Goal: Communication & Community: Answer question/provide support

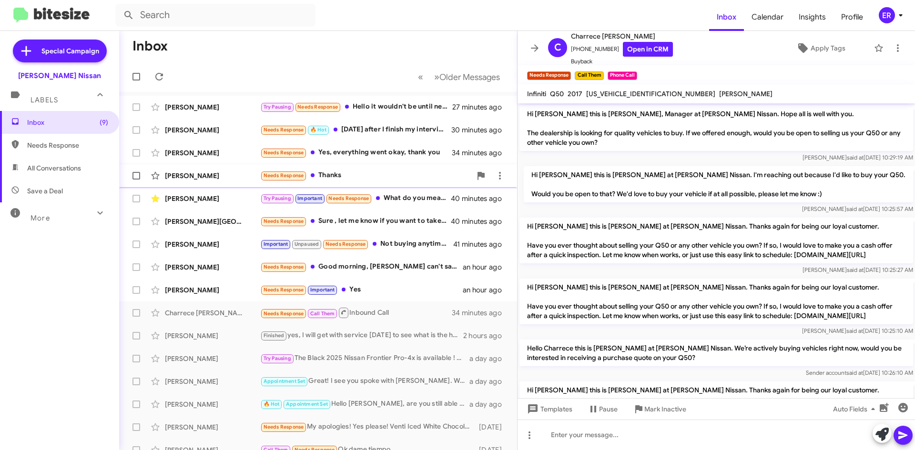
scroll to position [523, 0]
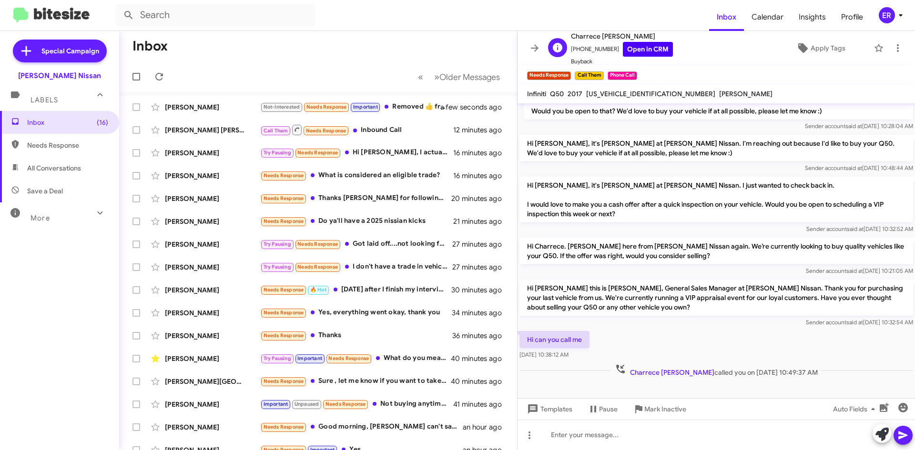
click at [650, 52] on link "Open in CRM" at bounding box center [648, 49] width 50 height 15
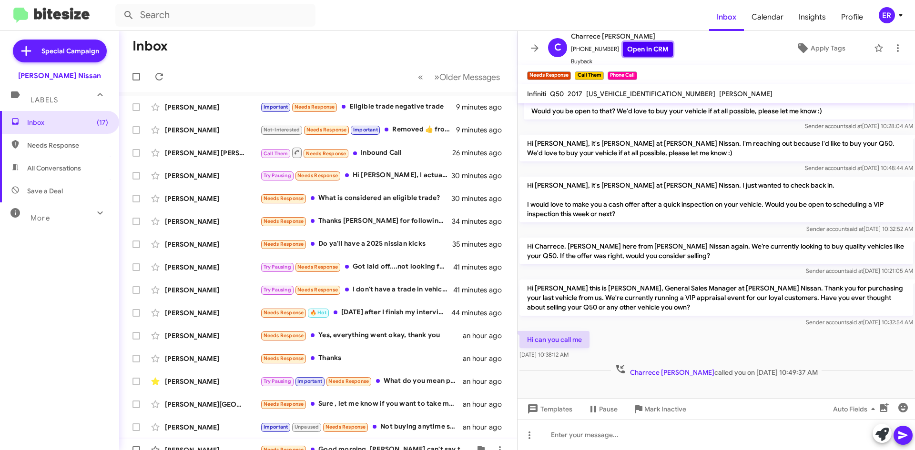
scroll to position [103, 0]
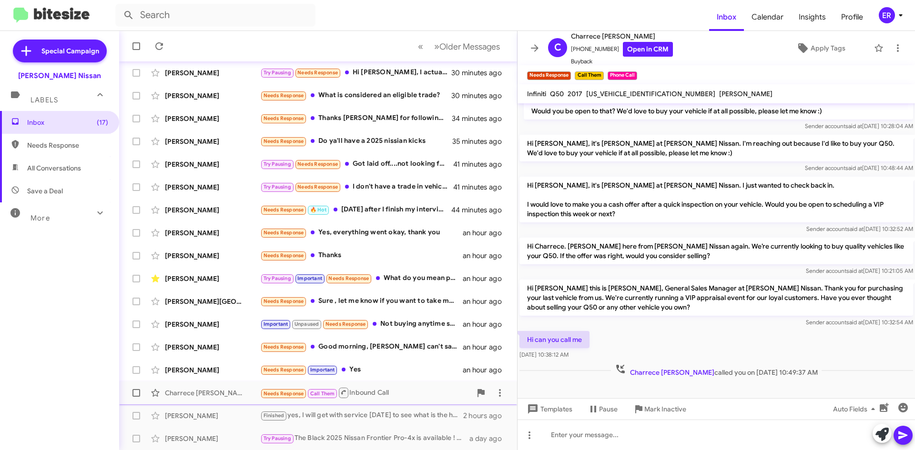
click at [220, 393] on div "Charrece [PERSON_NAME]" at bounding box center [212, 393] width 95 height 10
click at [833, 50] on span "Apply Tags" at bounding box center [827, 48] width 35 height 17
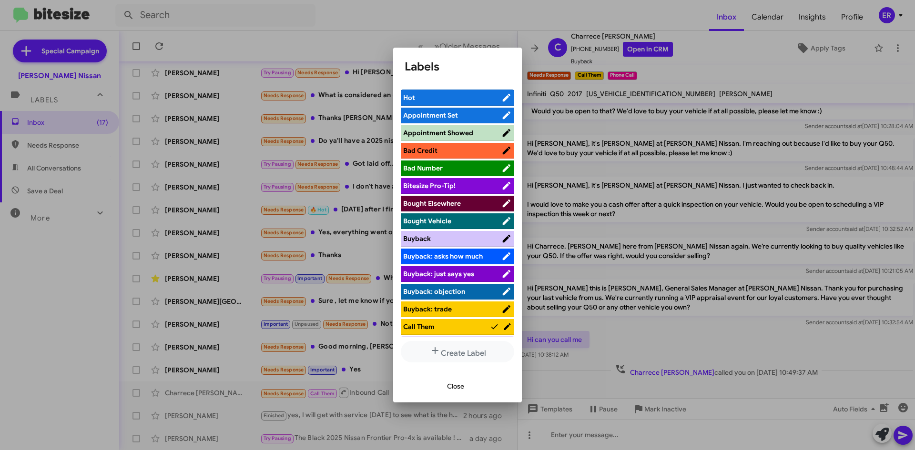
click at [445, 120] on span "Appointment Set" at bounding box center [452, 116] width 98 height 10
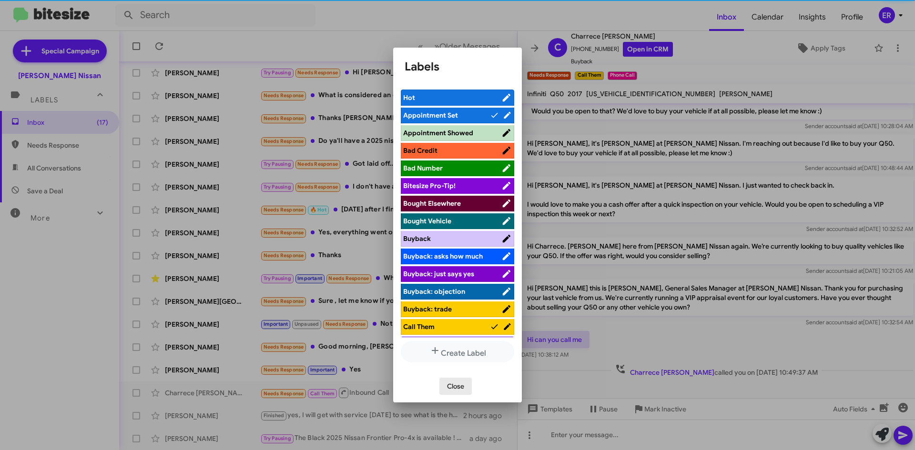
click at [452, 384] on span "Close" at bounding box center [455, 386] width 17 height 17
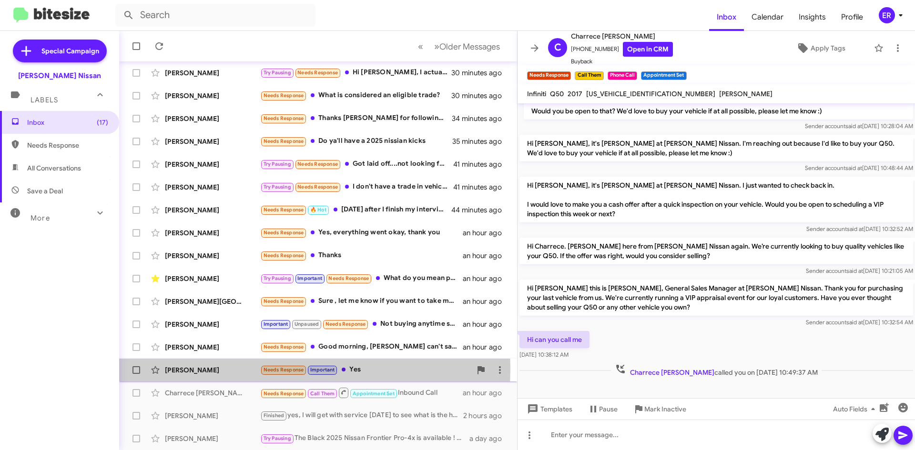
click at [202, 369] on div "[PERSON_NAME]" at bounding box center [212, 370] width 95 height 10
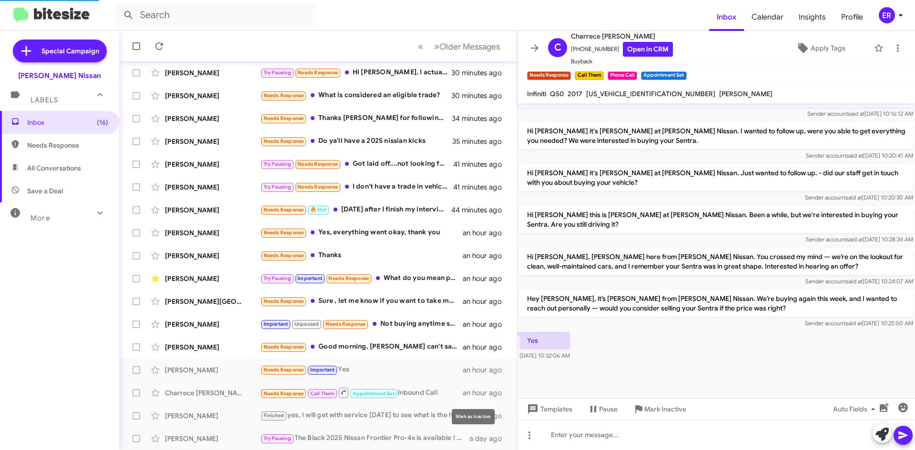
scroll to position [351, 0]
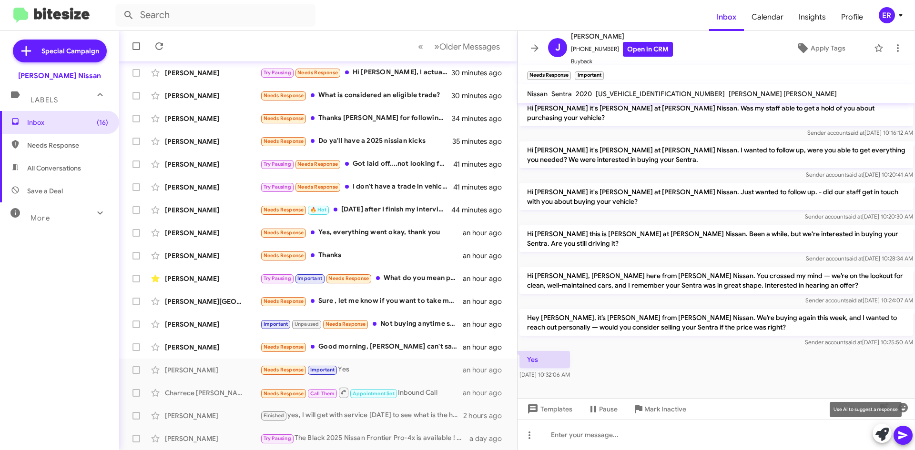
click at [875, 439] on button at bounding box center [881, 433] width 19 height 19
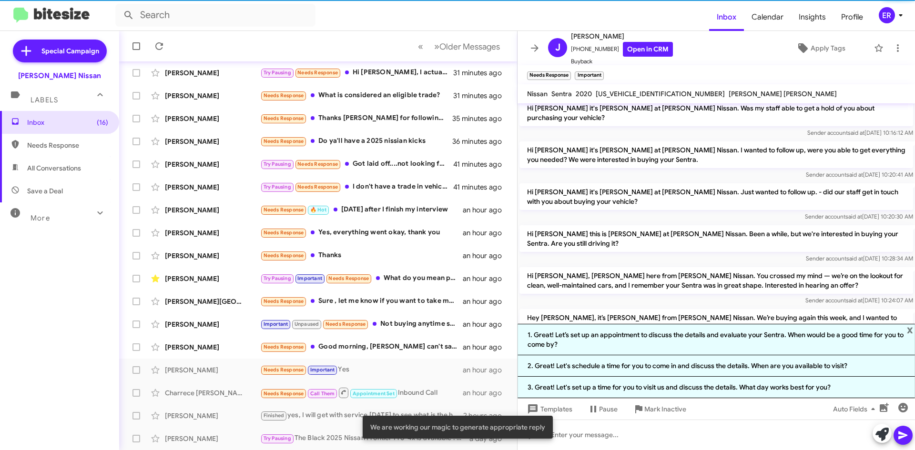
scroll to position [425, 0]
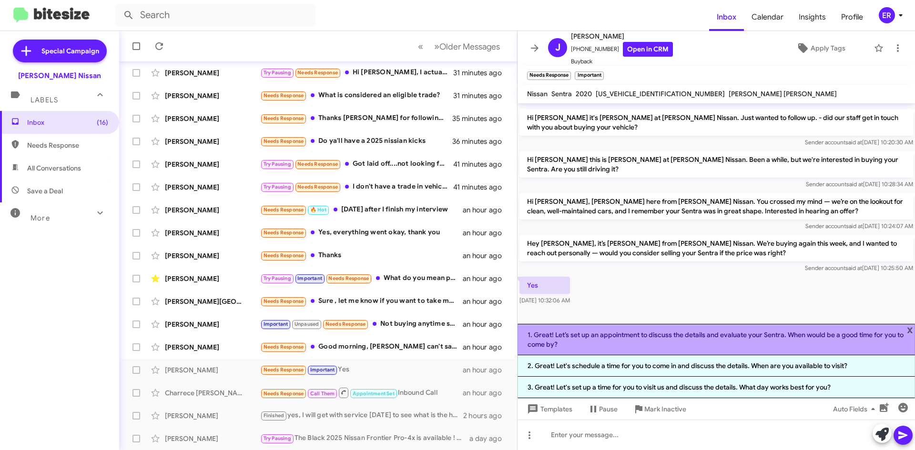
click at [632, 348] on li "1. Great! Let’s set up an appointment to discuss the details and evaluate your …" at bounding box center [715, 339] width 397 height 31
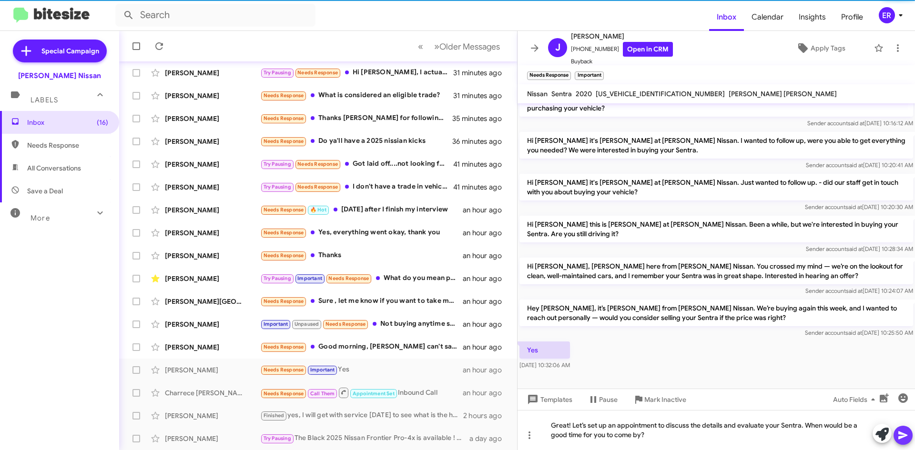
click at [908, 436] on icon at bounding box center [902, 435] width 11 height 11
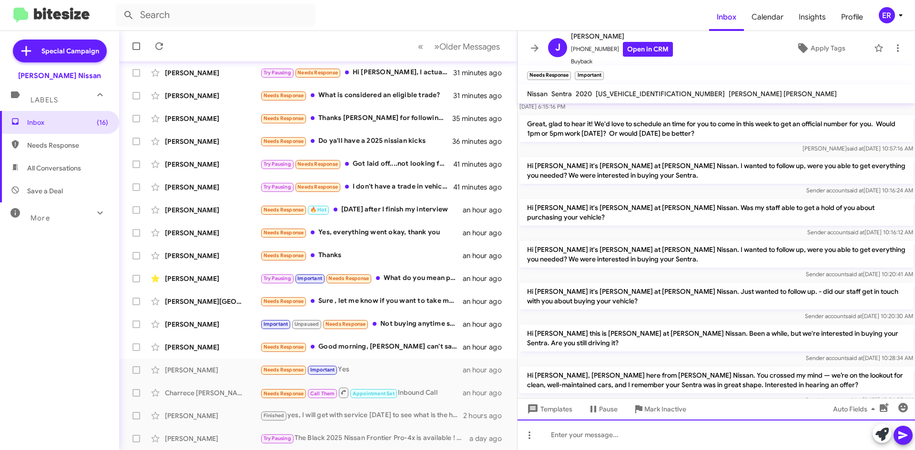
scroll to position [395, 0]
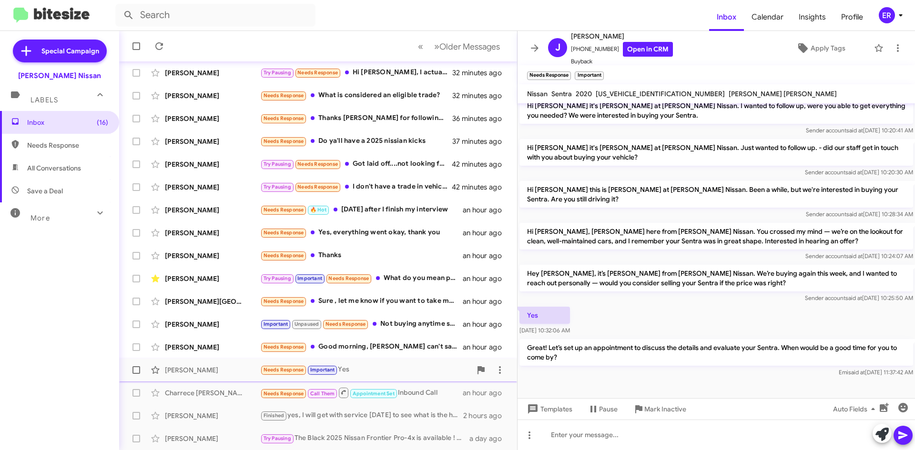
click at [405, 366] on div "Needs Response Important Yes" at bounding box center [365, 369] width 211 height 11
click at [233, 351] on div "[PERSON_NAME]" at bounding box center [212, 348] width 95 height 10
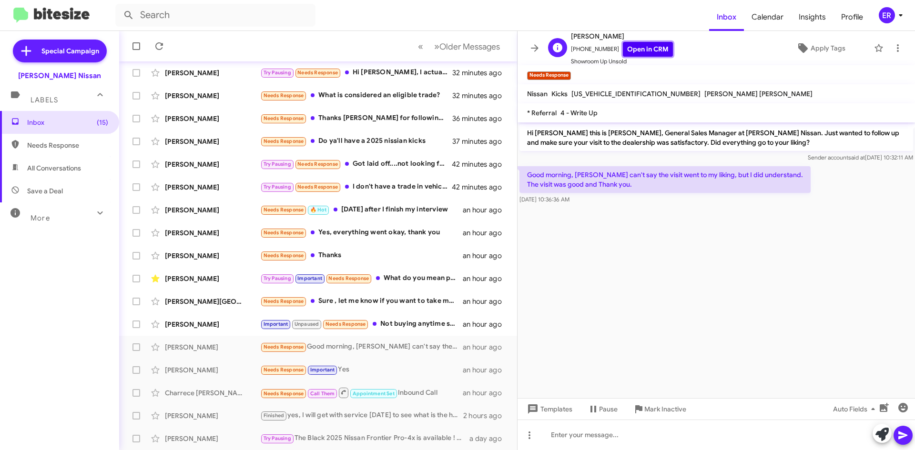
click at [647, 49] on link "Open in CRM" at bounding box center [648, 49] width 50 height 15
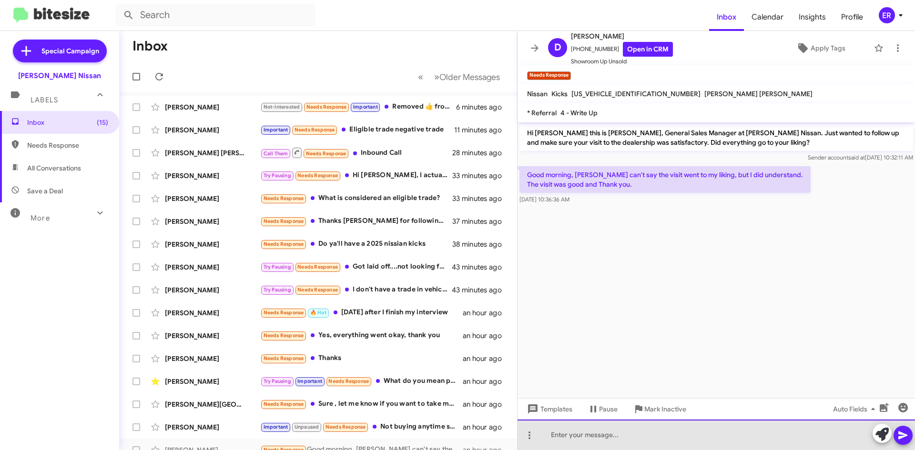
click at [603, 445] on div at bounding box center [715, 435] width 397 height 30
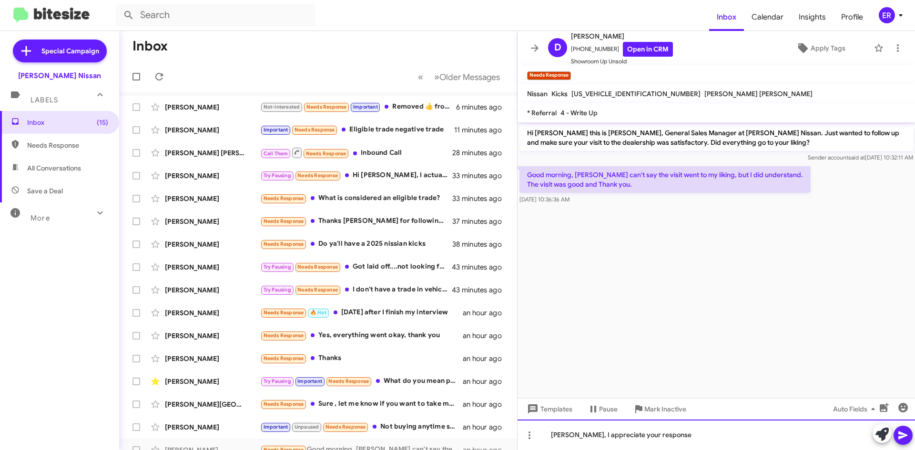
click at [696, 438] on div "[PERSON_NAME], I appreciate your response" at bounding box center [715, 435] width 397 height 30
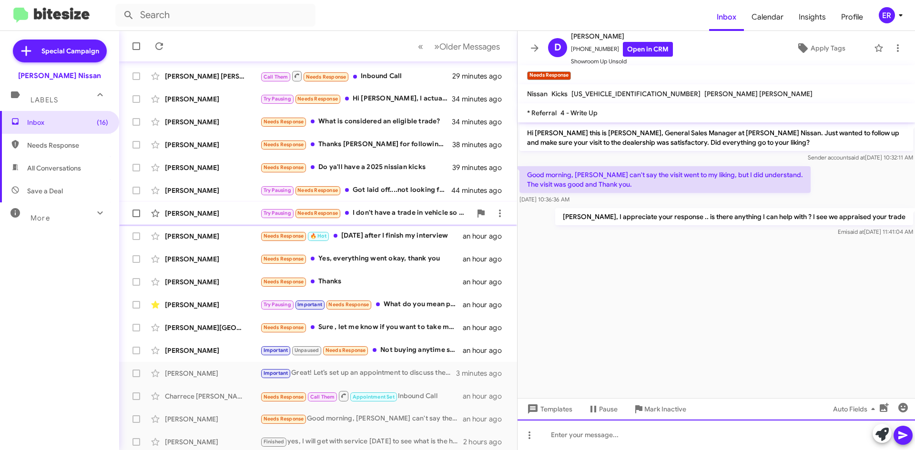
scroll to position [103, 0]
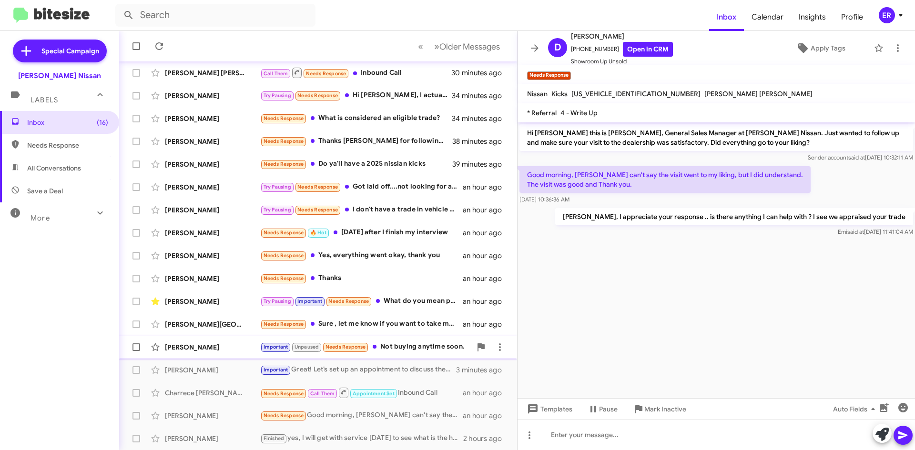
click at [204, 346] on div "[PERSON_NAME]" at bounding box center [212, 348] width 95 height 10
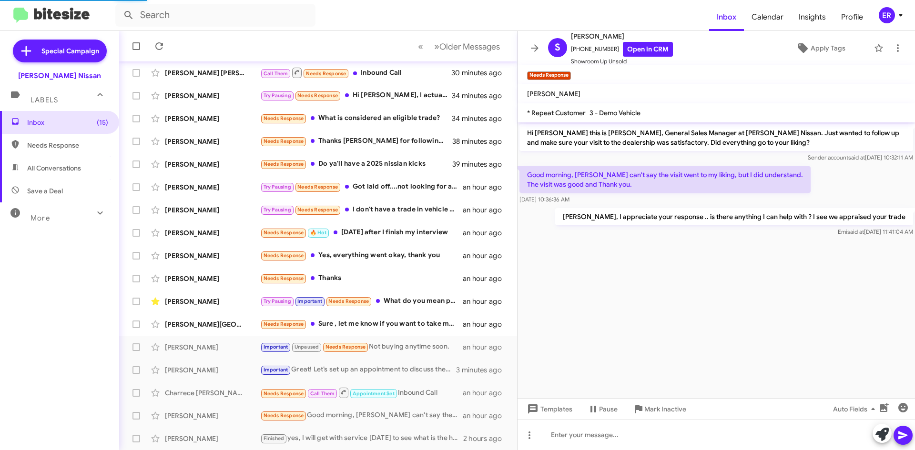
scroll to position [573, 0]
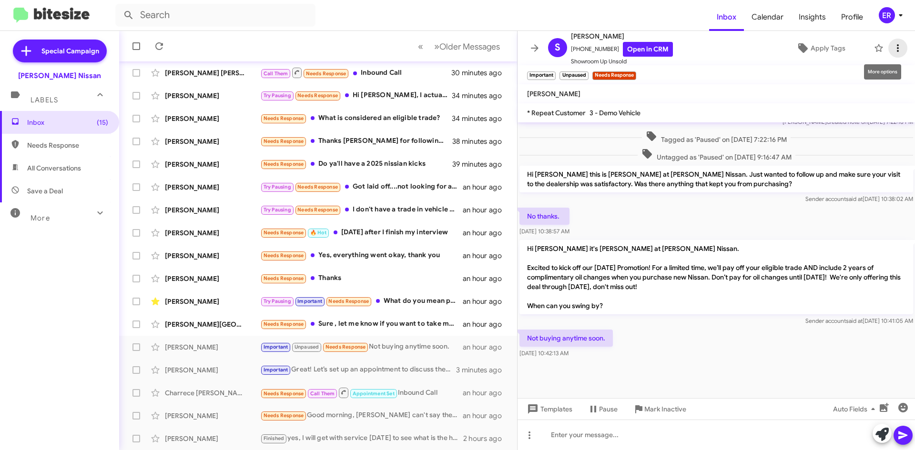
click at [892, 43] on icon at bounding box center [897, 47] width 11 height 11
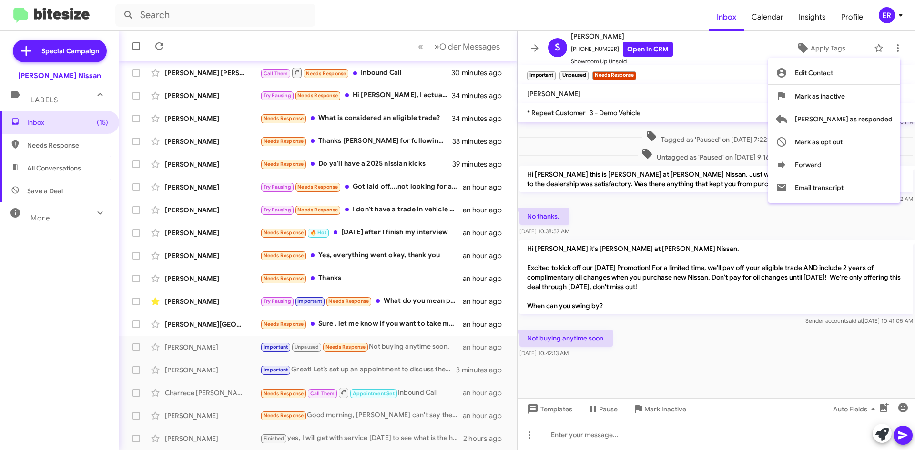
click at [786, 75] on div at bounding box center [457, 225] width 915 height 450
click at [810, 46] on span "Apply Tags" at bounding box center [827, 48] width 35 height 17
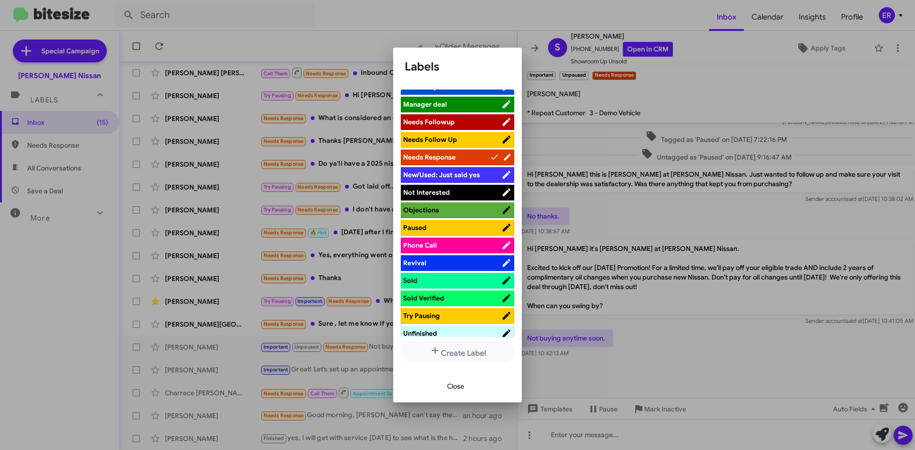
scroll to position [381, 0]
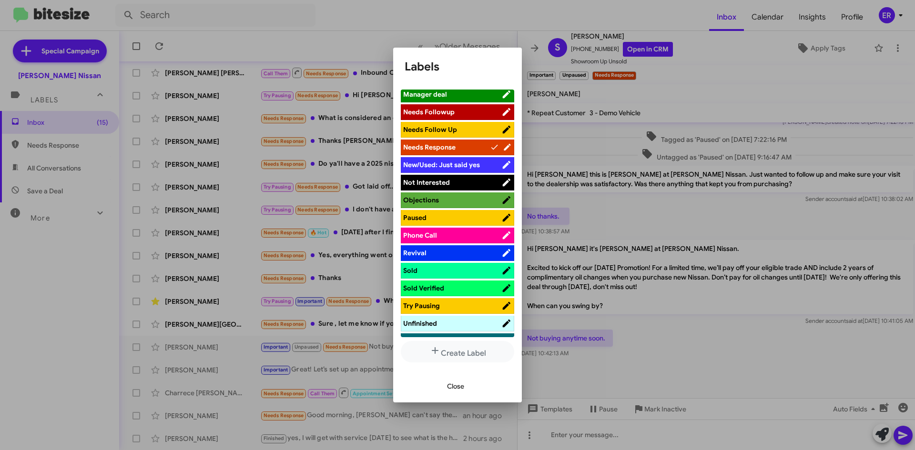
click at [471, 178] on span "Not Interested" at bounding box center [452, 183] width 98 height 10
click at [456, 385] on span "Close" at bounding box center [455, 386] width 17 height 17
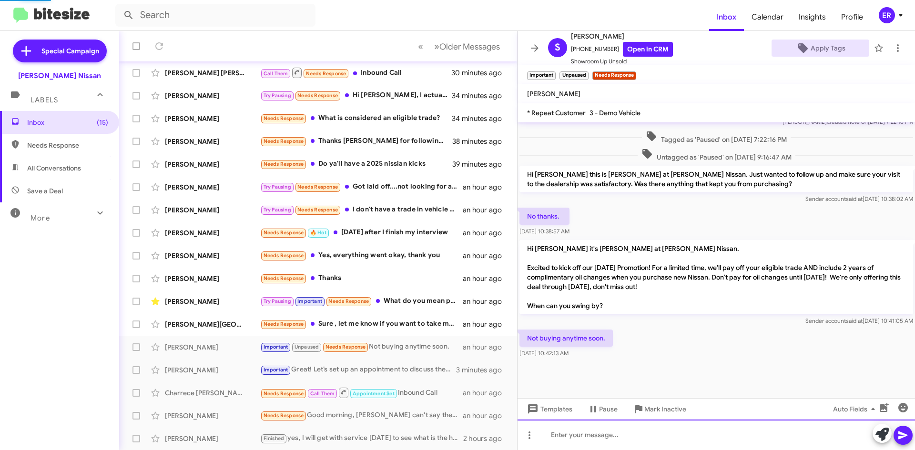
click at [581, 429] on div at bounding box center [715, 435] width 397 height 30
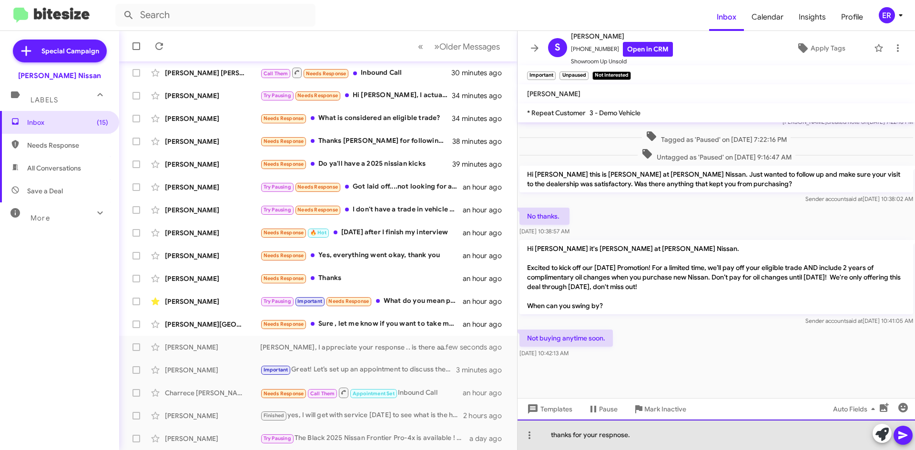
click at [556, 435] on div "thanks for your respnose." at bounding box center [715, 435] width 397 height 30
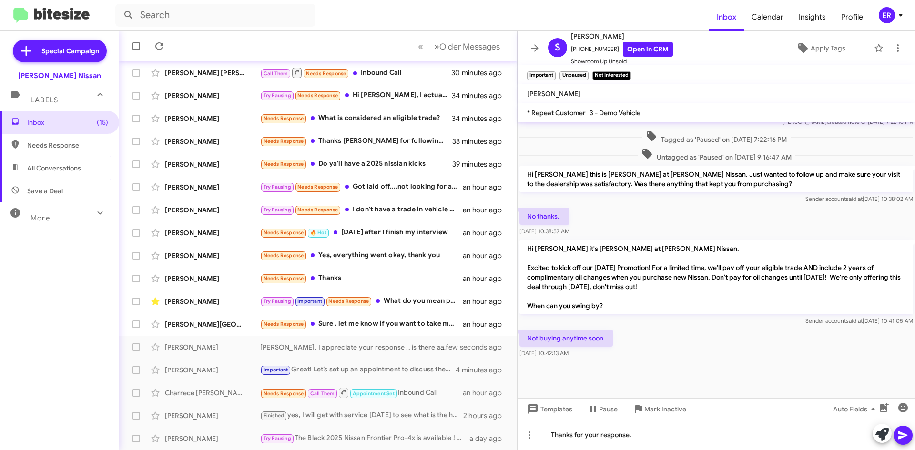
click at [664, 434] on div "Thanks for your response." at bounding box center [715, 435] width 397 height 30
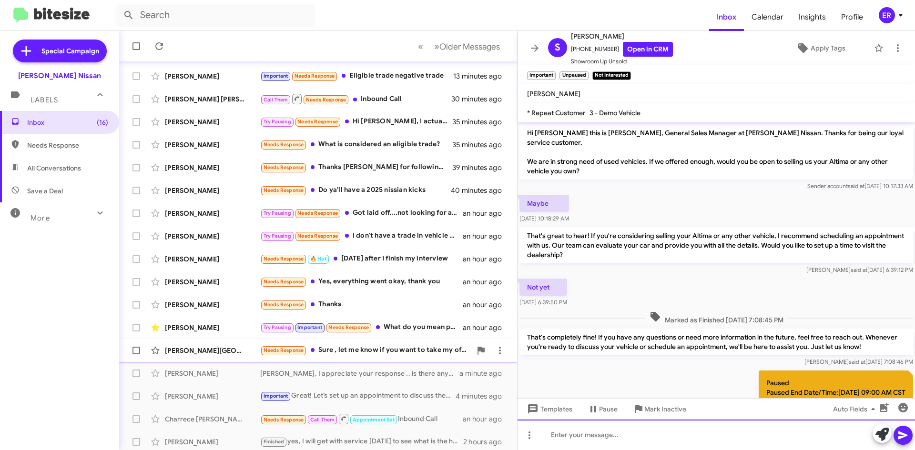
scroll to position [103, 0]
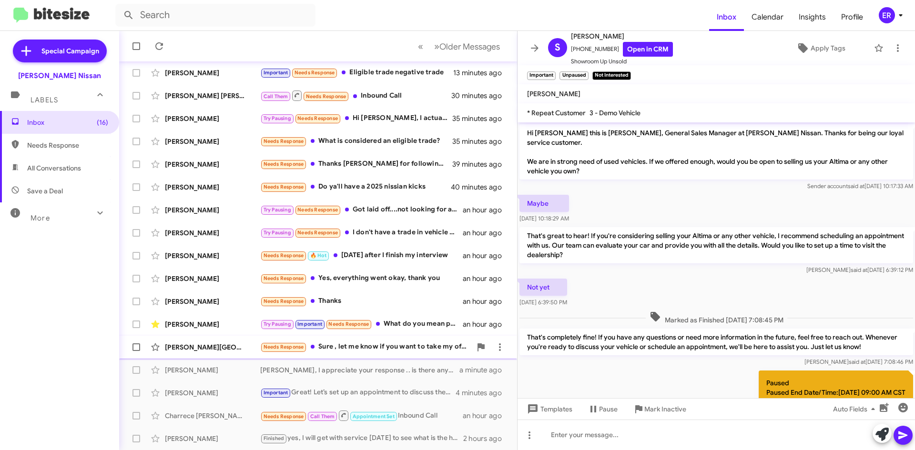
click at [230, 346] on div "[PERSON_NAME][GEOGRAPHIC_DATA]" at bounding box center [212, 348] width 95 height 10
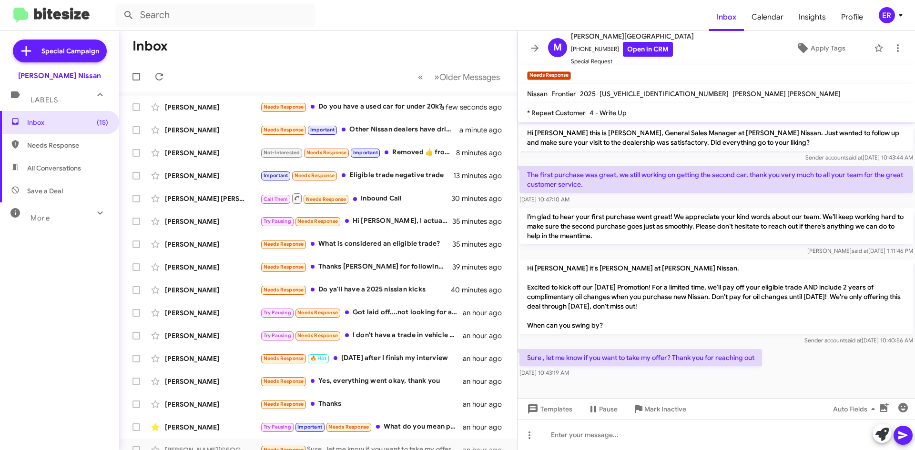
scroll to position [48, 0]
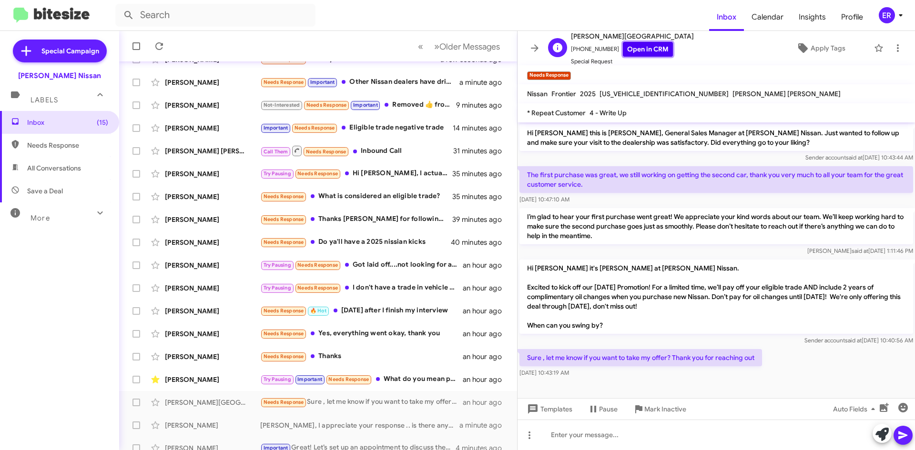
click at [641, 53] on link "Open in CRM" at bounding box center [648, 49] width 50 height 15
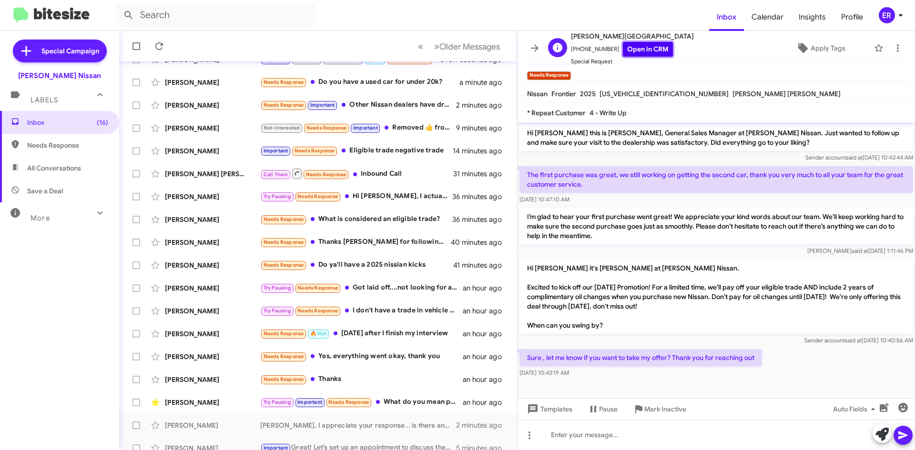
scroll to position [71, 0]
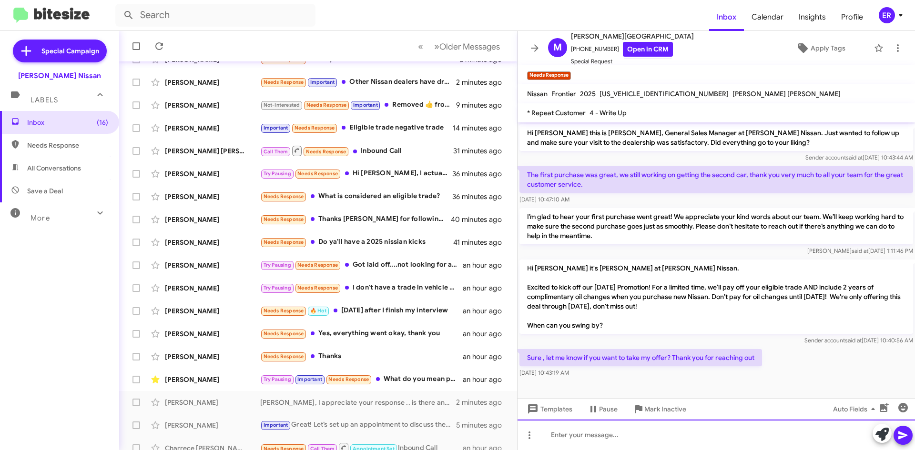
click at [608, 440] on div at bounding box center [715, 435] width 397 height 30
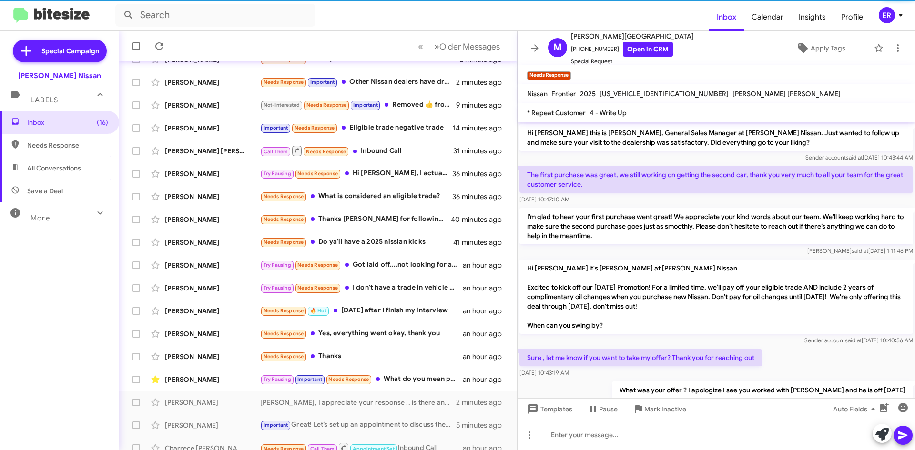
scroll to position [28, 0]
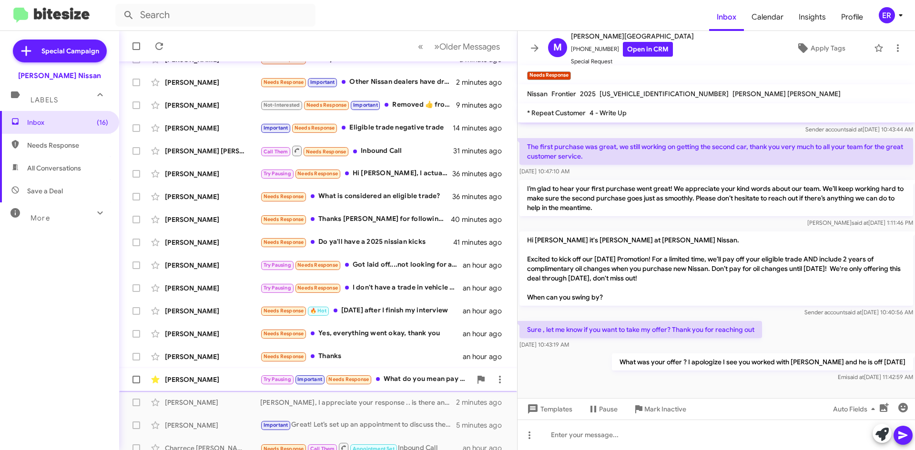
click at [414, 383] on div "Try Pausing Important Needs Response What do you mean pay off my eligible trade…" at bounding box center [365, 379] width 211 height 11
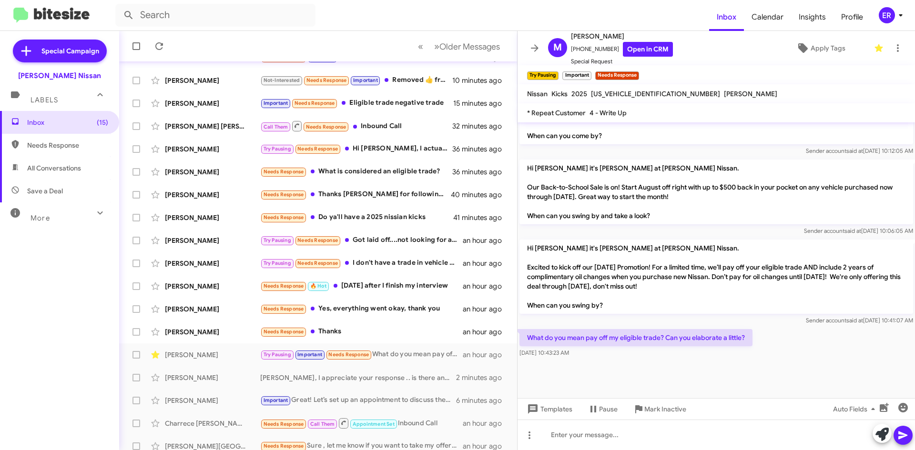
scroll to position [627, 0]
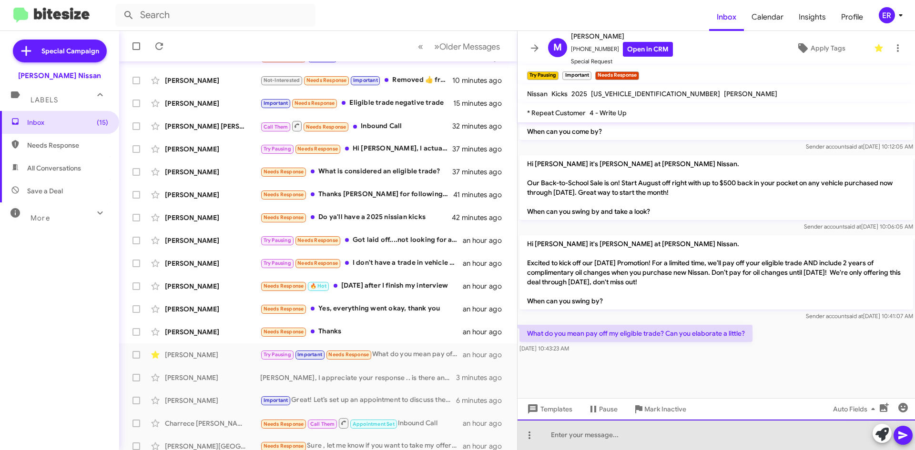
click at [638, 429] on div at bounding box center [715, 435] width 397 height 30
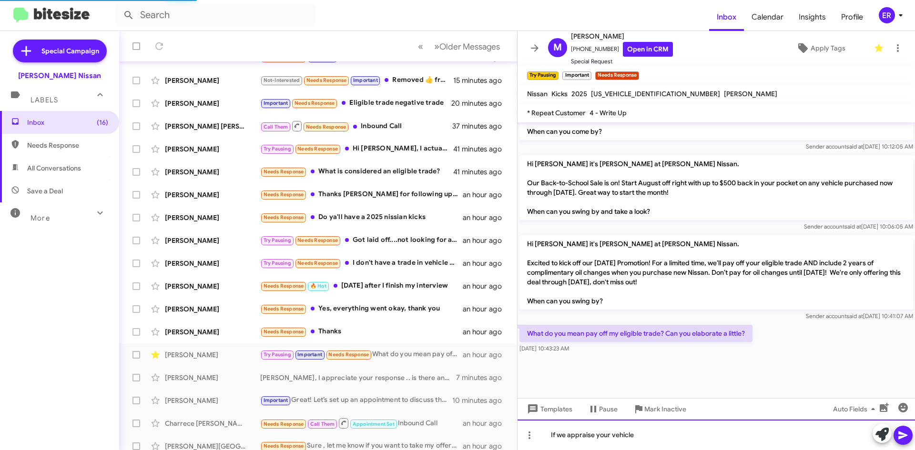
scroll to position [103, 0]
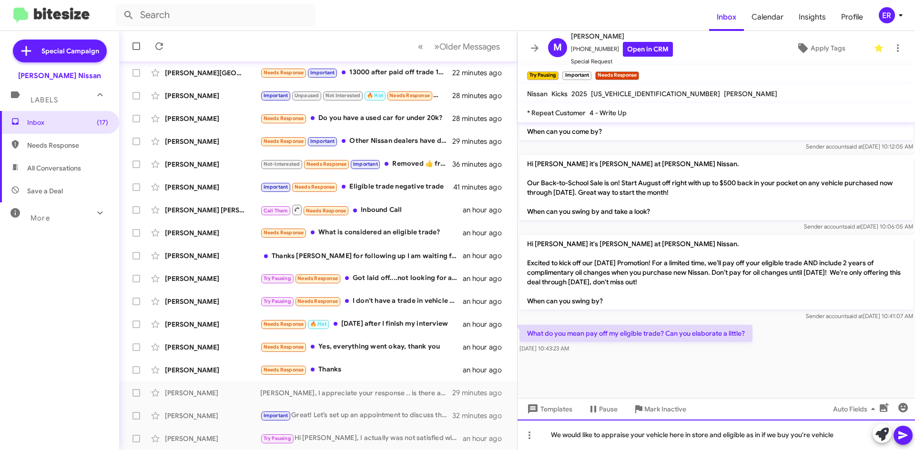
click at [780, 432] on div "We would like to appraise your vehicle here in store and eligible as in if we b…" at bounding box center [715, 435] width 397 height 30
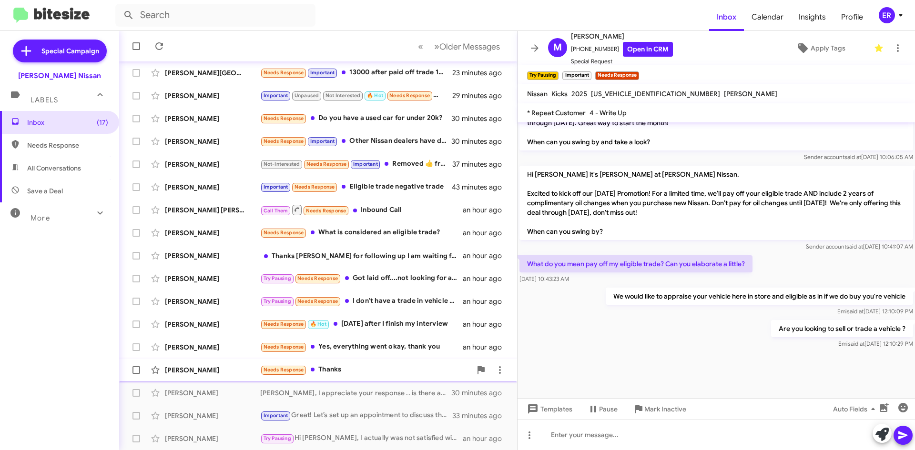
click at [342, 375] on div "Needs Response Thanks" at bounding box center [365, 369] width 211 height 11
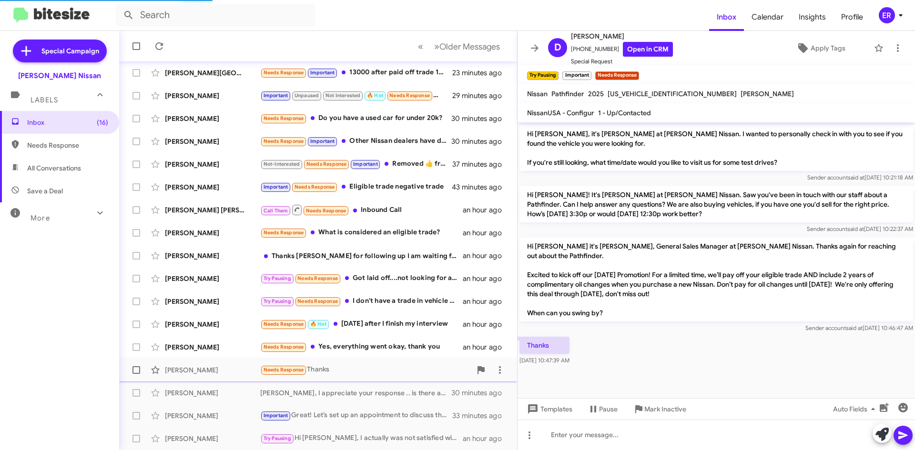
scroll to position [596, 0]
click at [406, 375] on div "Needs Response Thanks" at bounding box center [365, 369] width 211 height 11
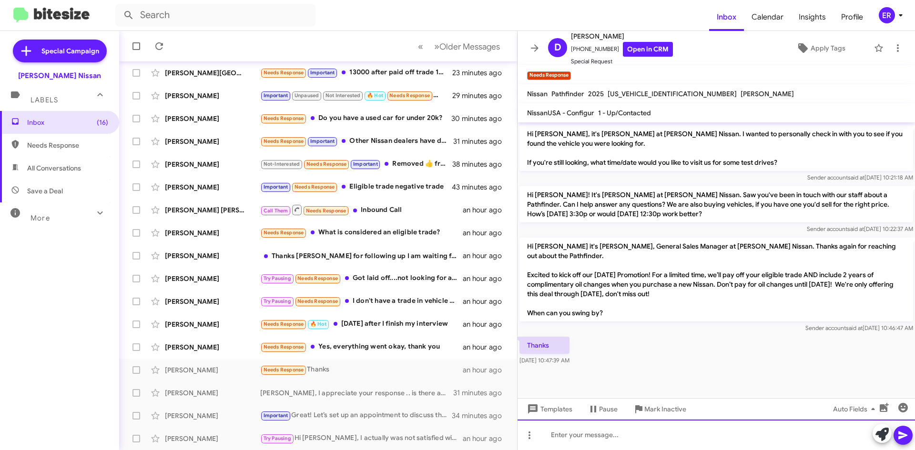
click at [638, 430] on div at bounding box center [715, 435] width 397 height 30
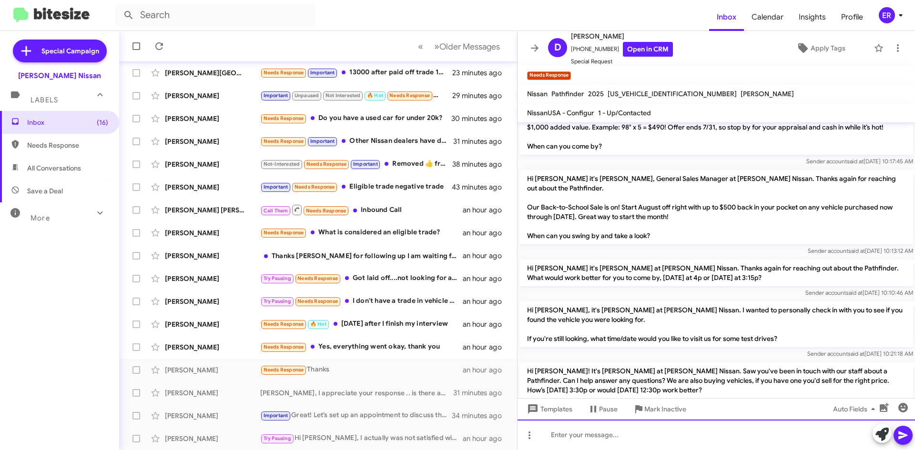
scroll to position [405, 0]
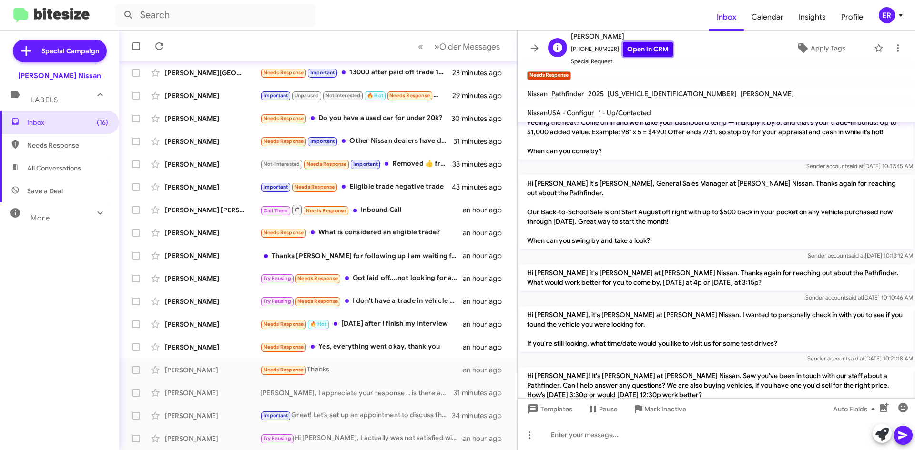
click at [641, 46] on link "Open in CRM" at bounding box center [648, 49] width 50 height 15
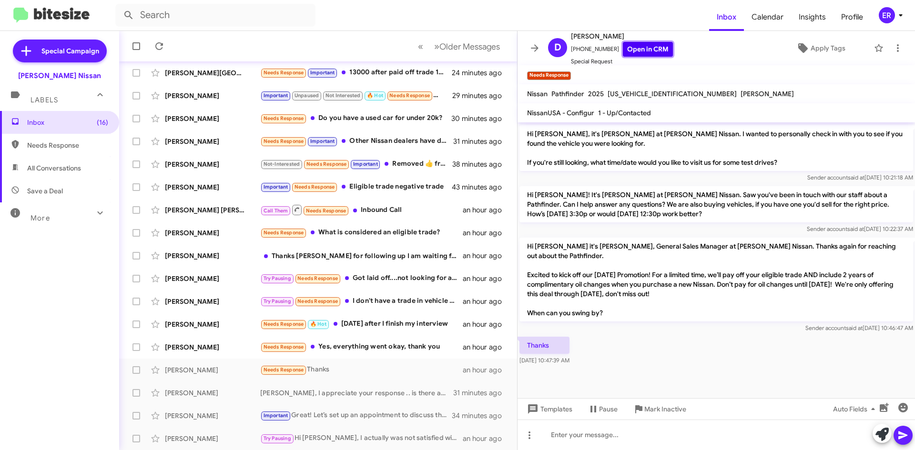
scroll to position [596, 0]
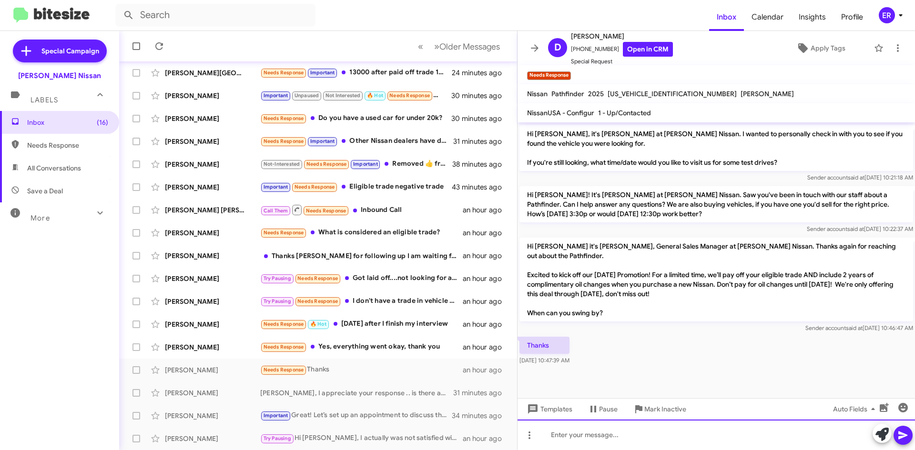
click at [603, 439] on div at bounding box center [715, 435] width 397 height 30
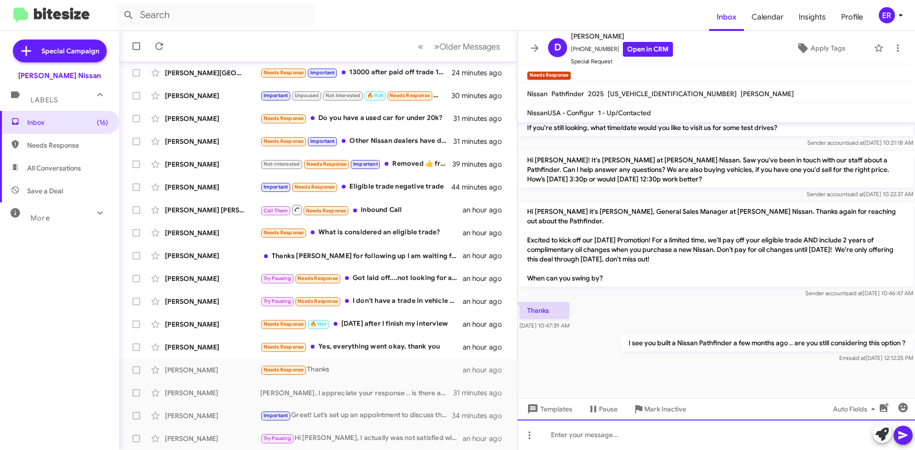
scroll to position [630, 0]
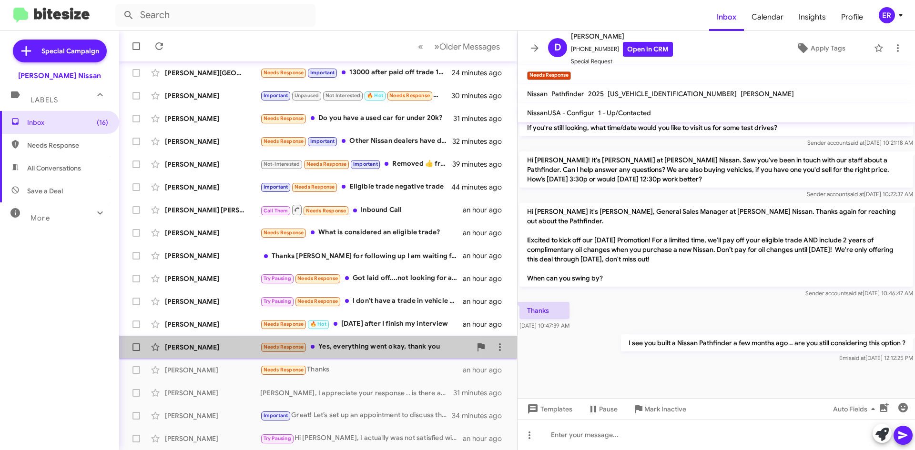
click at [334, 339] on div "[PERSON_NAME] Needs Response Yes, everything went okay, thank you an hour ago" at bounding box center [318, 347] width 383 height 19
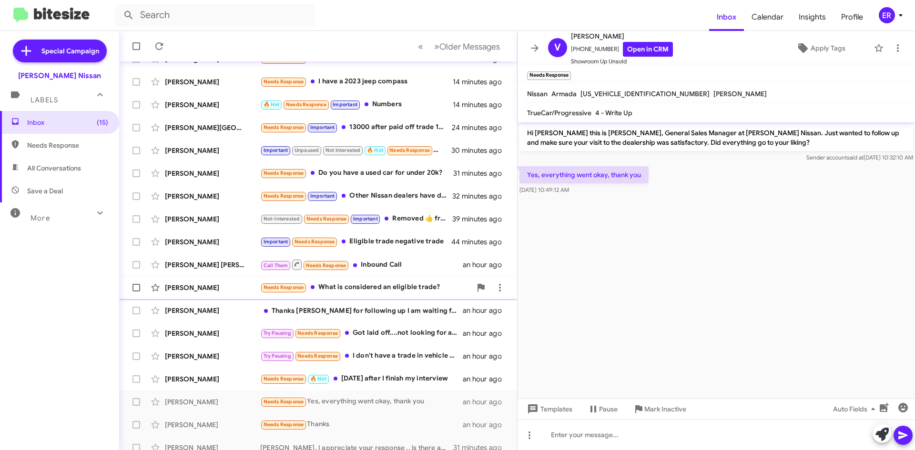
scroll to position [95, 0]
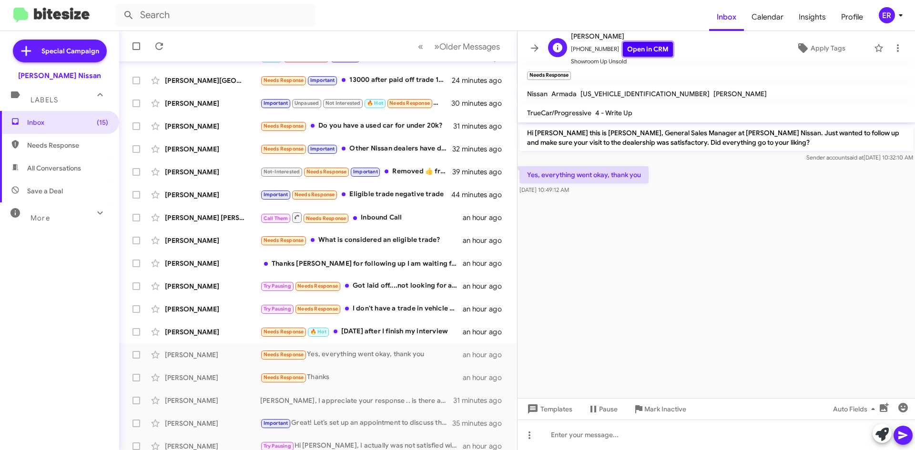
click at [647, 51] on link "Open in CRM" at bounding box center [648, 49] width 50 height 15
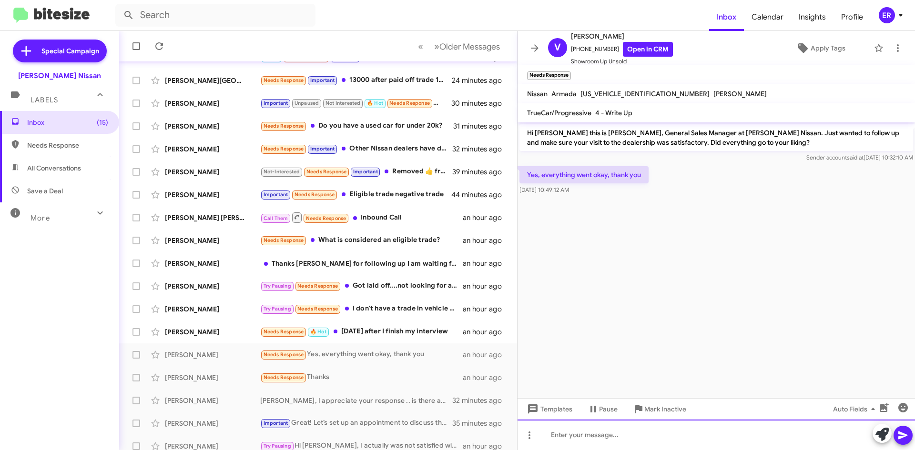
click at [601, 432] on div at bounding box center [715, 435] width 397 height 30
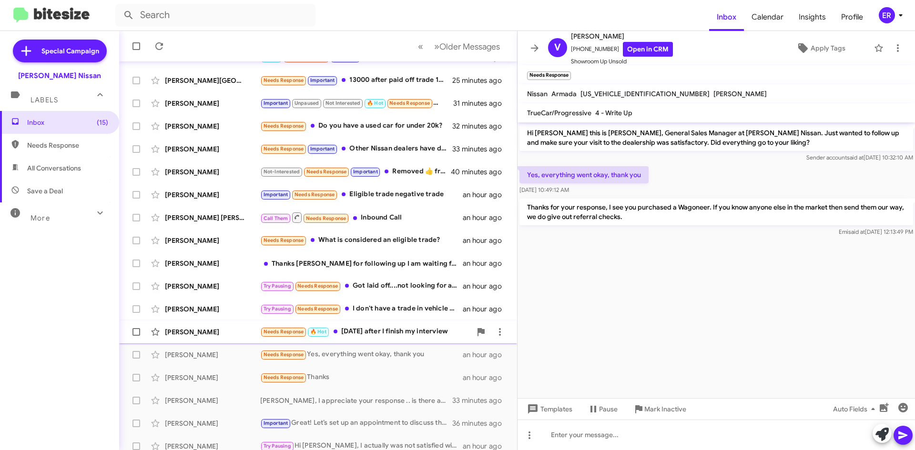
click at [386, 333] on div "Needs Response 🔥 Hot [DATE] after I finish my interview" at bounding box center [365, 331] width 211 height 11
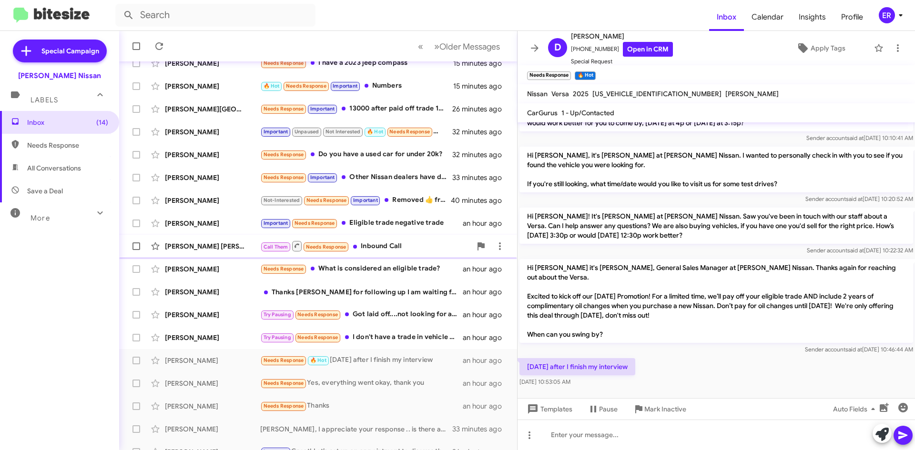
scroll to position [48, 0]
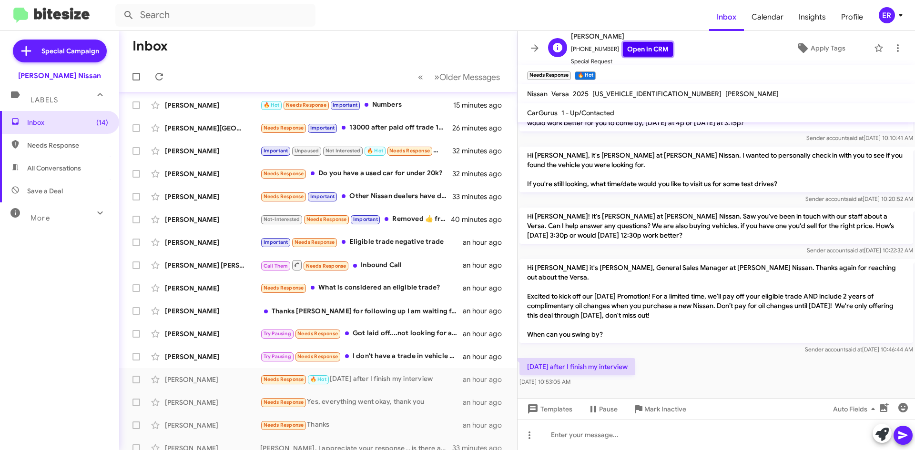
click at [639, 48] on link "Open in CRM" at bounding box center [648, 49] width 50 height 15
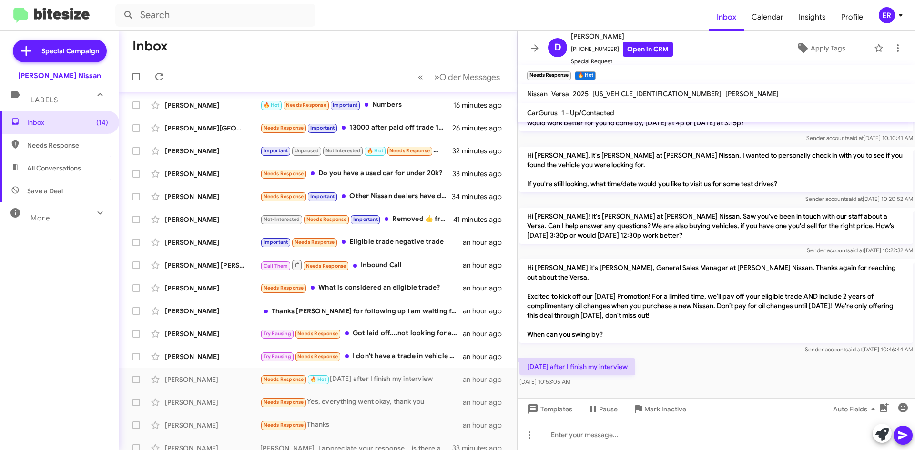
click at [608, 444] on div at bounding box center [715, 435] width 397 height 30
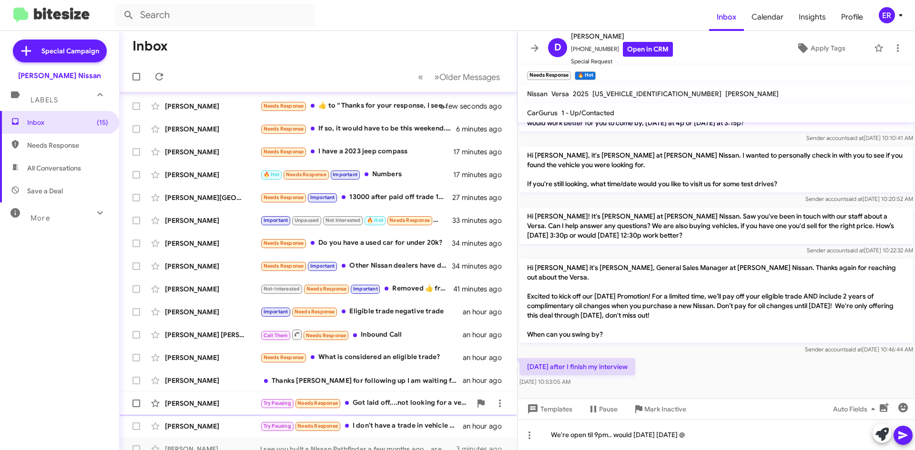
scroll to position [0, 0]
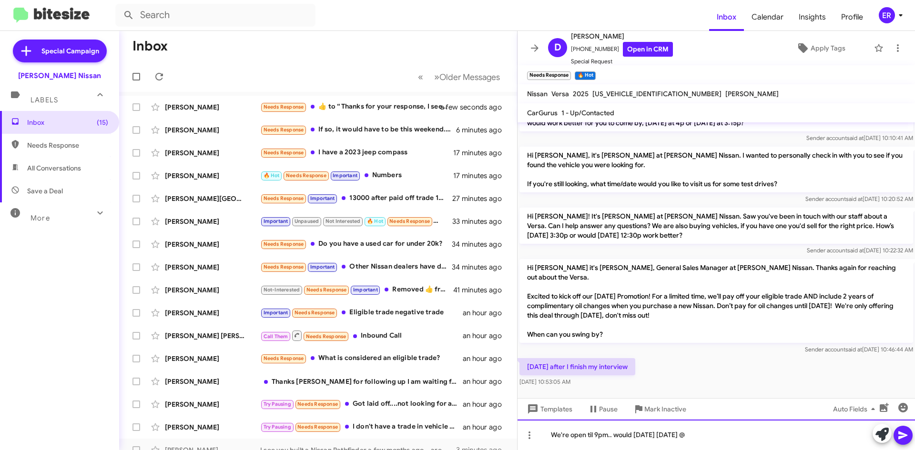
click at [745, 431] on div "We're open til 9pm.. would [DATE] [DATE] @" at bounding box center [715, 435] width 397 height 30
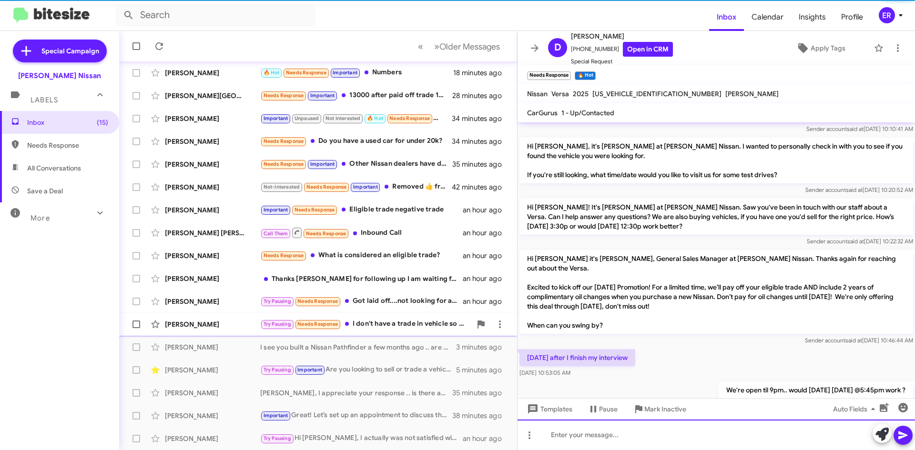
scroll to position [500, 0]
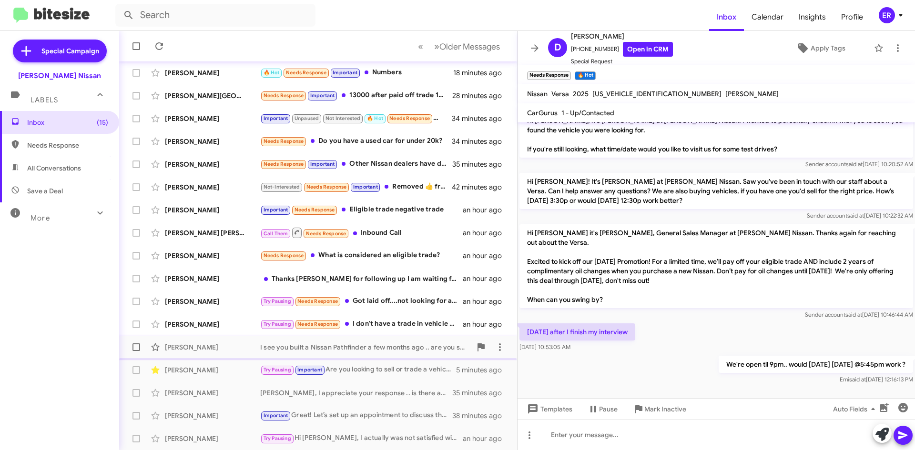
click at [367, 340] on div "[PERSON_NAME] I see you built a Nissan Pathfinder a few months ago .. are you s…" at bounding box center [318, 347] width 383 height 19
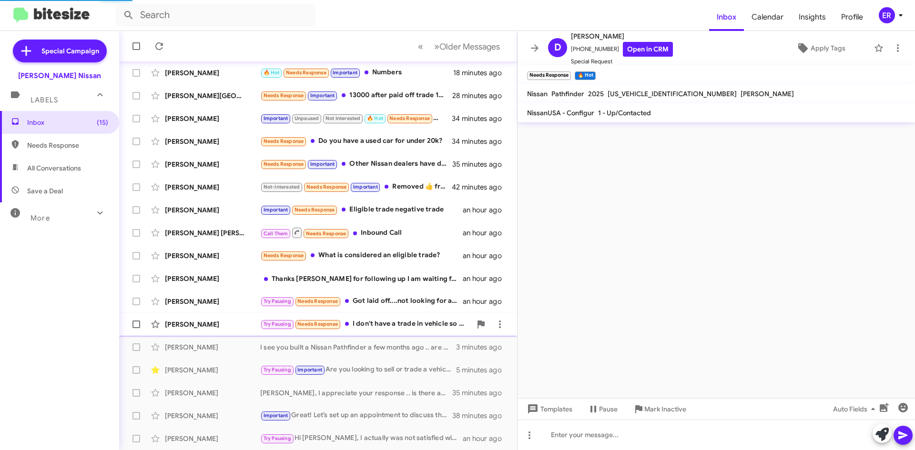
scroll to position [611, 0]
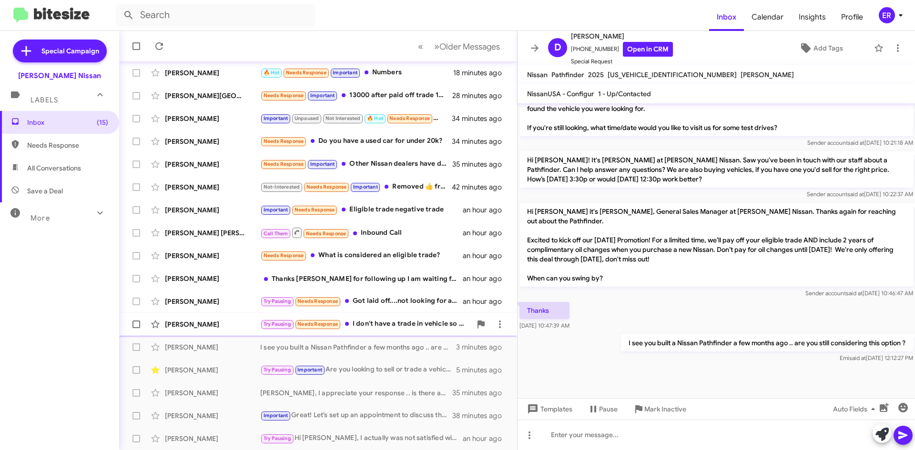
click at [386, 322] on div "Try Pausing Needs Response I don't have a trade in vehicle so what other promot…" at bounding box center [365, 324] width 211 height 11
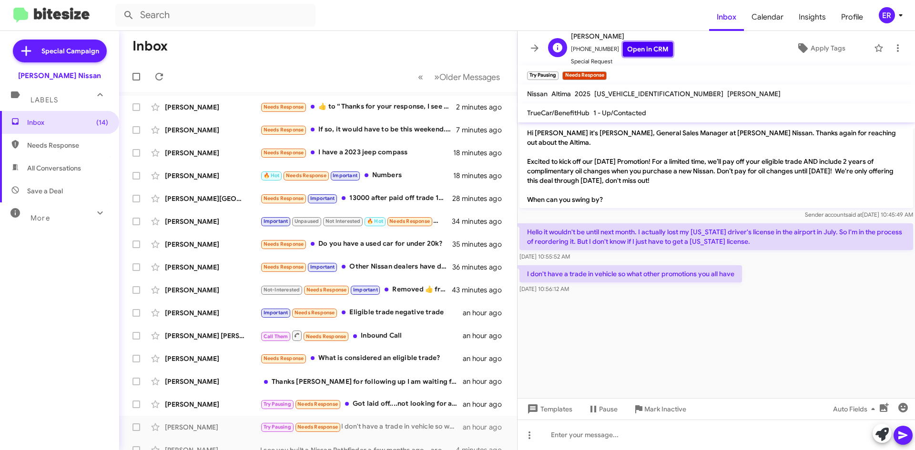
click at [652, 45] on link "Open in CRM" at bounding box center [648, 49] width 50 height 15
click at [526, 443] on button at bounding box center [529, 435] width 19 height 19
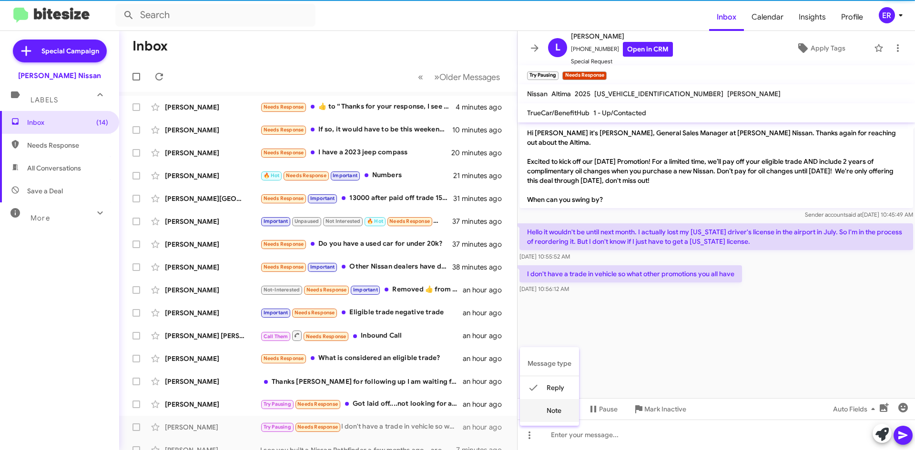
click at [559, 410] on button "note" at bounding box center [549, 410] width 59 height 23
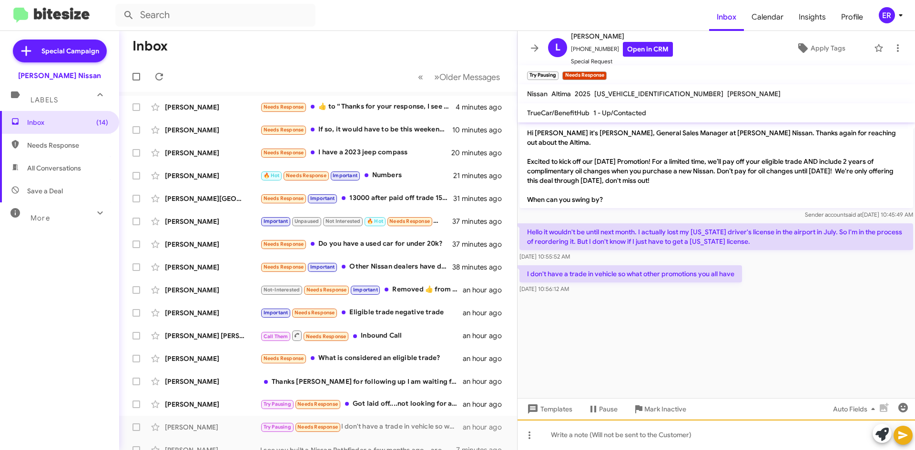
click at [558, 438] on div at bounding box center [715, 435] width 397 height 30
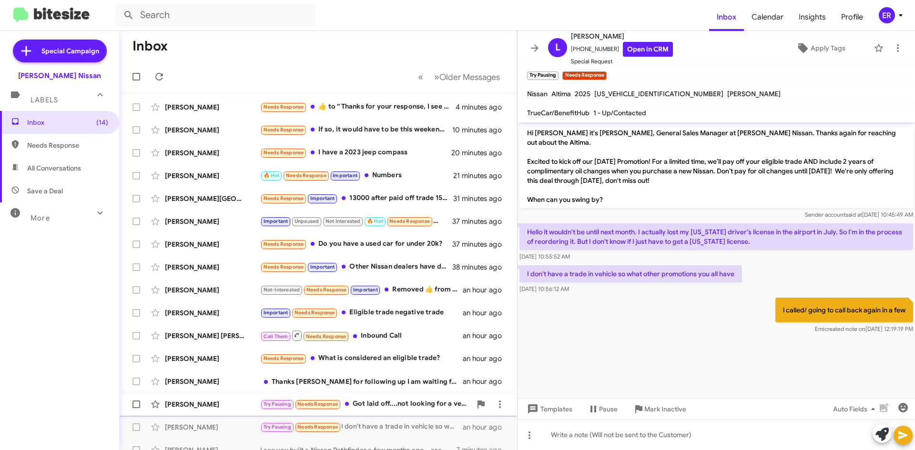
click at [409, 399] on div "Try Pausing Needs Response Got laid off....not looking for a vehicle right now.…" at bounding box center [365, 404] width 211 height 11
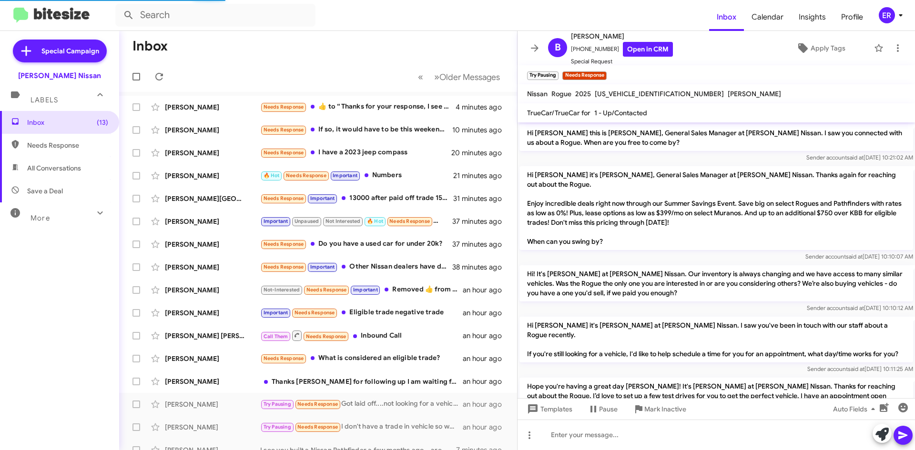
scroll to position [485, 0]
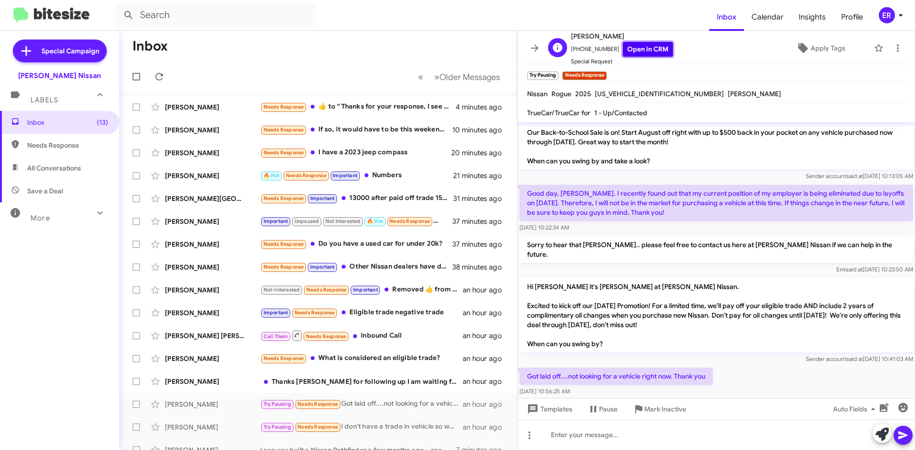
click at [646, 51] on link "Open in CRM" at bounding box center [648, 49] width 50 height 15
click at [824, 47] on span "Apply Tags" at bounding box center [827, 48] width 35 height 17
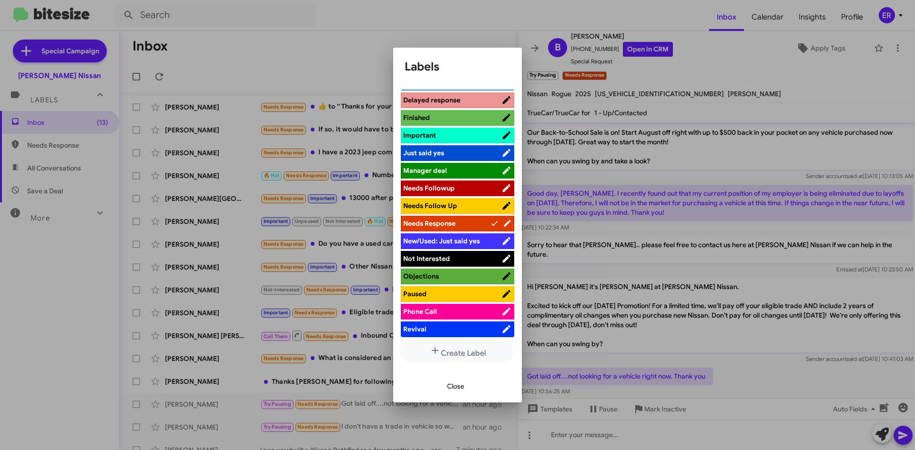
scroll to position [334, 0]
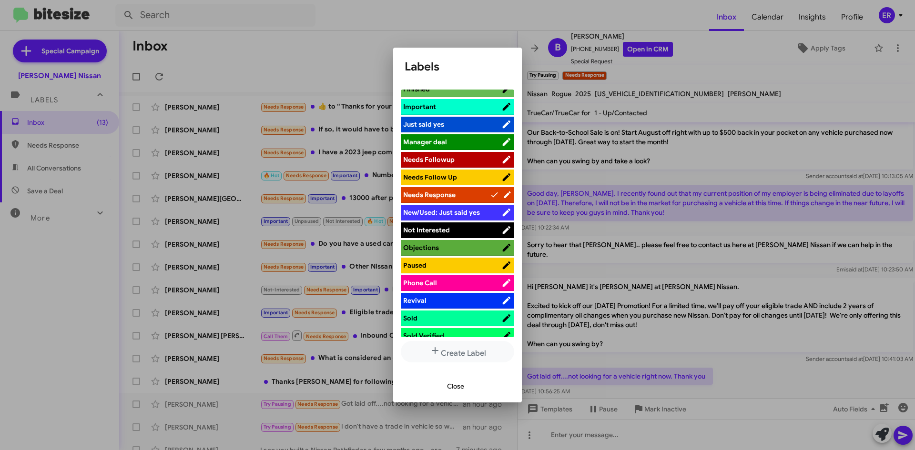
click at [472, 225] on span "Not Interested" at bounding box center [452, 230] width 98 height 10
click at [456, 391] on span "Close" at bounding box center [455, 386] width 17 height 17
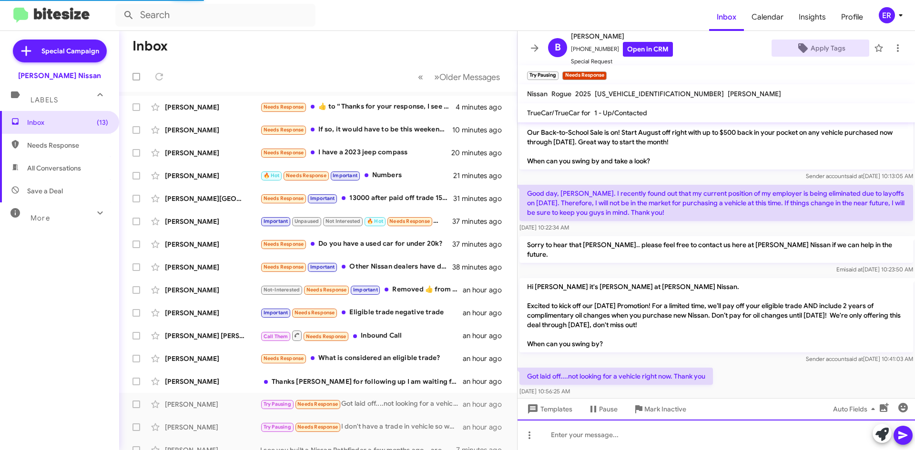
click at [598, 440] on div at bounding box center [715, 435] width 397 height 30
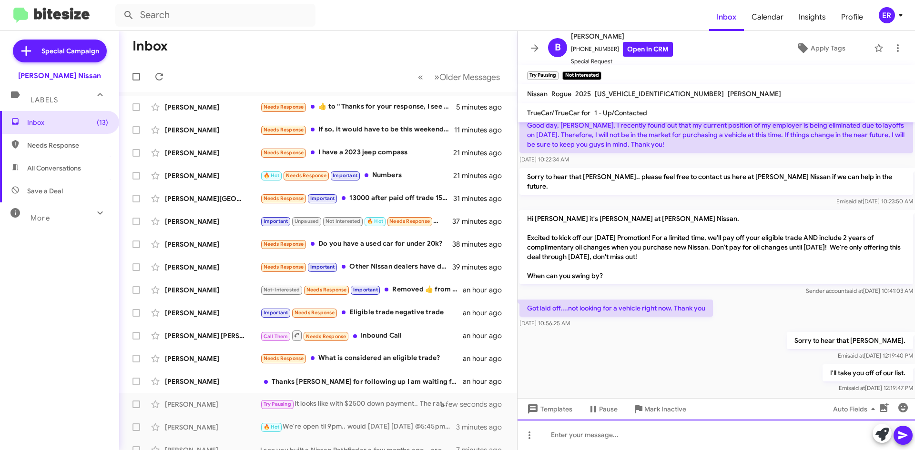
scroll to position [554, 0]
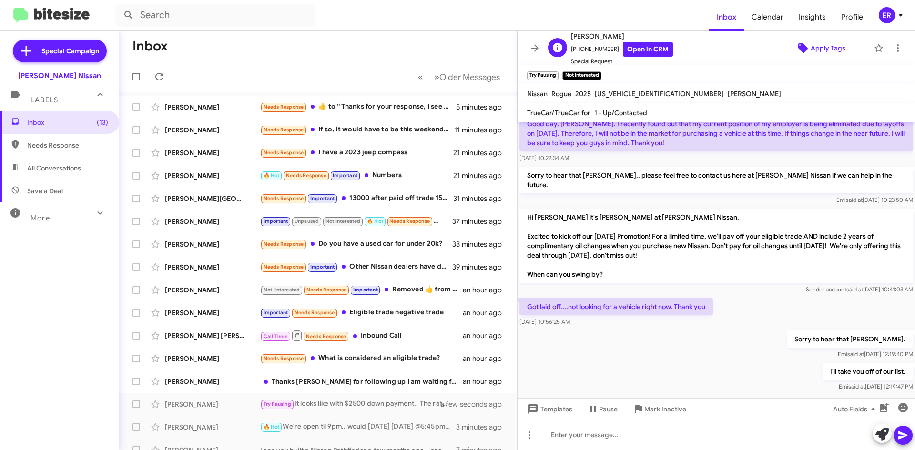
click at [821, 48] on span "Apply Tags" at bounding box center [827, 48] width 35 height 17
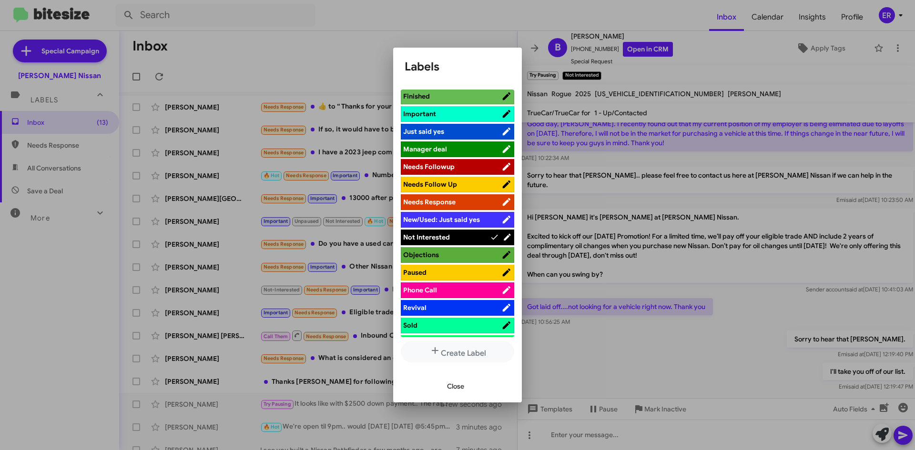
scroll to position [334, 0]
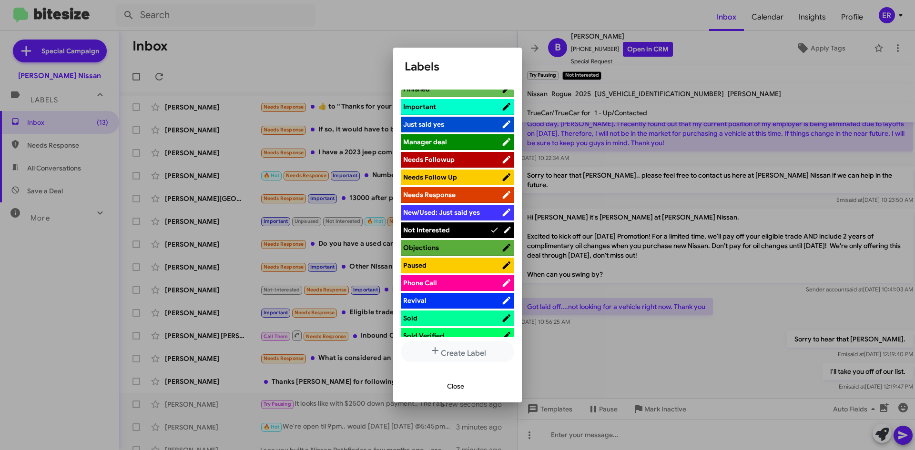
click at [443, 387] on button "Close" at bounding box center [455, 386] width 32 height 17
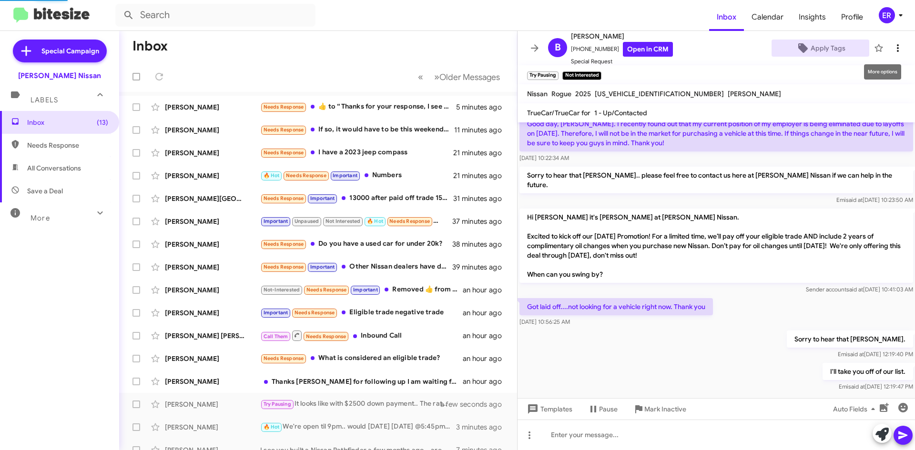
click at [892, 50] on icon at bounding box center [897, 47] width 11 height 11
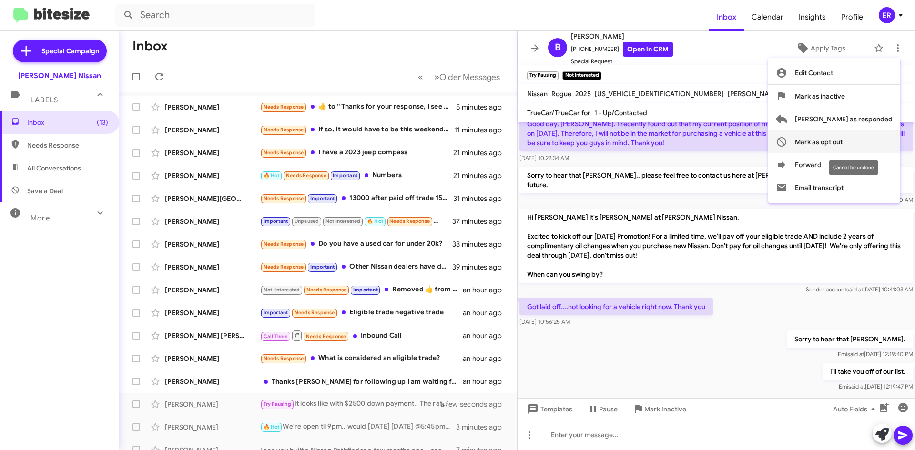
click at [842, 136] on span "Mark as opt out" at bounding box center [819, 142] width 48 height 23
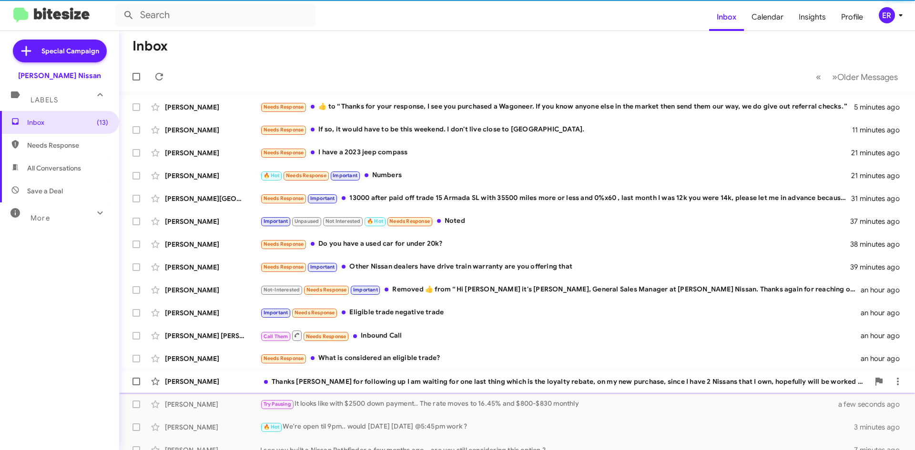
click at [390, 382] on div "Thanks [PERSON_NAME] for following up I am waiting for one last thing which is …" at bounding box center [564, 382] width 609 height 10
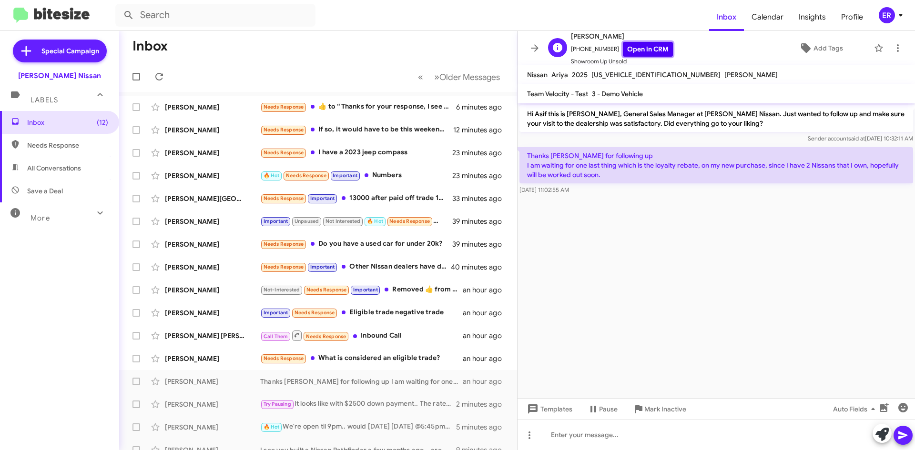
click at [628, 53] on link "Open in CRM" at bounding box center [648, 49] width 50 height 15
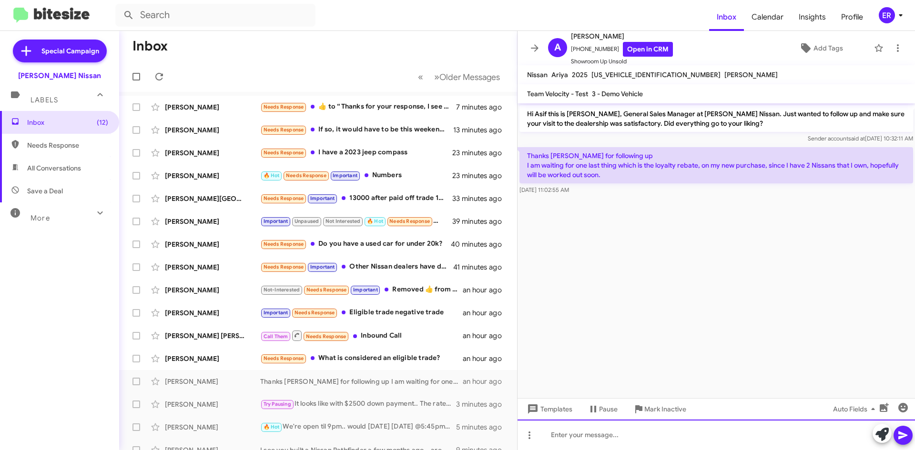
click at [599, 446] on div at bounding box center [715, 435] width 397 height 30
click at [672, 436] on div "Did you purchase with us earlier this moth ?" at bounding box center [715, 435] width 397 height 30
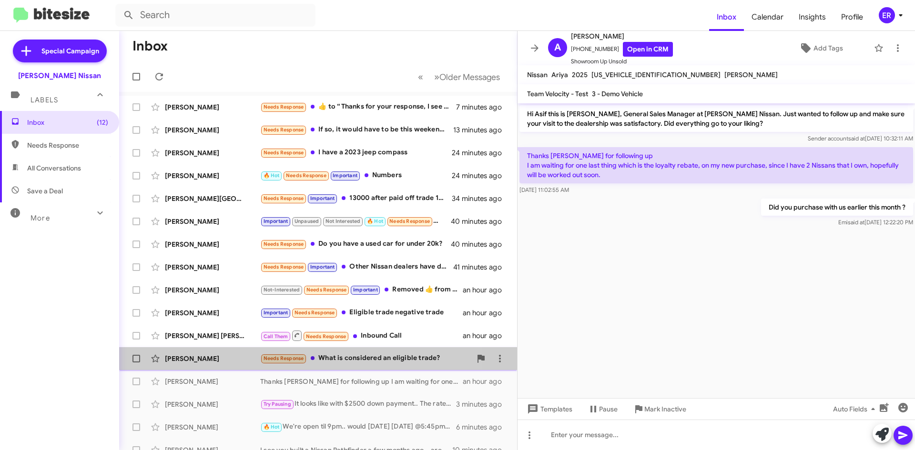
click at [365, 357] on div "Needs Response What is considered an eligible trade?" at bounding box center [365, 358] width 211 height 11
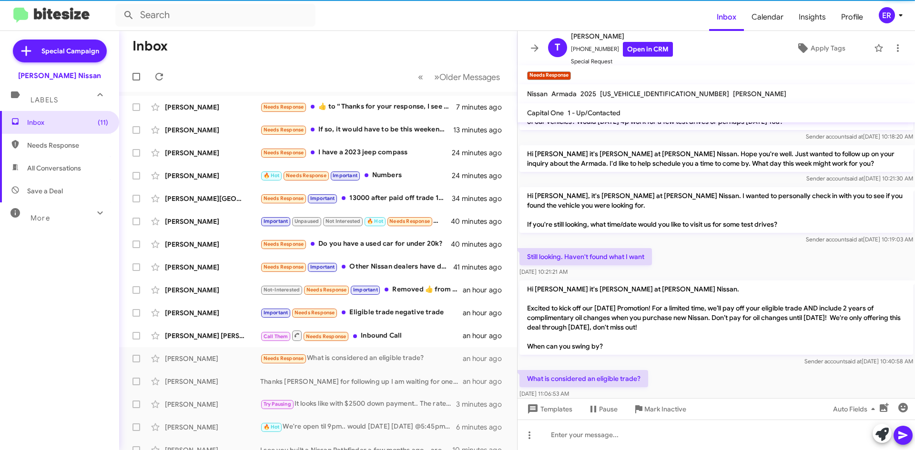
scroll to position [82, 0]
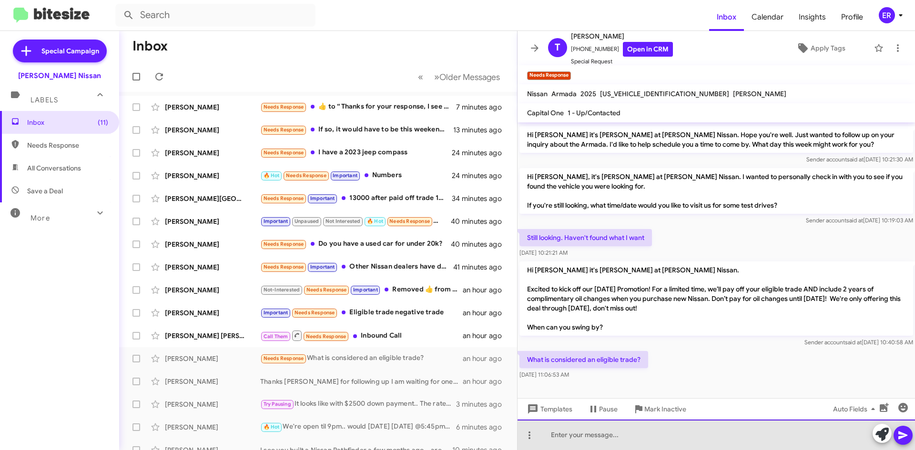
click at [667, 435] on div at bounding box center [715, 435] width 397 height 30
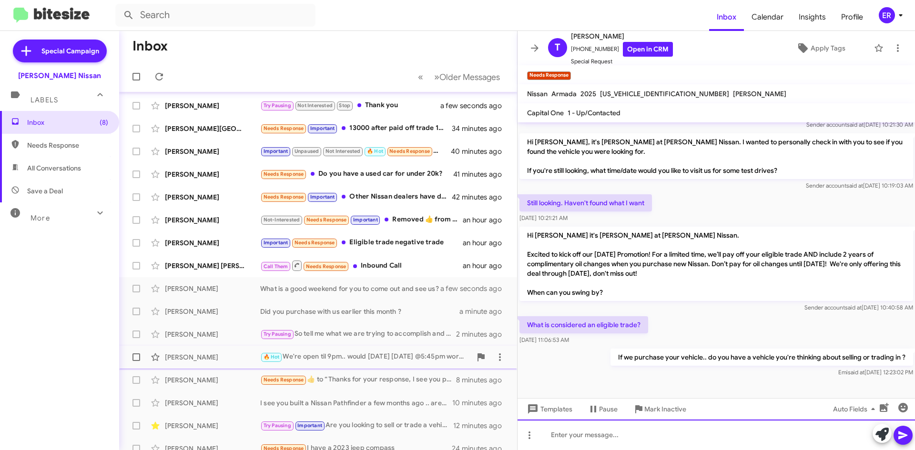
scroll to position [0, 0]
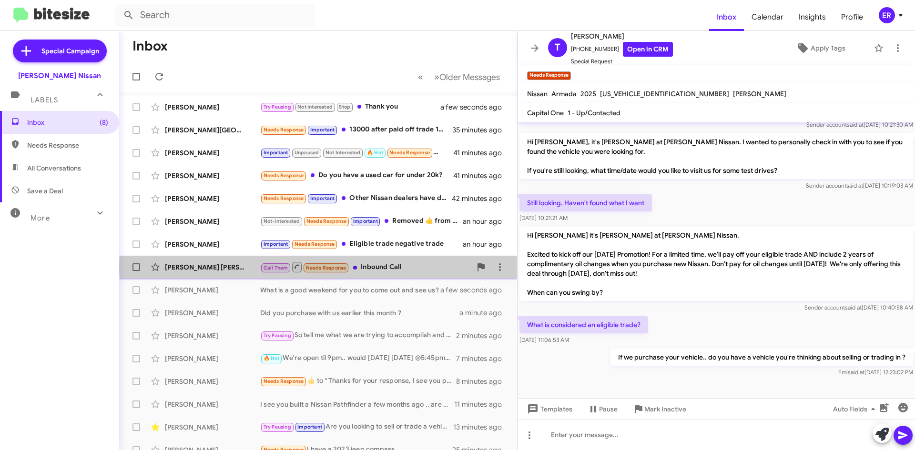
click at [419, 267] on div "Call Them Needs Response Inbound Call" at bounding box center [365, 267] width 211 height 12
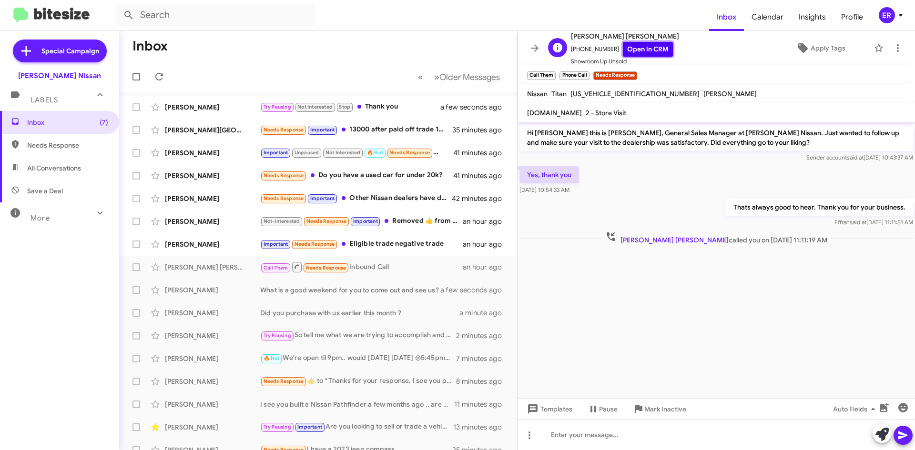
click at [647, 49] on link "Open in CRM" at bounding box center [648, 49] width 50 height 15
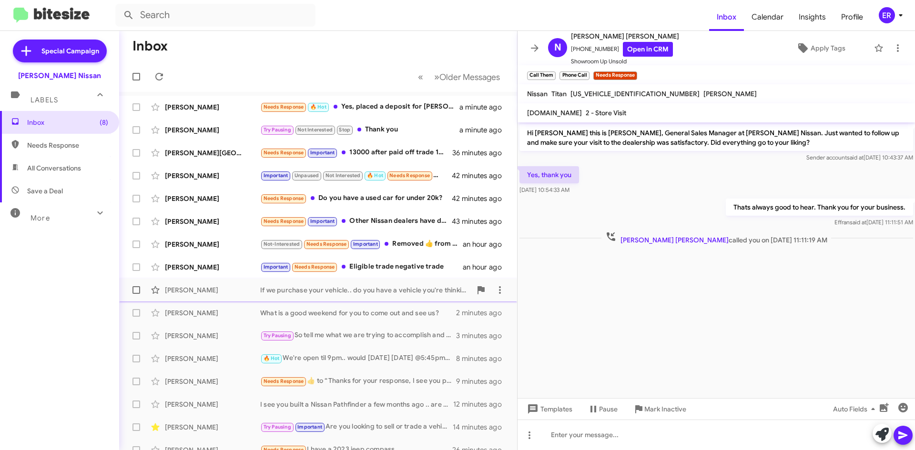
click at [368, 289] on div "If we purchase your vehicle.. do you have a vehicle you're thinking about selli…" at bounding box center [365, 290] width 211 height 10
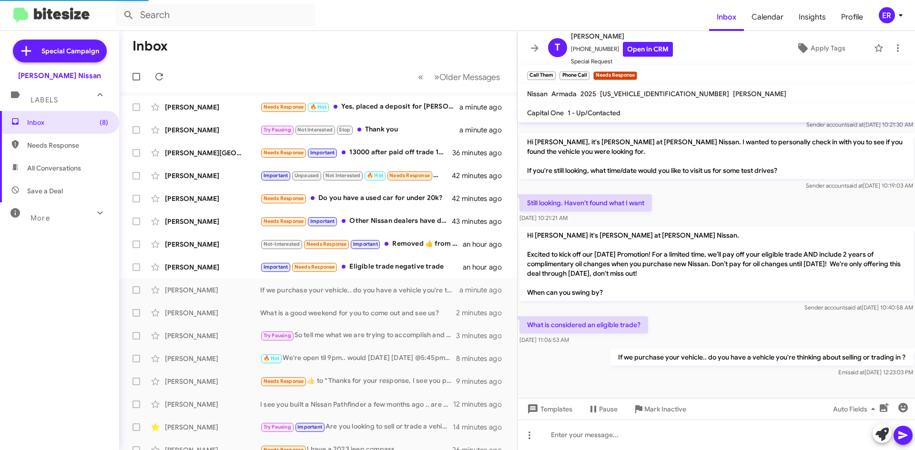
scroll to position [98, 0]
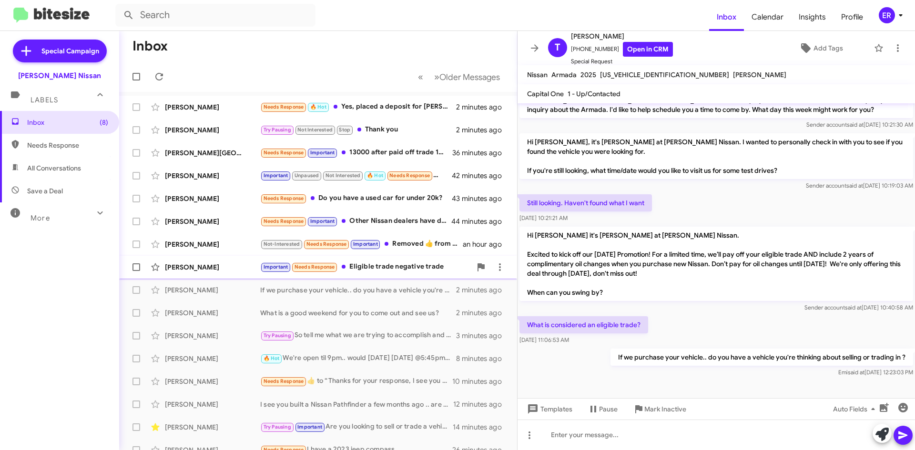
click at [395, 272] on div "Important Needs Response Eligible trade negative trade" at bounding box center [365, 267] width 211 height 11
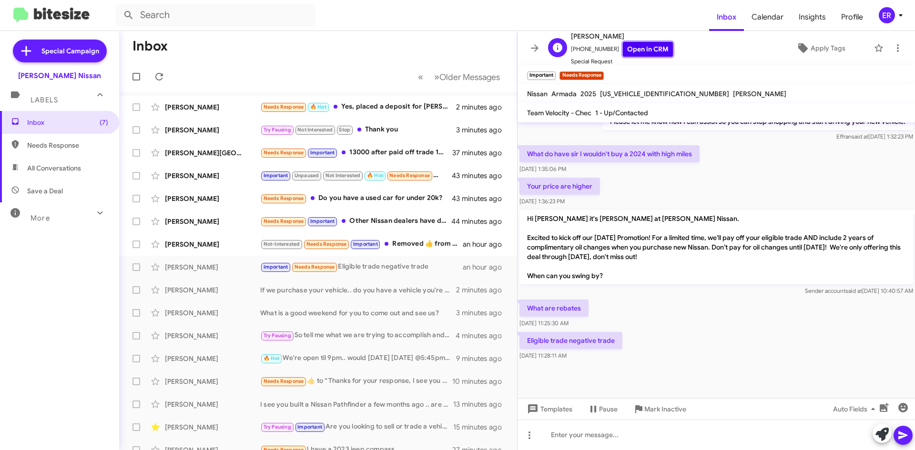
scroll to position [1, 0]
click at [641, 54] on link "Open in CRM" at bounding box center [648, 48] width 50 height 15
click at [536, 439] on span at bounding box center [529, 435] width 19 height 11
click at [556, 407] on button "note" at bounding box center [549, 410] width 59 height 23
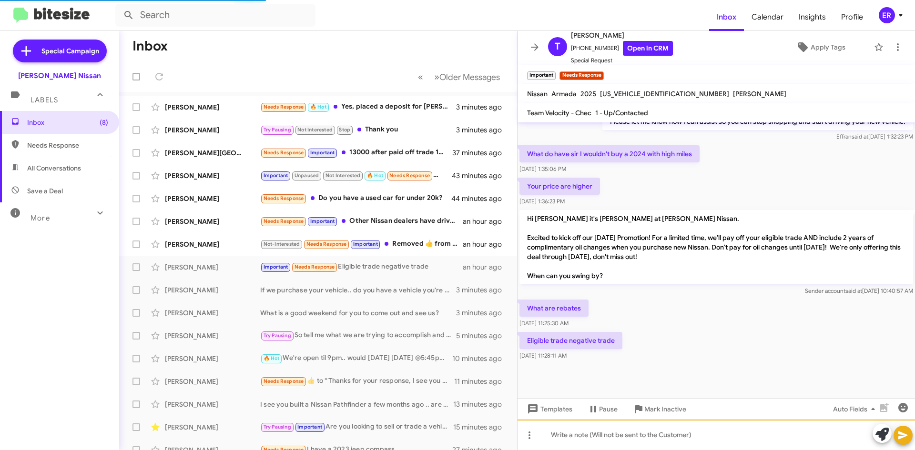
click at [566, 447] on div at bounding box center [715, 435] width 397 height 30
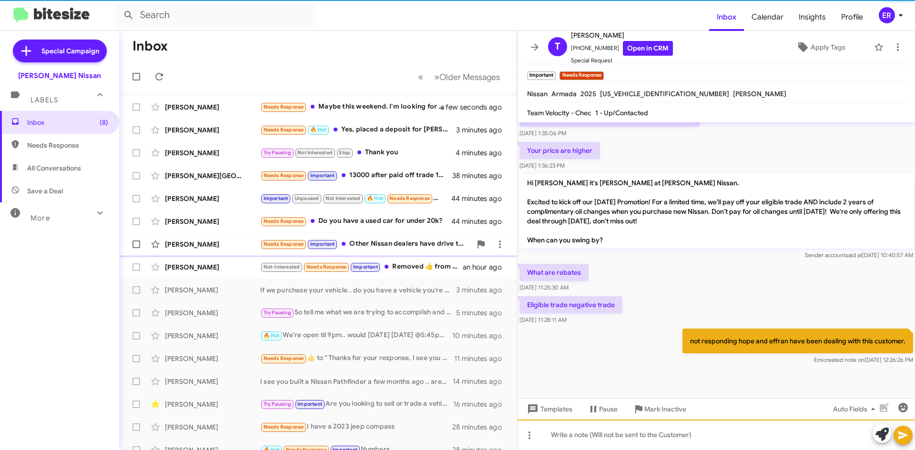
scroll to position [523, 0]
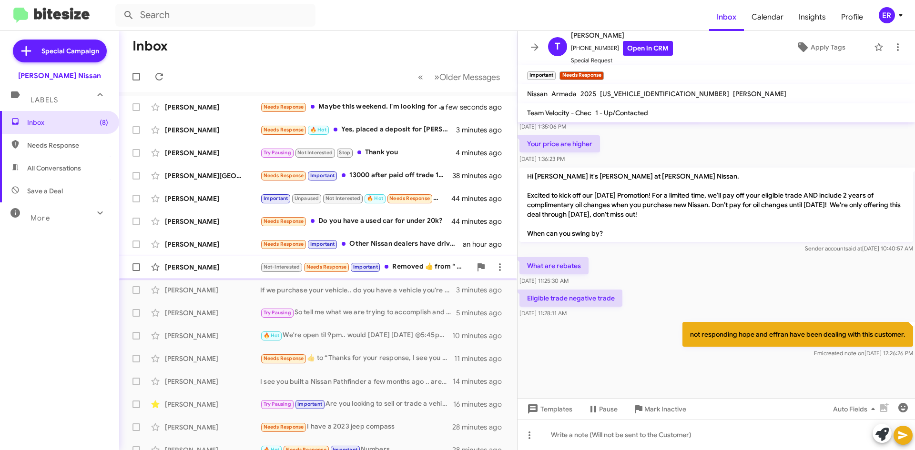
click at [409, 271] on div "Not-Interested Needs Response Important Removed ‌👍‌ from “ Hi [PERSON_NAME] it'…" at bounding box center [365, 267] width 211 height 11
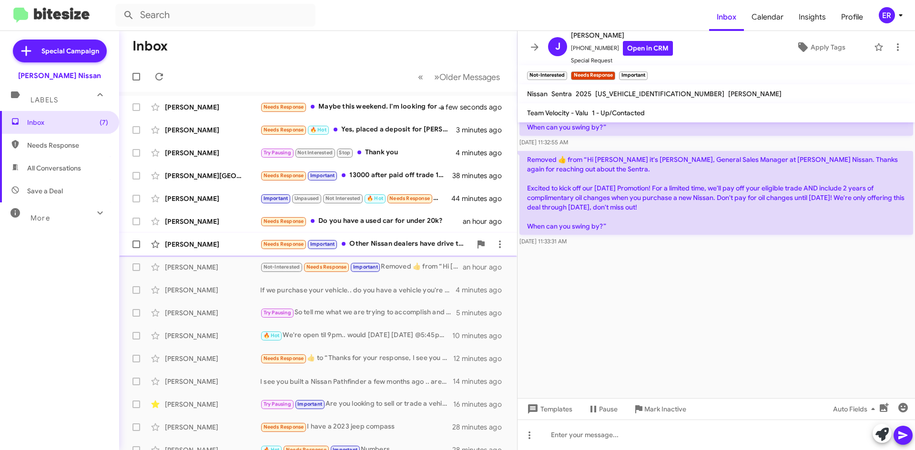
click at [221, 250] on div "[PERSON_NAME] Needs Response Important Other Nissan dealers have drive train wa…" at bounding box center [318, 244] width 383 height 19
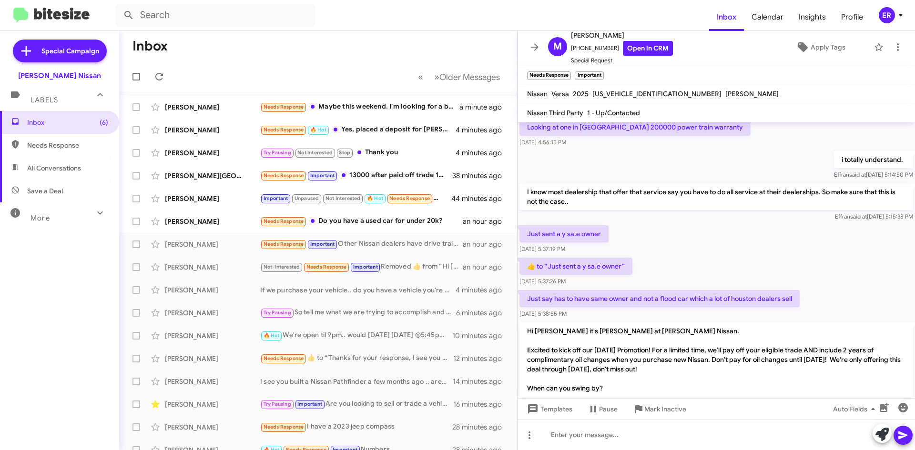
scroll to position [152, 0]
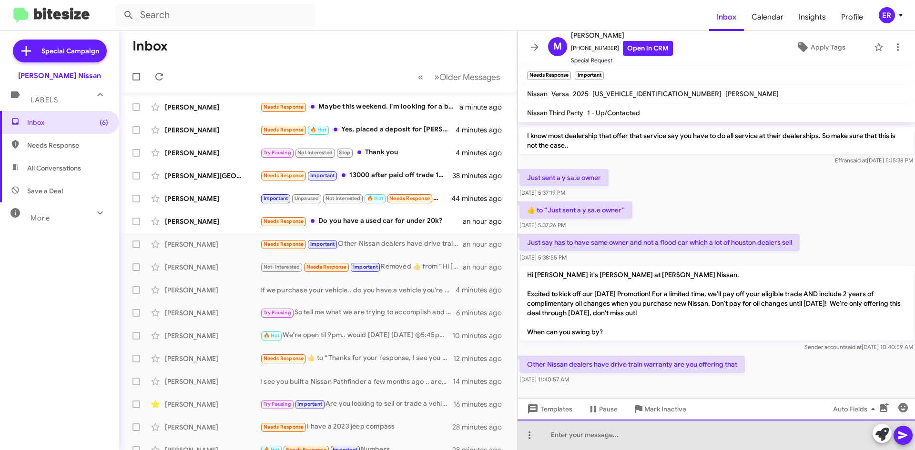
click at [647, 443] on div at bounding box center [715, 435] width 397 height 30
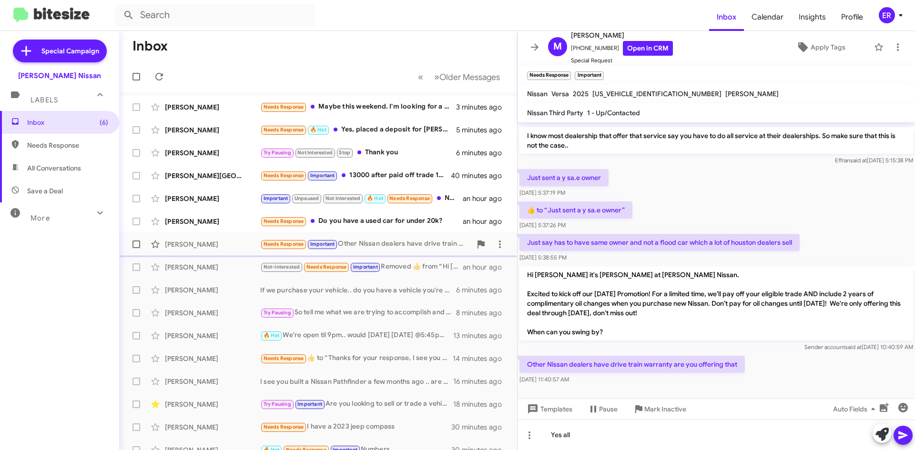
click at [425, 246] on div "Needs Response Important Other Nissan dealers have drive train warranty are you…" at bounding box center [365, 244] width 211 height 11
click at [415, 223] on div "Needs Response Do you have a used car for under 20k?" at bounding box center [365, 221] width 211 height 11
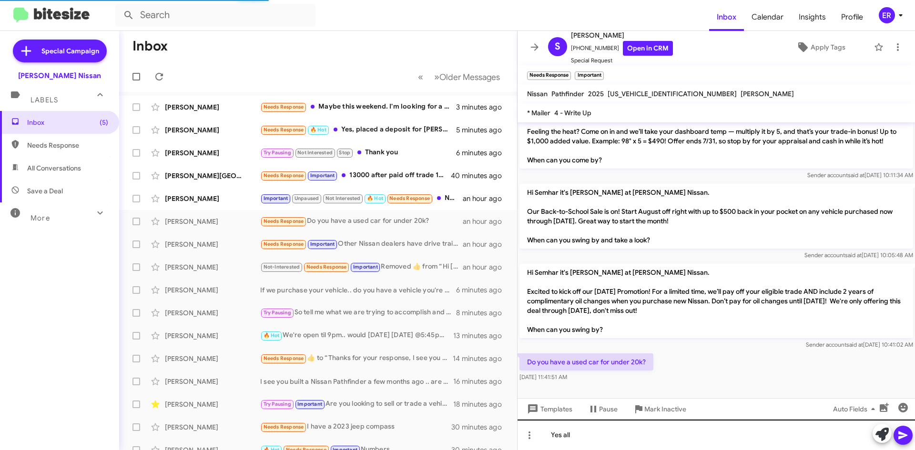
scroll to position [95, 0]
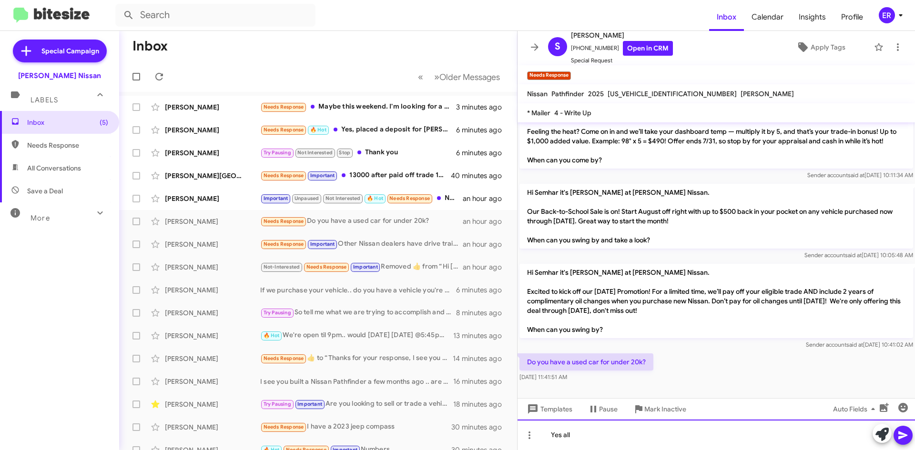
click at [603, 444] on div "Yes all" at bounding box center [715, 435] width 397 height 30
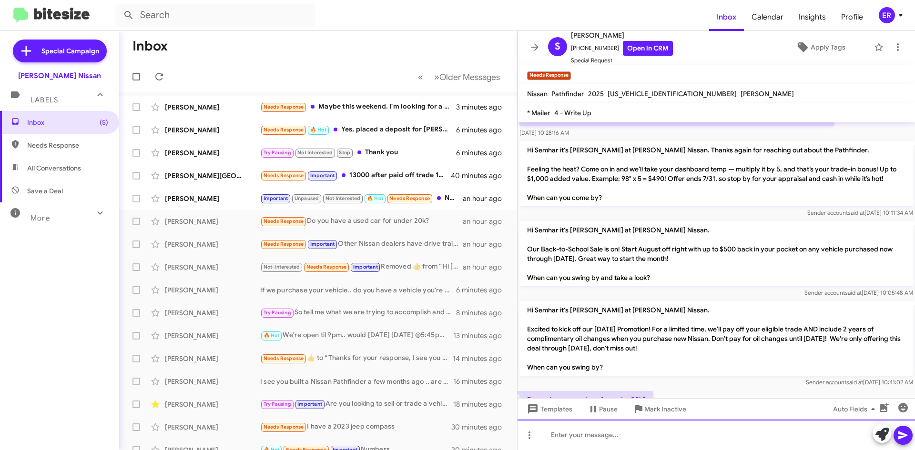
scroll to position [130, 0]
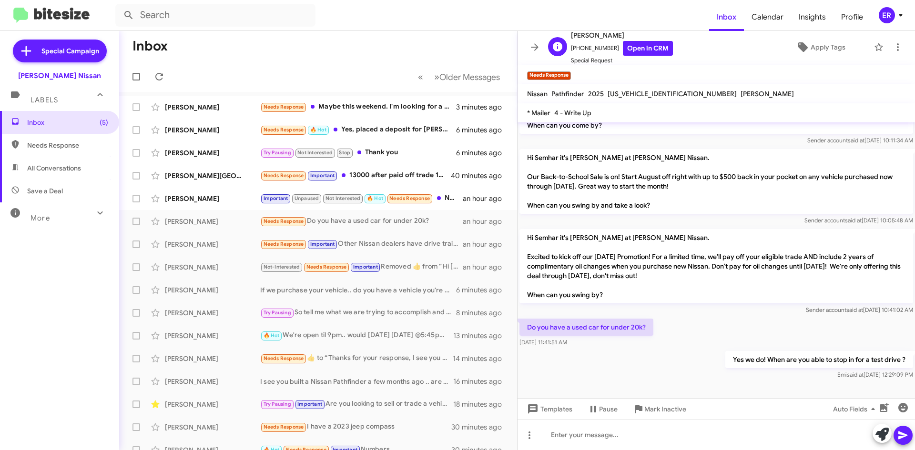
click at [630, 40] on span "[PERSON_NAME]" at bounding box center [622, 35] width 102 height 11
click at [627, 45] on link "Open in CRM" at bounding box center [648, 48] width 50 height 15
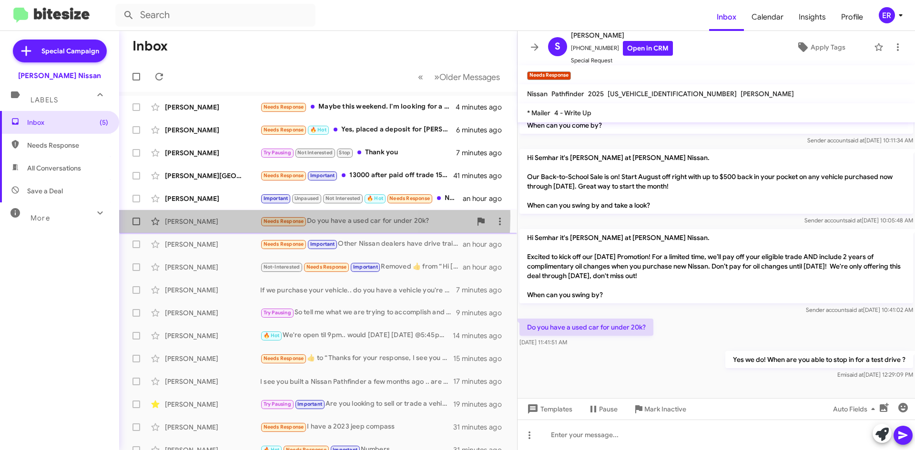
click at [222, 216] on div "[PERSON_NAME] Needs Response Do you have a used car for under 20k? an hour ago" at bounding box center [318, 221] width 383 height 19
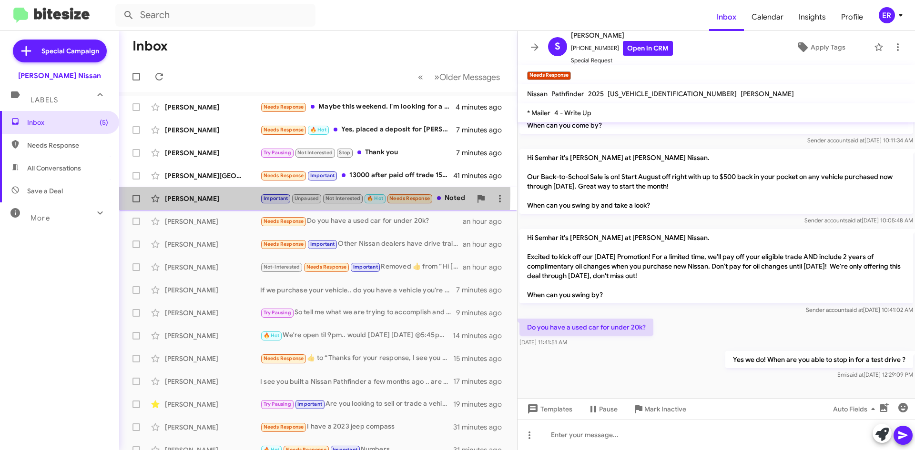
click at [228, 194] on div "[PERSON_NAME]" at bounding box center [212, 199] width 95 height 10
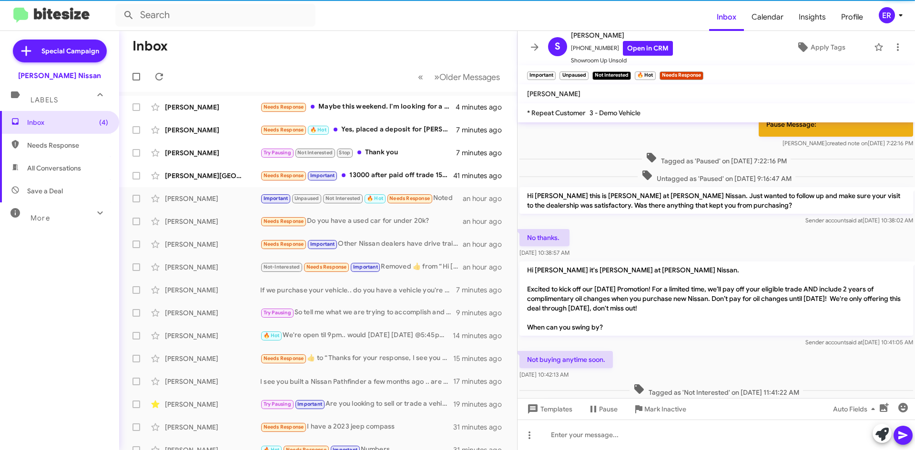
scroll to position [663, 0]
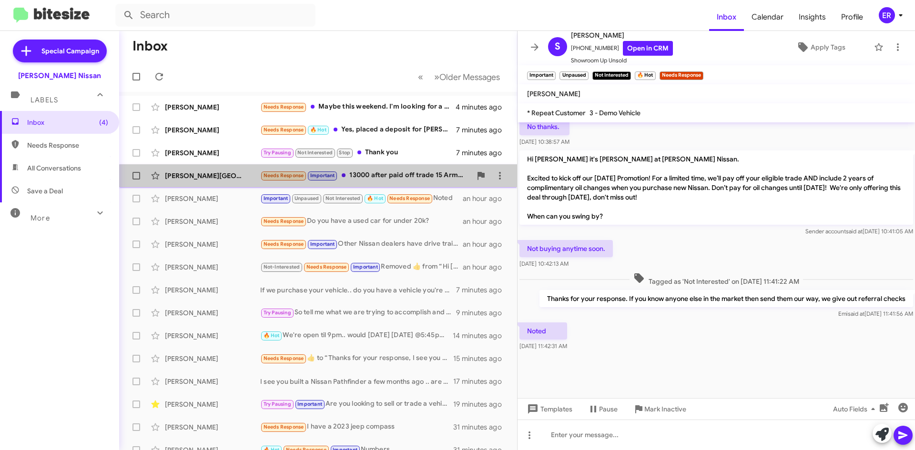
click at [405, 181] on div "Needs Response Important 13000 after paid off trade 15 Armada SL with 35500 mil…" at bounding box center [365, 175] width 211 height 11
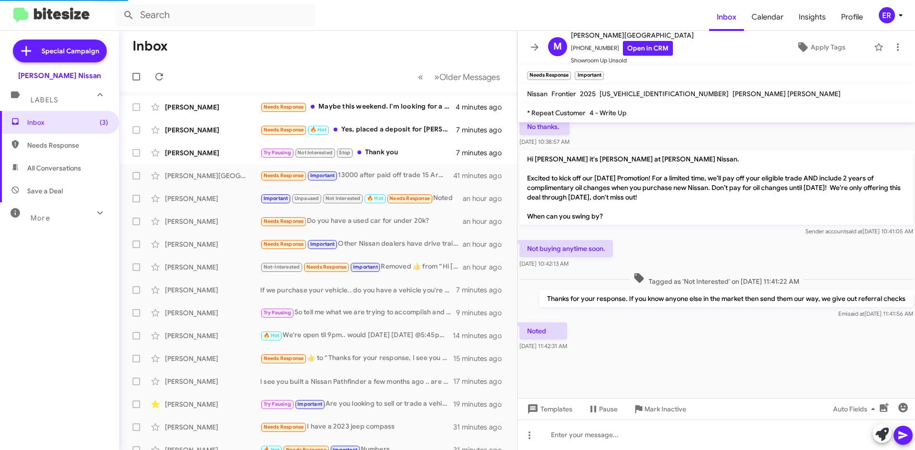
scroll to position [82, 0]
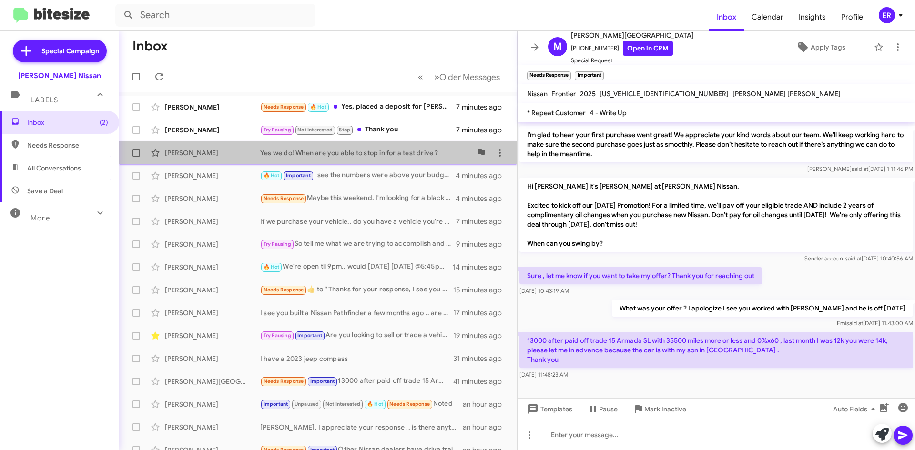
click at [380, 151] on div "Yes we do! When are you able to stop in for a test drive ?" at bounding box center [365, 153] width 211 height 10
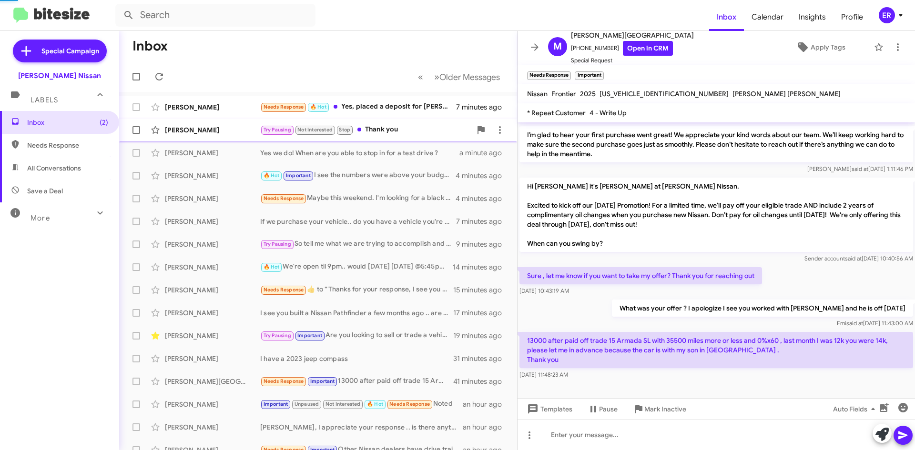
click at [387, 137] on div "[PERSON_NAME] Try Pausing Not Interested Stop Thank you 7 minutes ago" at bounding box center [318, 130] width 383 height 19
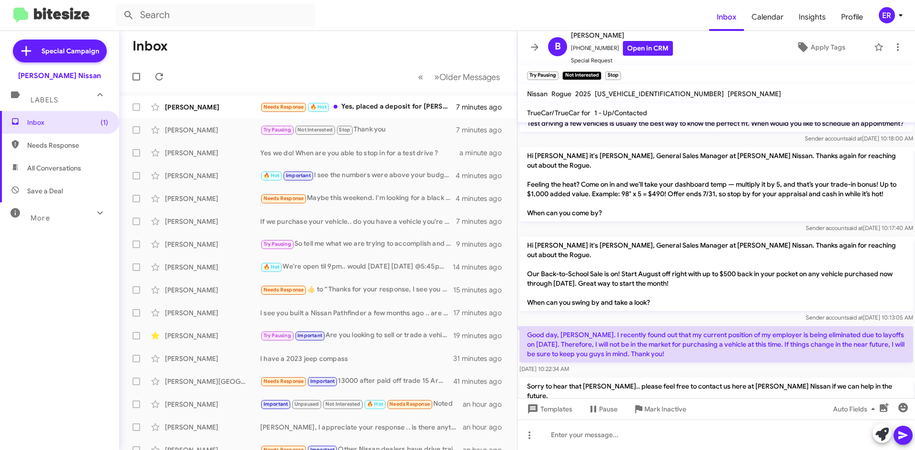
scroll to position [629, 0]
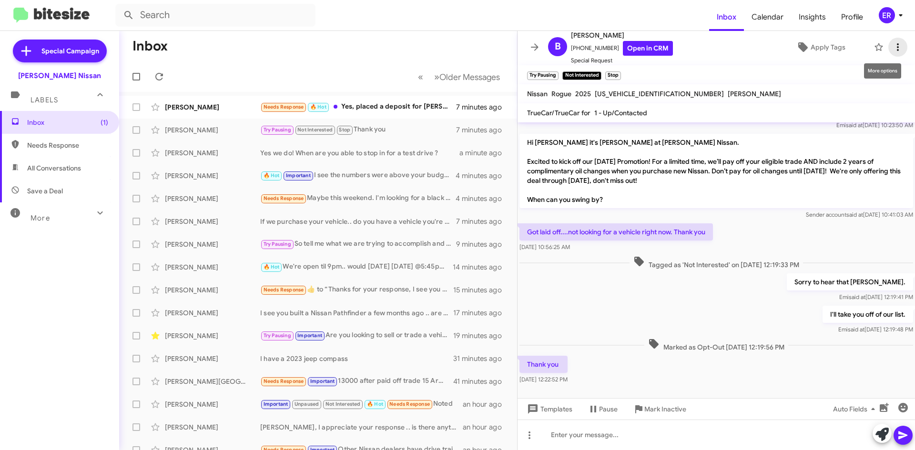
click at [892, 44] on icon at bounding box center [897, 46] width 11 height 11
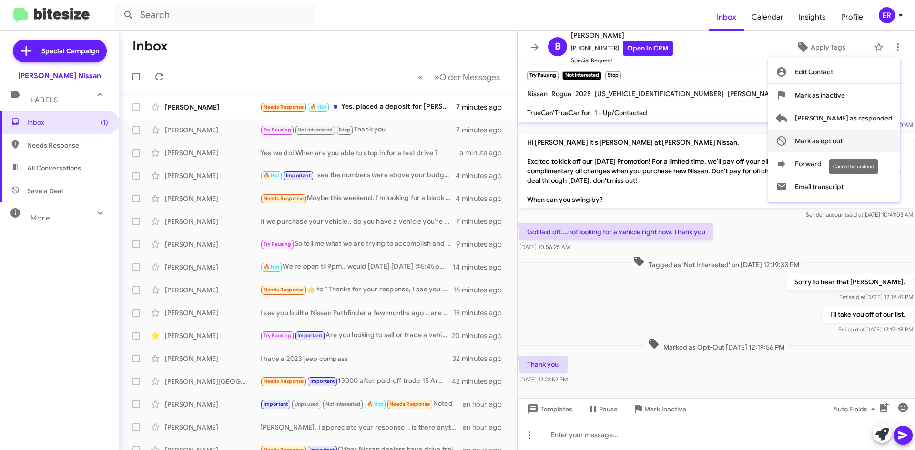
click at [842, 139] on span "Mark as opt out" at bounding box center [819, 141] width 48 height 23
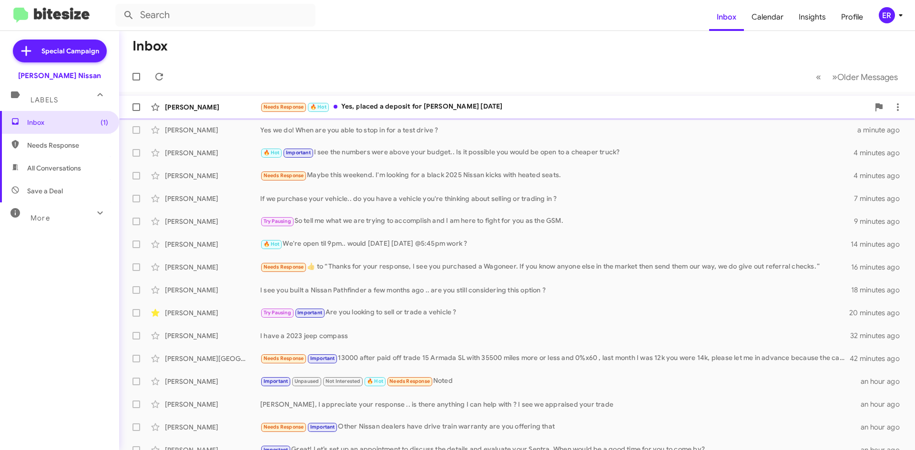
click at [434, 110] on div "Needs Response 🔥 Hot Yes, placed a deposit for [PERSON_NAME] [DATE]" at bounding box center [564, 106] width 609 height 11
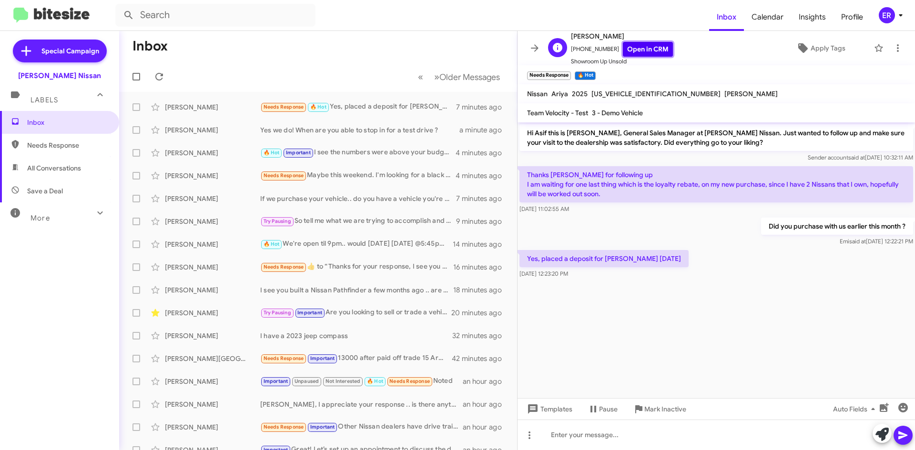
click at [634, 53] on link "Open in CRM" at bounding box center [648, 49] width 50 height 15
click at [371, 125] on div "[PERSON_NAME] Yes we do! When are you able to stop in for a test drive ? 2 minu…" at bounding box center [318, 130] width 383 height 19
click at [371, 152] on div "🔥 Hot Important I see the numbers were above your budget.. Is it possible you w…" at bounding box center [365, 152] width 211 height 11
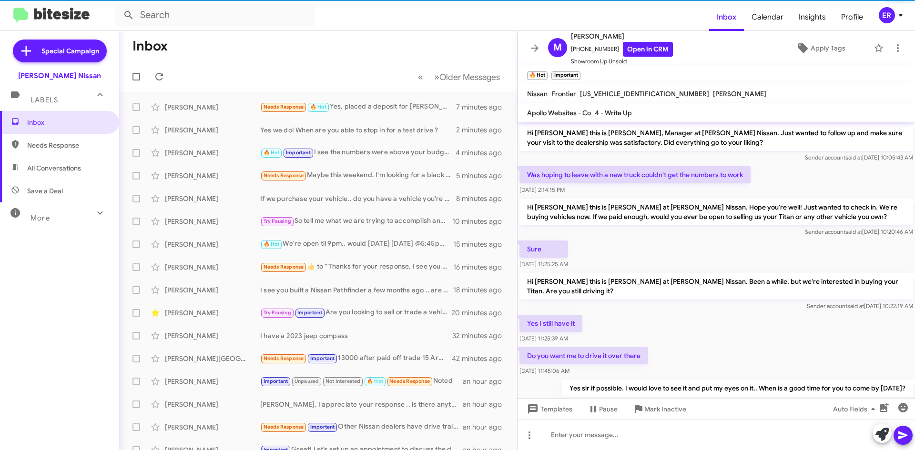
scroll to position [259, 0]
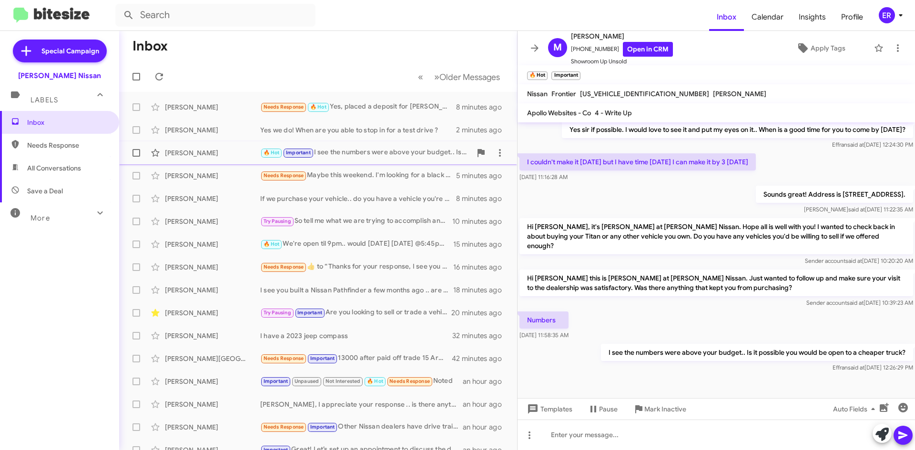
click at [345, 159] on div "[PERSON_NAME] 🔥 Hot Important I see the numbers were above your budget.. Is it …" at bounding box center [318, 152] width 383 height 19
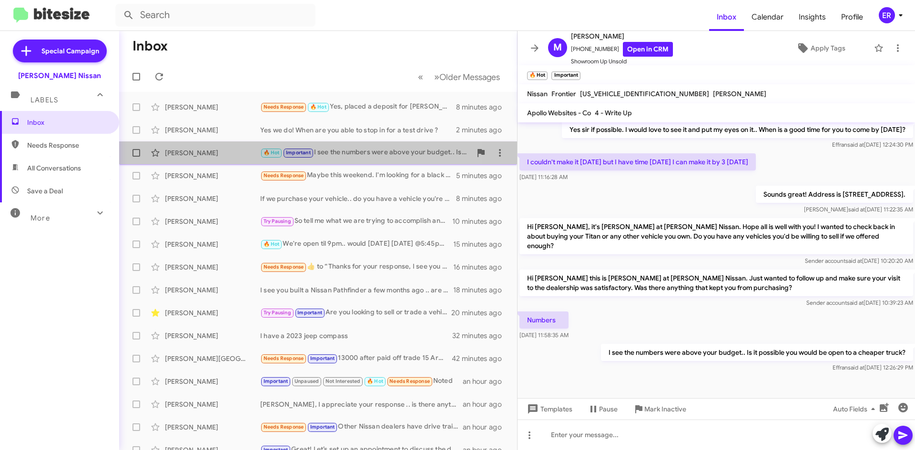
click at [350, 155] on div "🔥 Hot Important I see the numbers were above your budget.. Is it possible you w…" at bounding box center [365, 152] width 211 height 11
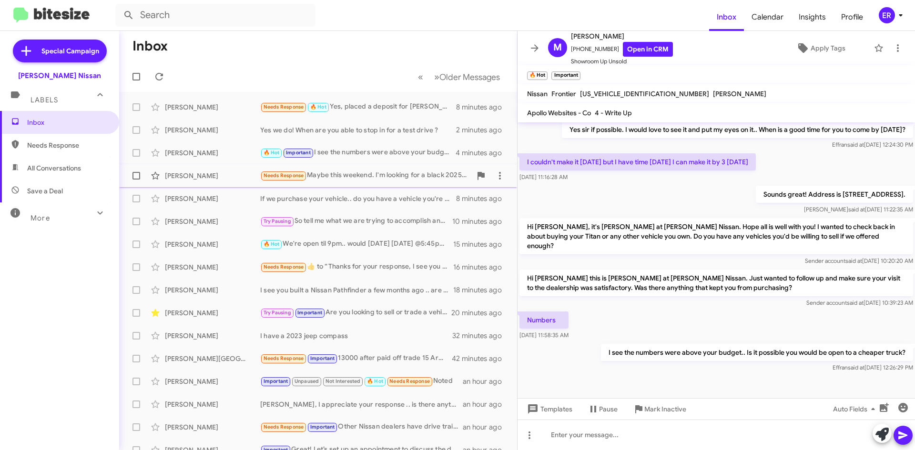
click at [340, 170] on div "Needs Response Maybe this weekend. I'm looking for a black 2025 Nissan kicks wi…" at bounding box center [365, 175] width 211 height 11
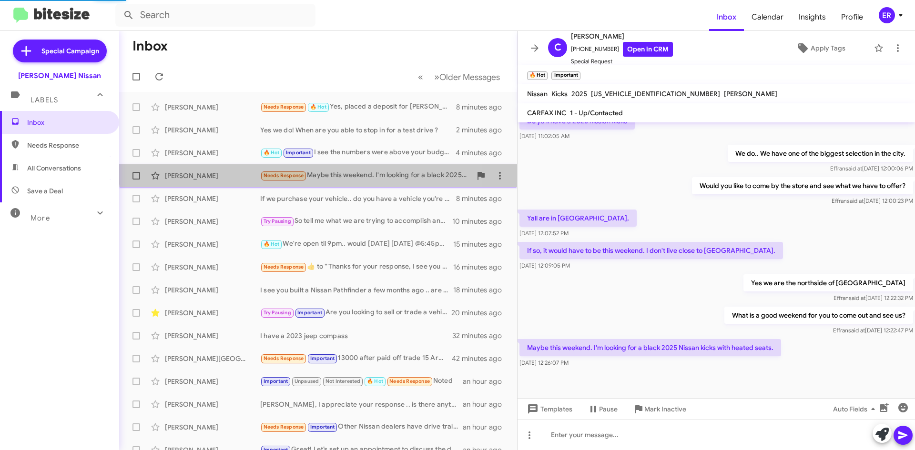
click at [340, 170] on div "Needs Response Maybe this weekend. I'm looking for a black 2025 Nissan kicks wi…" at bounding box center [365, 175] width 211 height 11
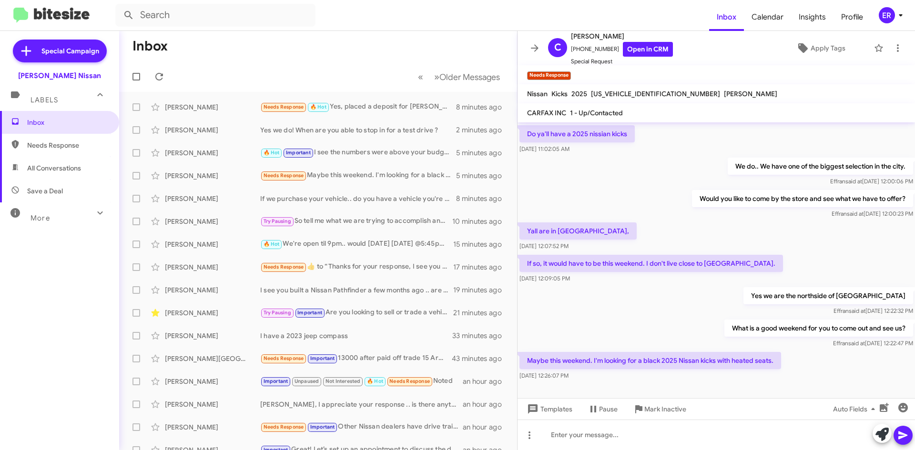
scroll to position [208, 0]
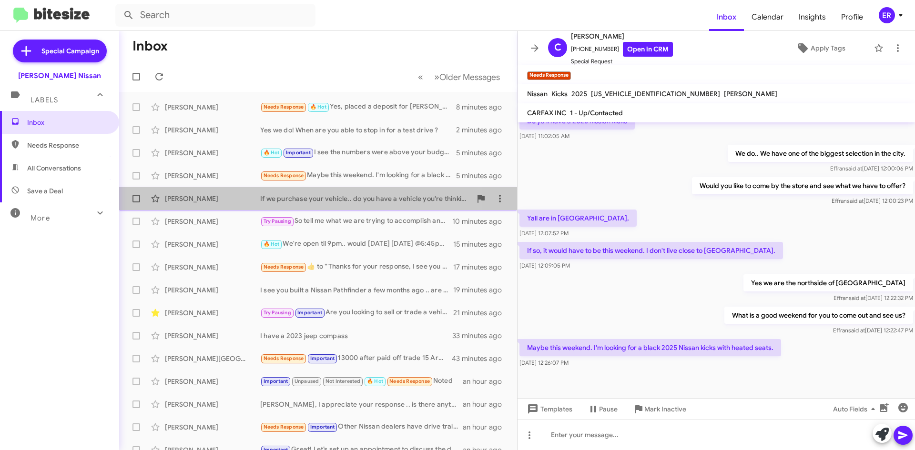
click at [341, 199] on div "If we purchase your vehicle.. do you have a vehicle you're thinking about selli…" at bounding box center [365, 199] width 211 height 10
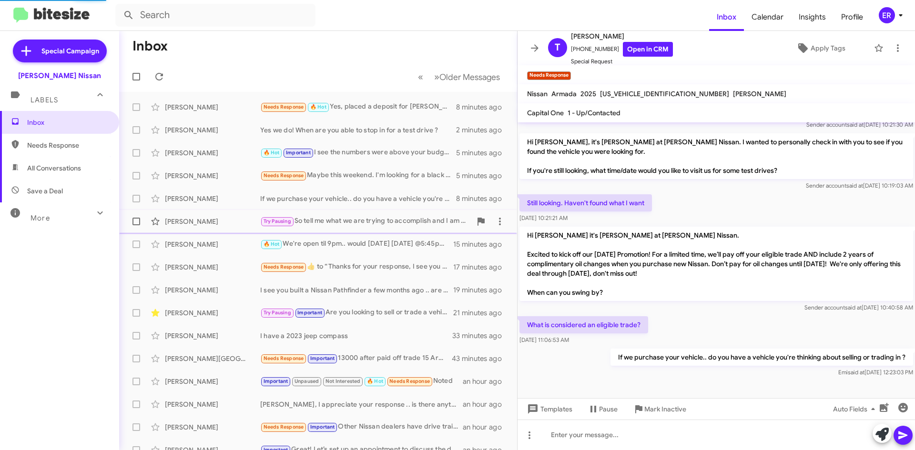
scroll to position [98, 0]
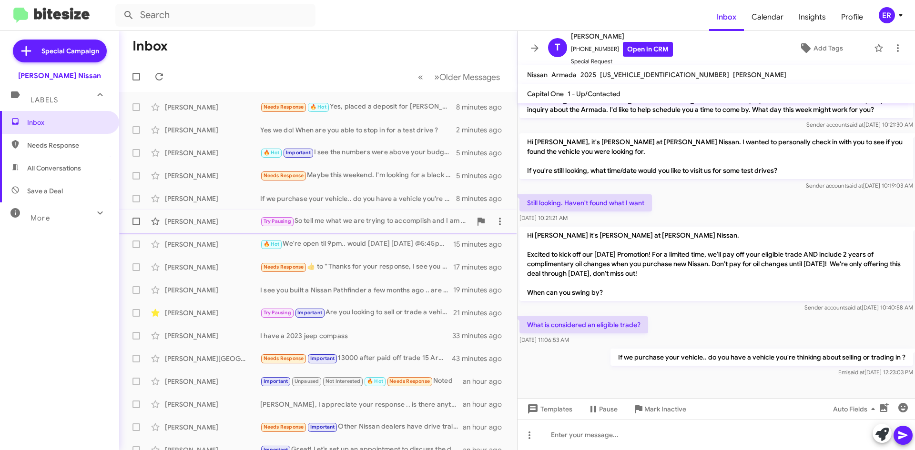
click at [336, 218] on div "Try Pausing So tell me what we are trying to accomplish and I am here to fight …" at bounding box center [365, 221] width 211 height 11
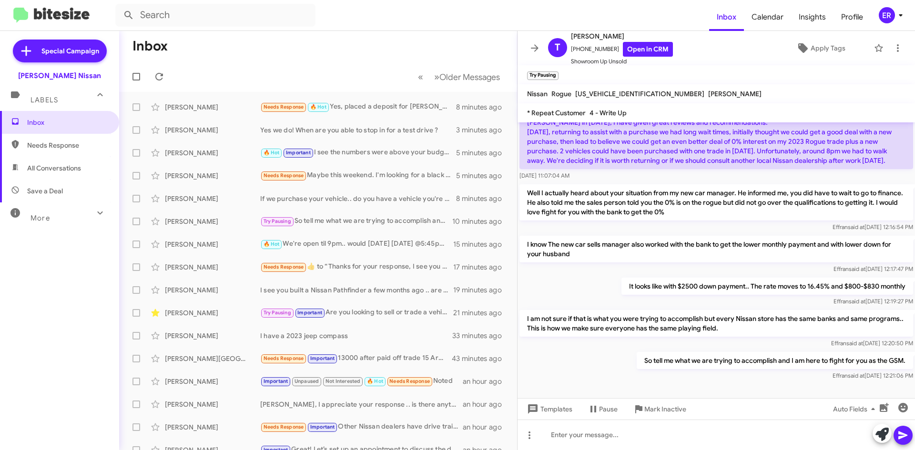
scroll to position [72, 0]
click at [334, 245] on div "🔥 Hot We're open til 9pm.. would [DATE] [DATE] @5:45pm work ?" at bounding box center [365, 244] width 211 height 11
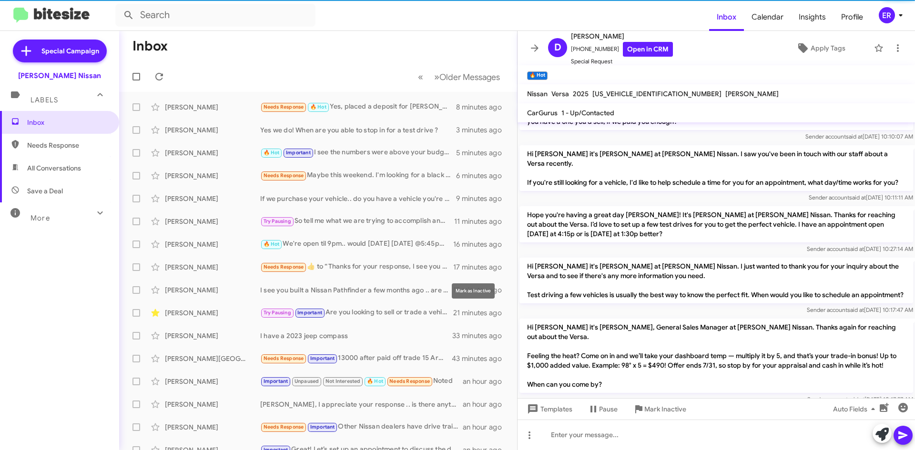
scroll to position [500, 0]
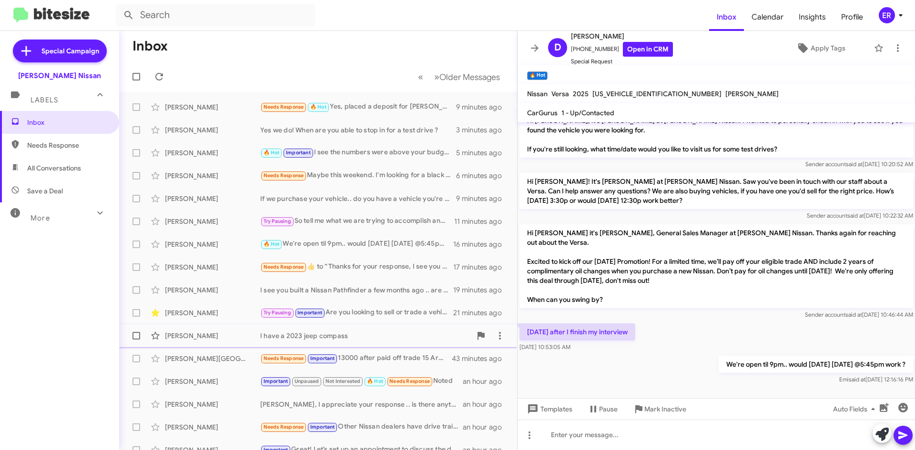
click at [356, 336] on div "I have a 2023 jeep compass" at bounding box center [365, 336] width 211 height 10
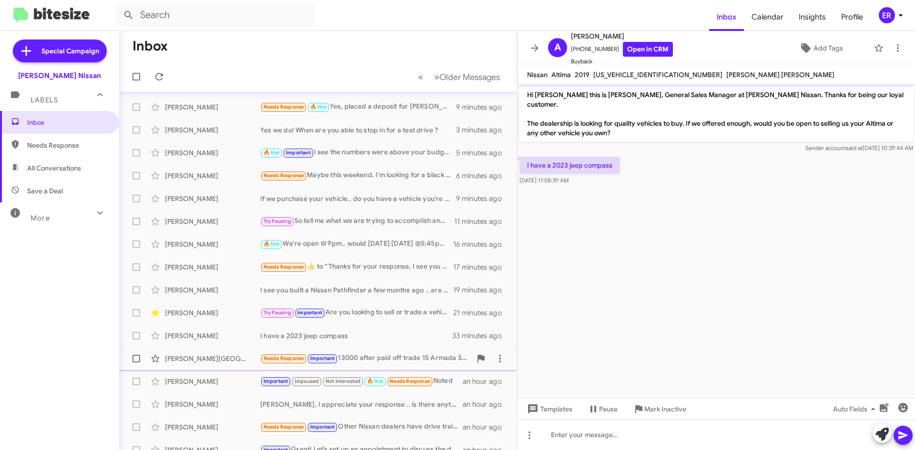
scroll to position [48, 0]
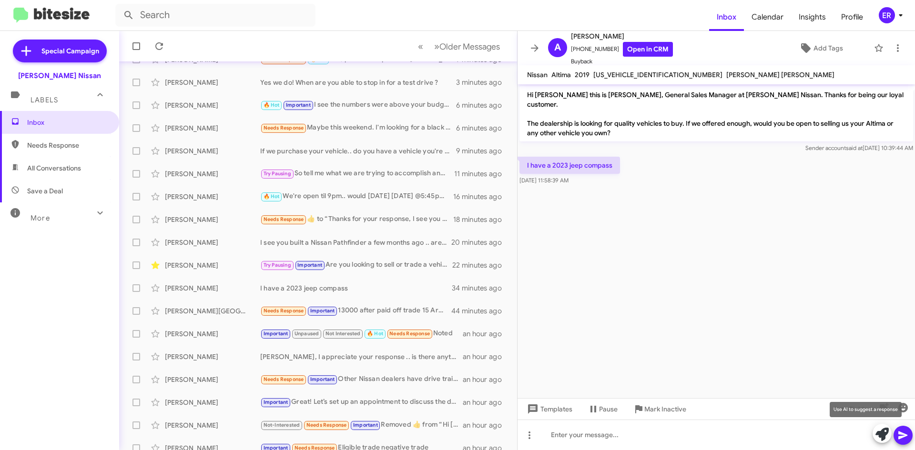
click at [884, 435] on icon at bounding box center [881, 434] width 13 height 13
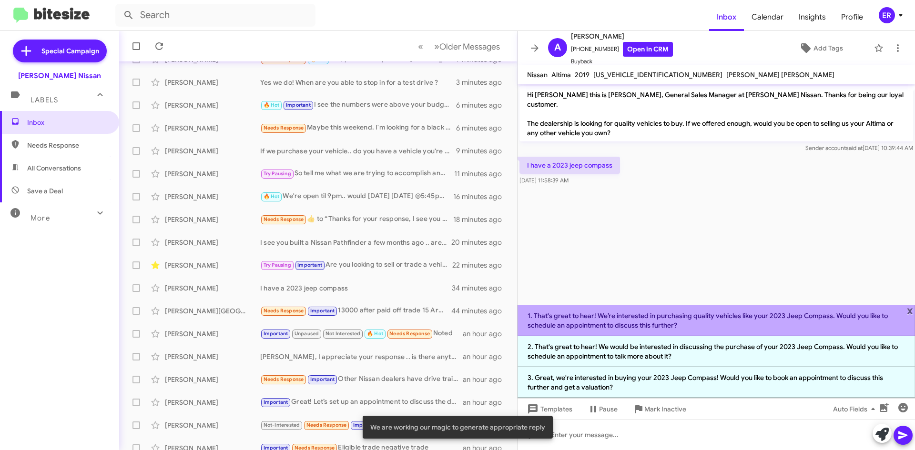
click at [615, 329] on li "1. That's great to hear! We’re interested in purchasing quality vehicles like y…" at bounding box center [715, 320] width 397 height 31
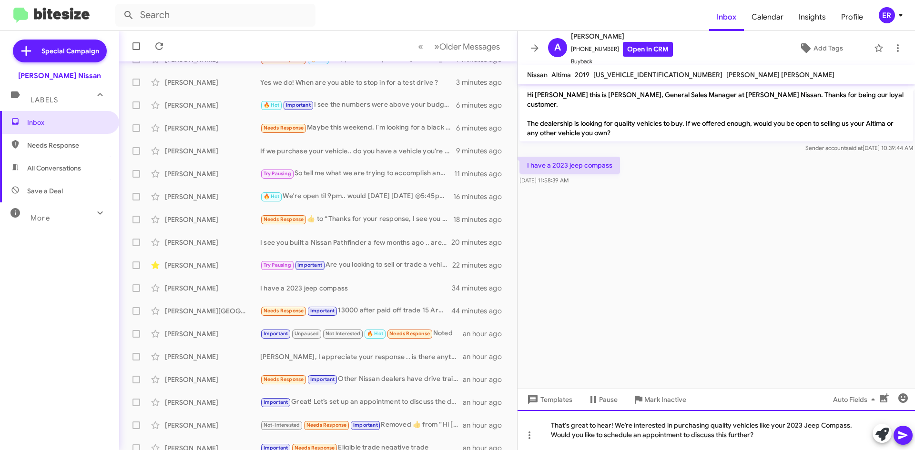
drag, startPoint x: 757, startPoint y: 438, endPoint x: 859, endPoint y: 420, distance: 103.6
click at [859, 420] on div "That's great to hear! We’re interested in purchasing quality vehicles like your…" at bounding box center [715, 430] width 397 height 40
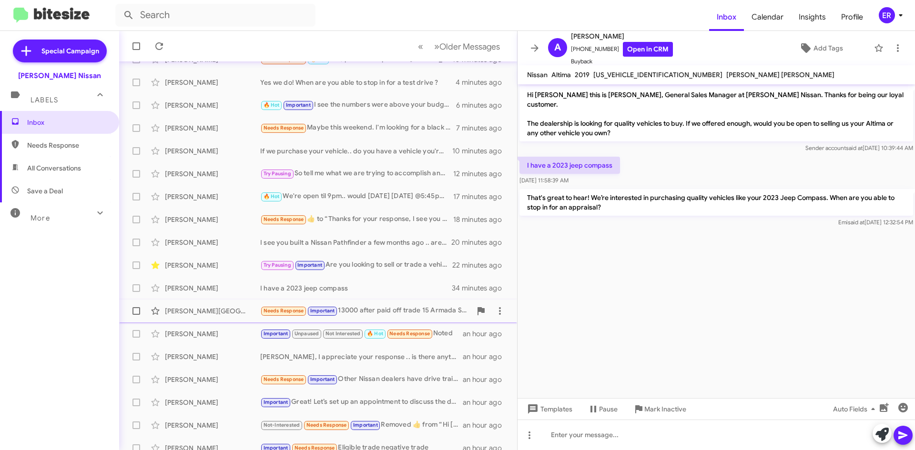
click at [396, 318] on div "[PERSON_NAME] Needs Response Important 13000 after paid off trade 15 Armada SL …" at bounding box center [318, 311] width 383 height 19
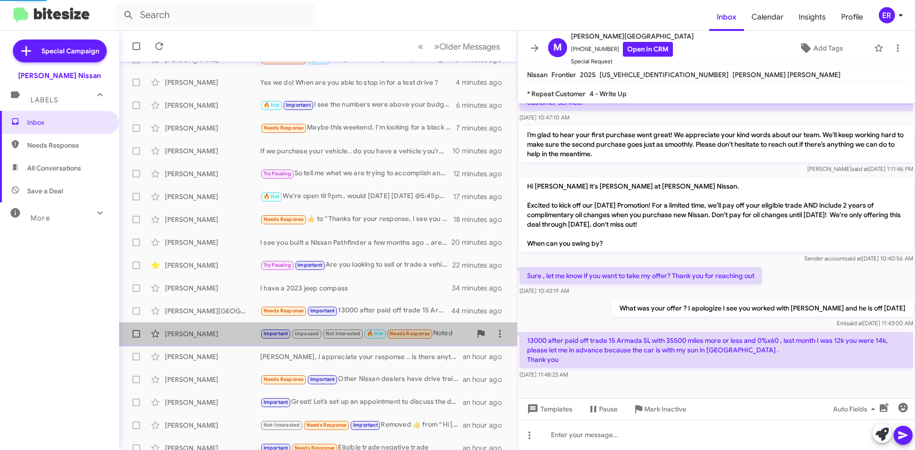
click at [438, 339] on div "Important Unpaused Not Interested 🔥 Hot Needs Response Noted" at bounding box center [365, 333] width 211 height 11
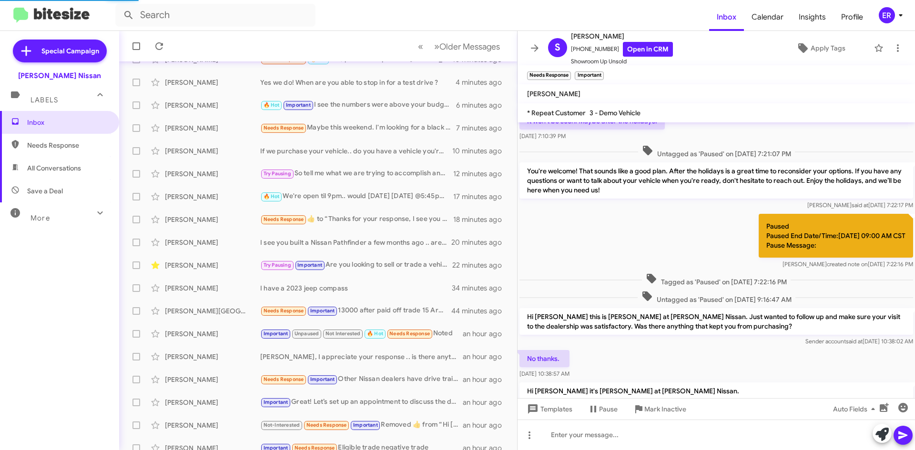
scroll to position [283, 0]
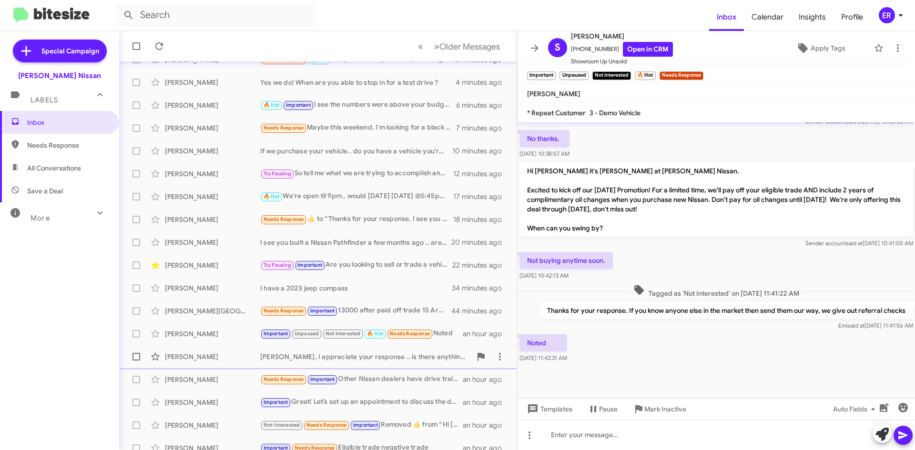
click at [214, 360] on div "[PERSON_NAME]" at bounding box center [212, 357] width 95 height 10
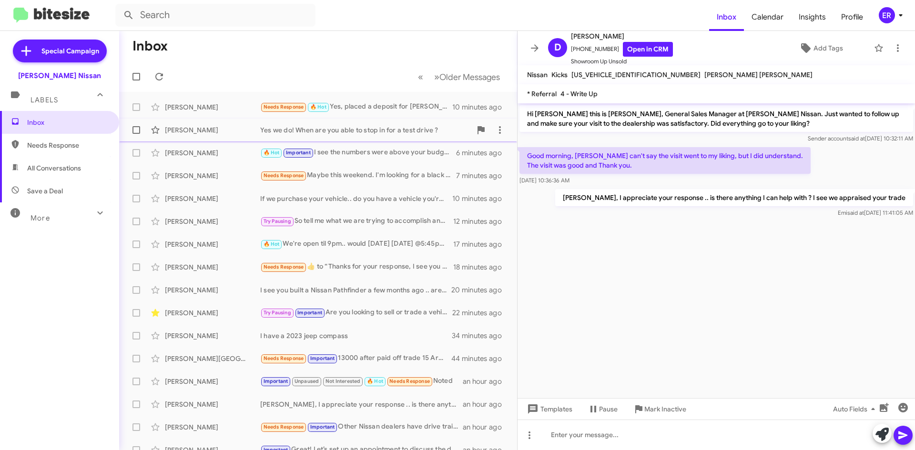
click at [228, 128] on div "[PERSON_NAME]" at bounding box center [212, 130] width 95 height 10
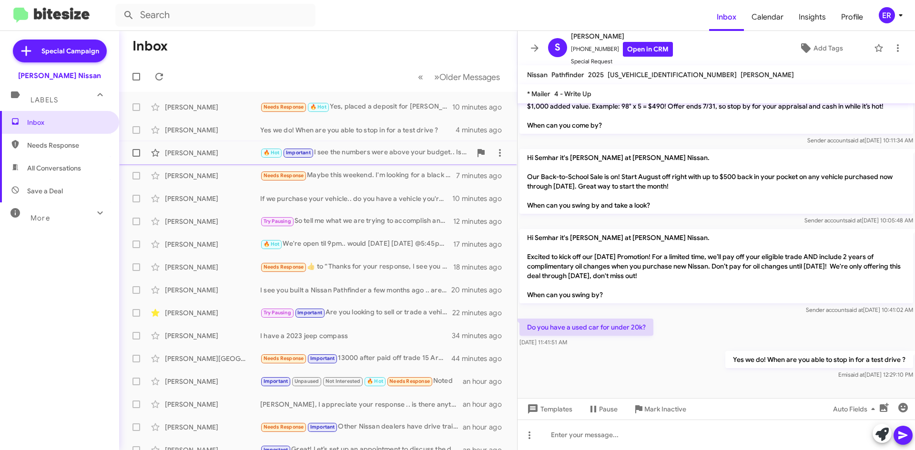
click at [402, 149] on div "🔥 Hot Important I see the numbers were above your budget.. Is it possible you w…" at bounding box center [365, 152] width 211 height 11
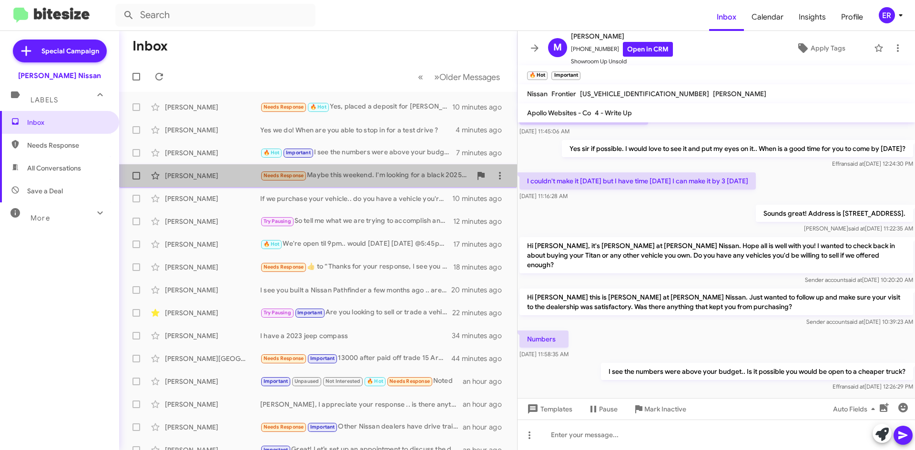
click at [382, 176] on div "Needs Response Maybe this weekend. I'm looking for a black 2025 Nissan kicks wi…" at bounding box center [365, 175] width 211 height 11
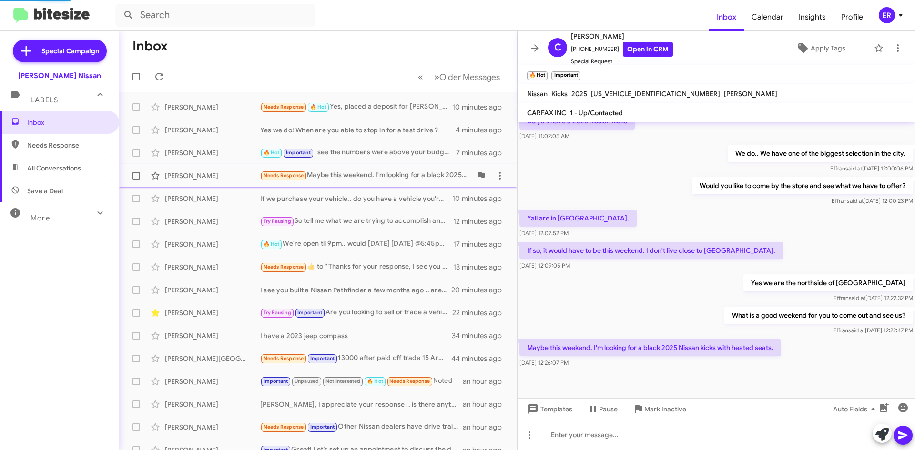
scroll to position [208, 0]
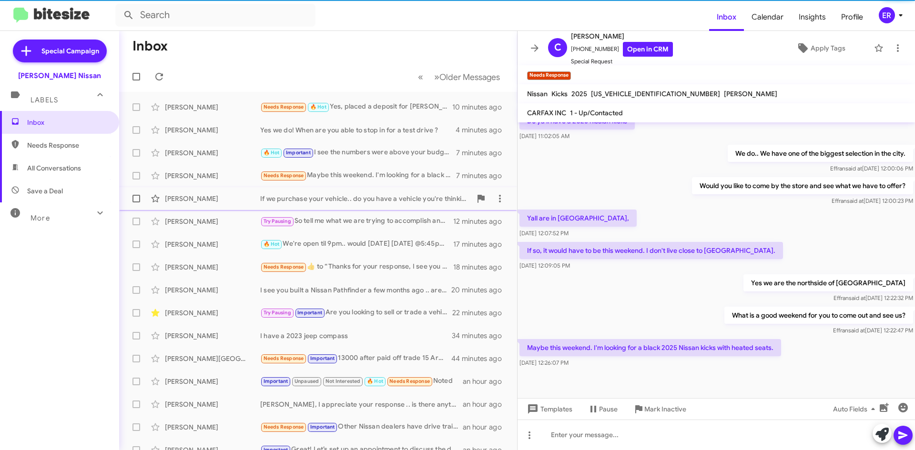
click at [348, 204] on div "[PERSON_NAME] If we purchase your vehicle.. do you have a vehicle you're thinki…" at bounding box center [318, 198] width 383 height 19
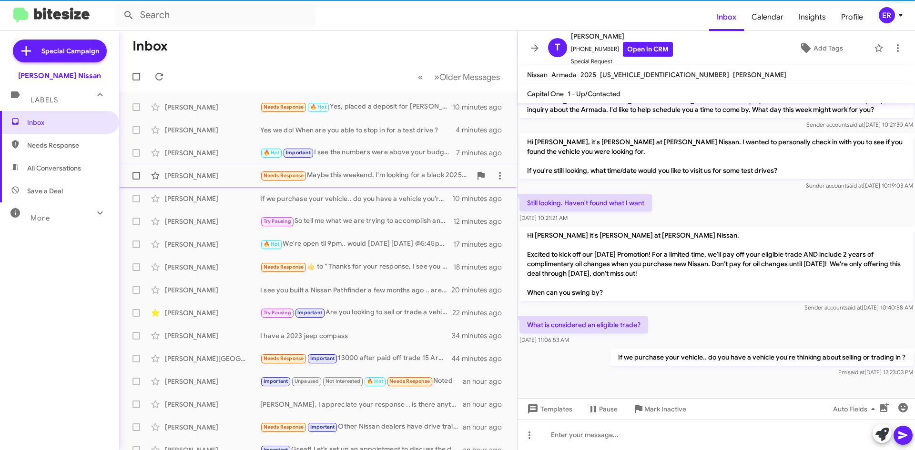
scroll to position [98, 0]
click at [360, 180] on div "Needs Response Maybe this weekend. I'm looking for a black 2025 Nissan kicks wi…" at bounding box center [365, 175] width 211 height 11
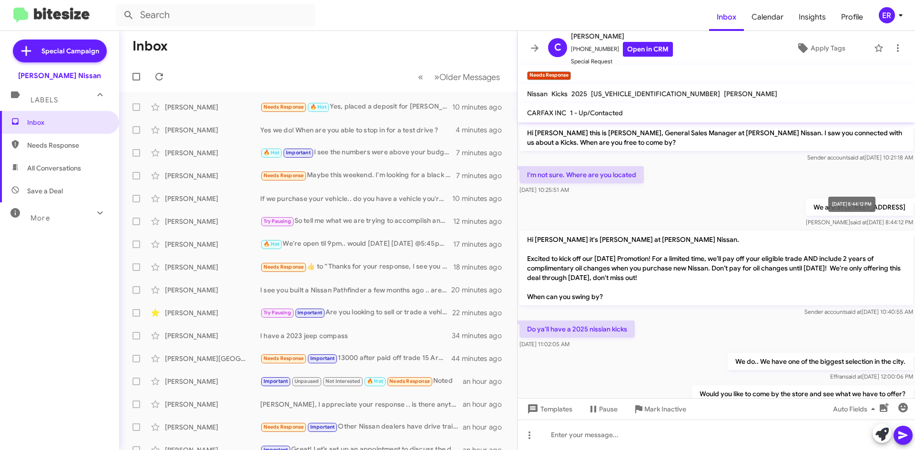
scroll to position [208, 0]
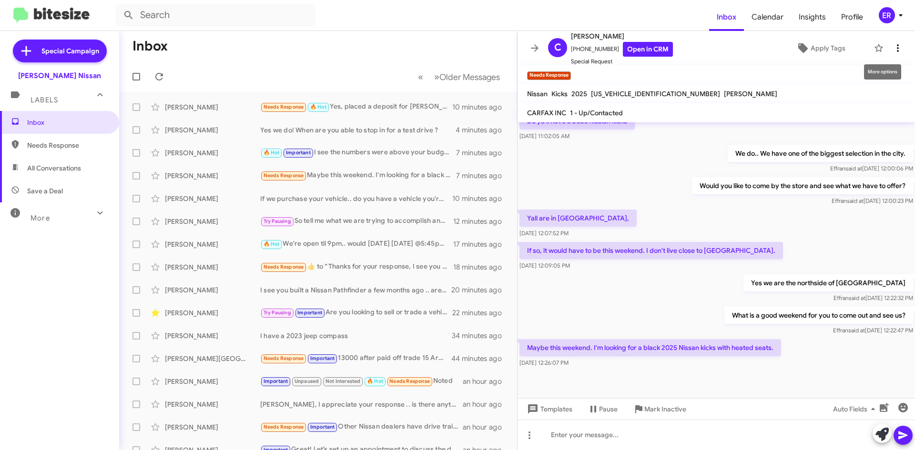
click at [895, 52] on icon at bounding box center [897, 47] width 11 height 11
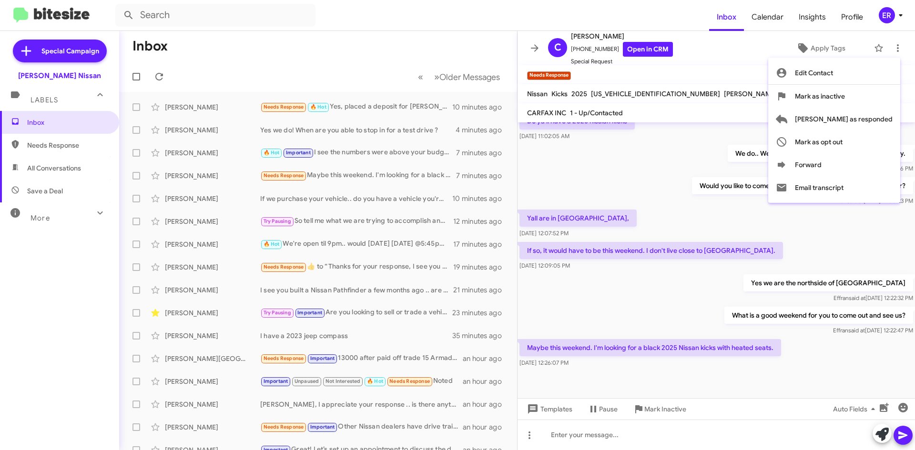
click at [226, 173] on div at bounding box center [457, 225] width 915 height 450
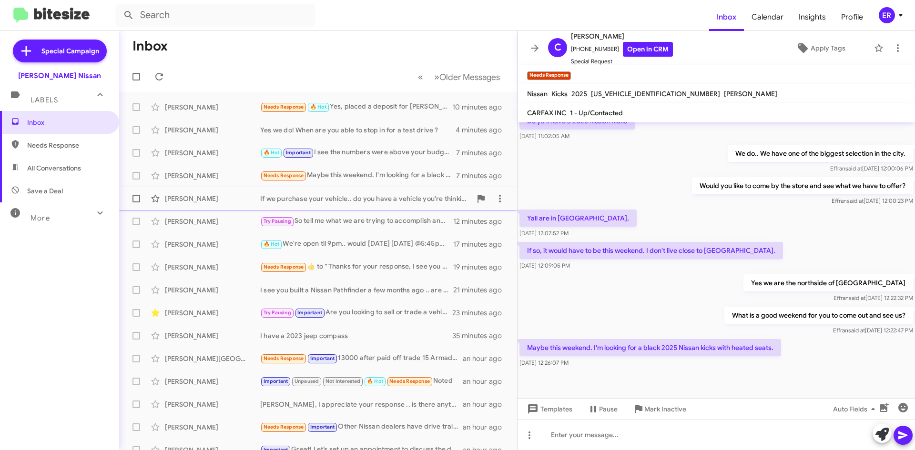
click at [206, 202] on div "[PERSON_NAME]" at bounding box center [212, 199] width 95 height 10
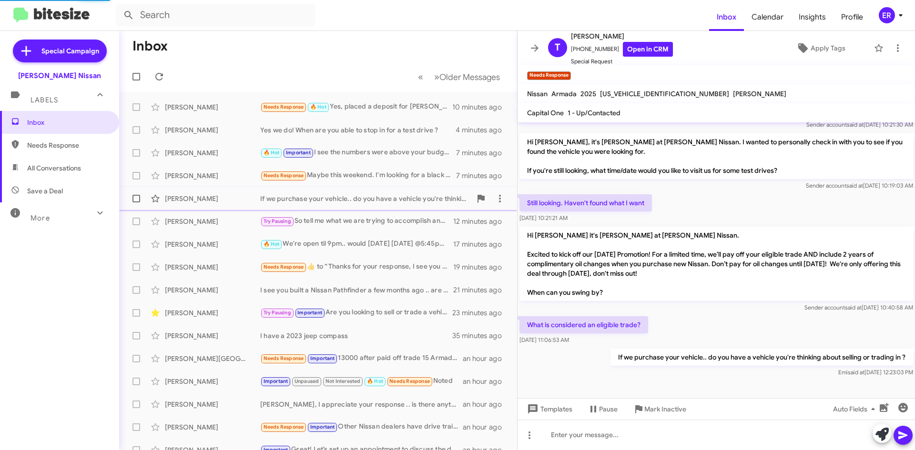
scroll to position [98, 0]
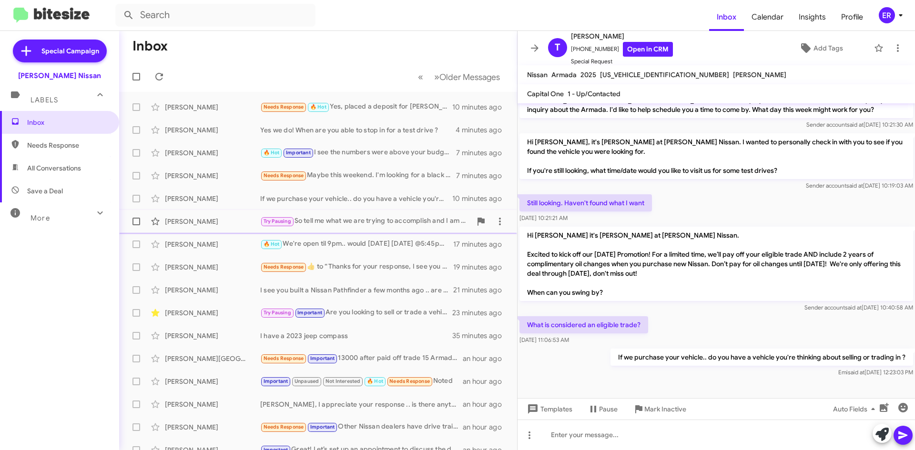
click at [207, 222] on div "[PERSON_NAME]" at bounding box center [212, 222] width 95 height 10
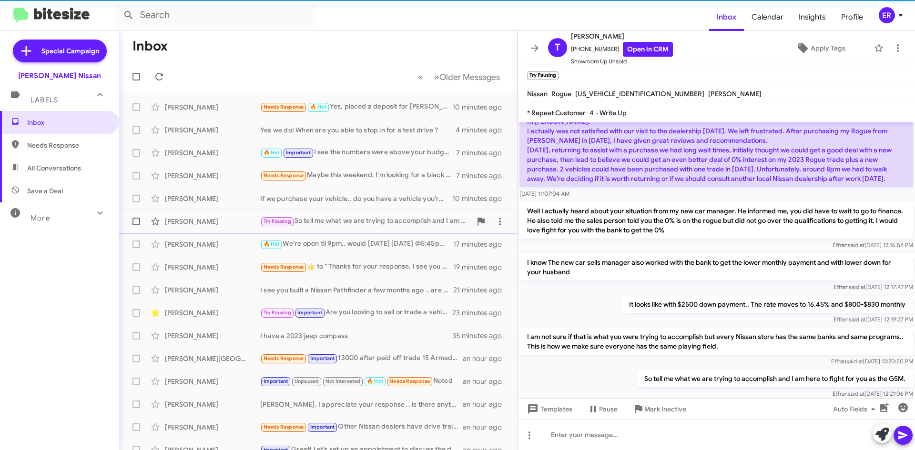
scroll to position [72, 0]
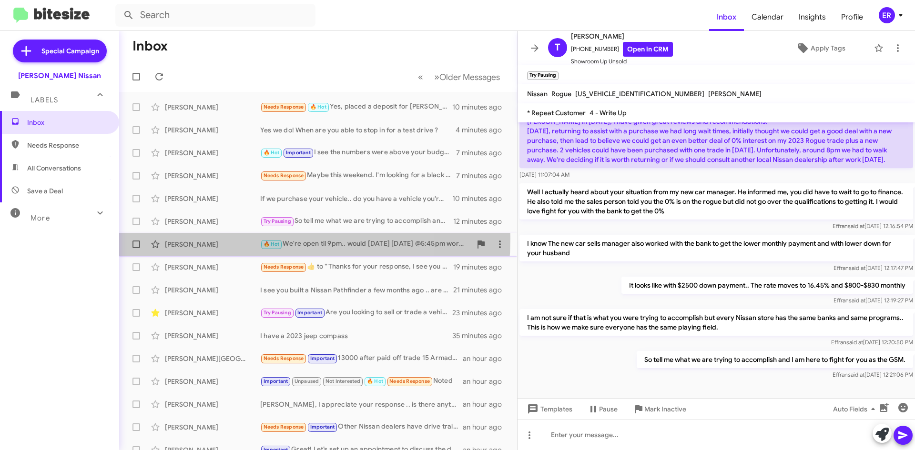
click at [230, 238] on div "[PERSON_NAME] 🔥 Hot We're open til 9pm.. would [DATE] [DATE] @5:45pm work ? 17 …" at bounding box center [318, 244] width 383 height 19
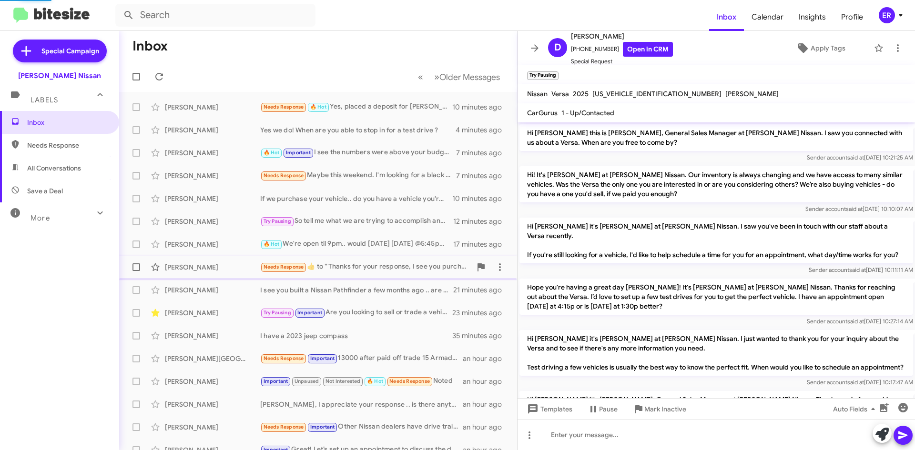
click at [237, 267] on div "[PERSON_NAME]" at bounding box center [212, 268] width 95 height 10
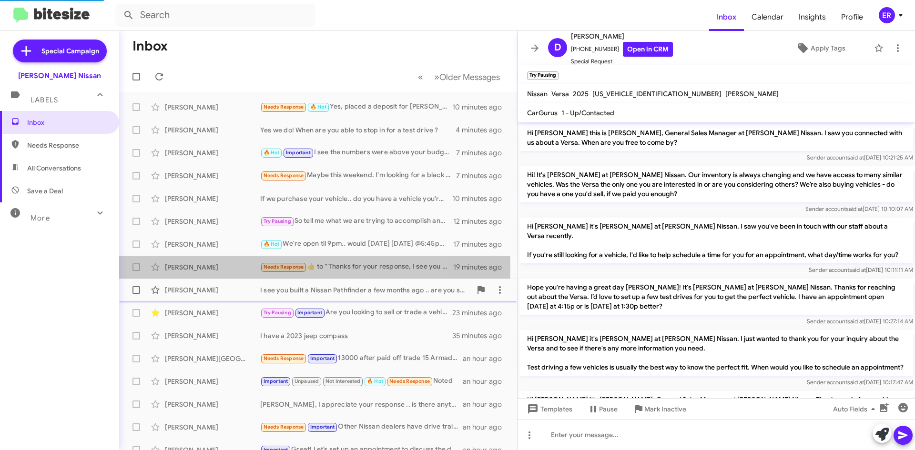
click at [241, 287] on div "[PERSON_NAME]" at bounding box center [212, 290] width 95 height 10
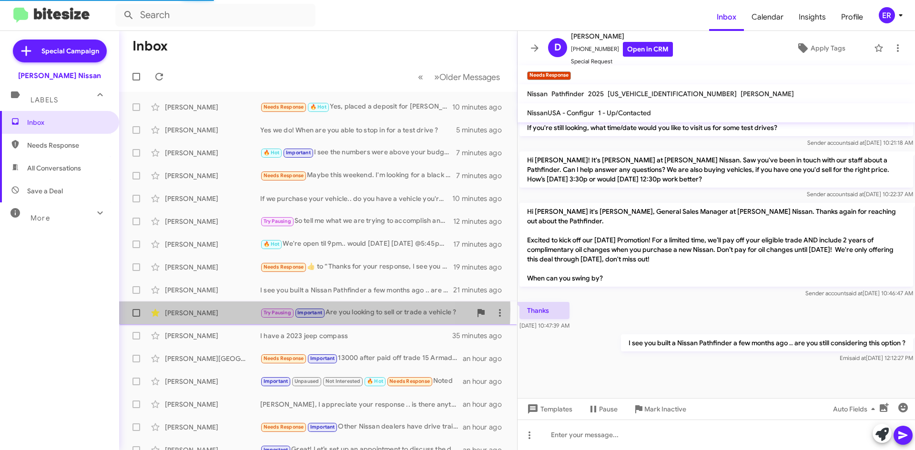
click at [240, 309] on div "[PERSON_NAME]" at bounding box center [212, 313] width 95 height 10
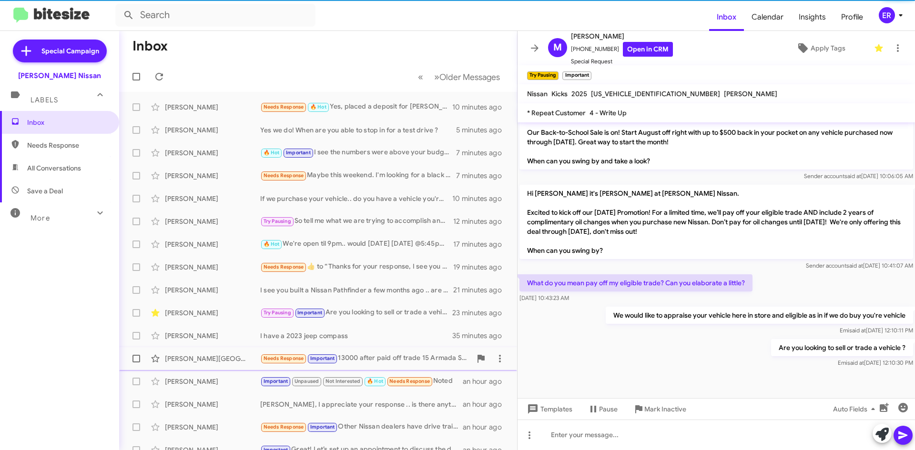
scroll to position [48, 0]
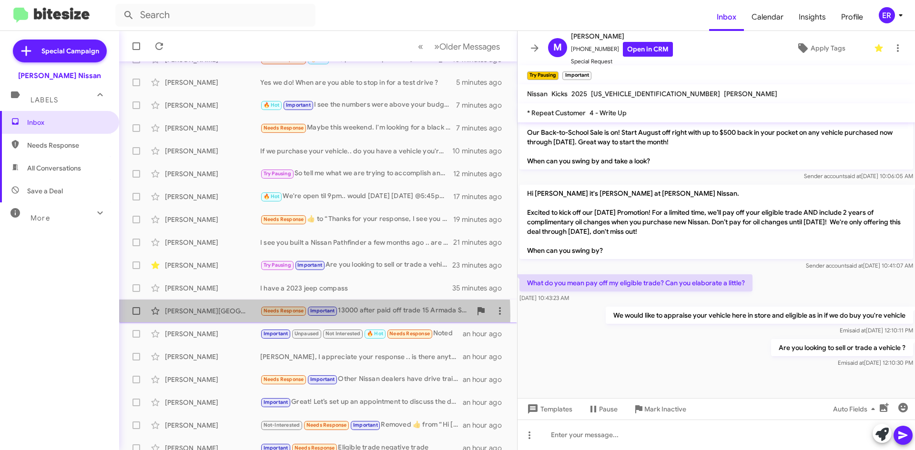
click at [233, 316] on div "[PERSON_NAME] Needs Response Important 13000 after paid off trade 15 Armada SL …" at bounding box center [318, 311] width 383 height 19
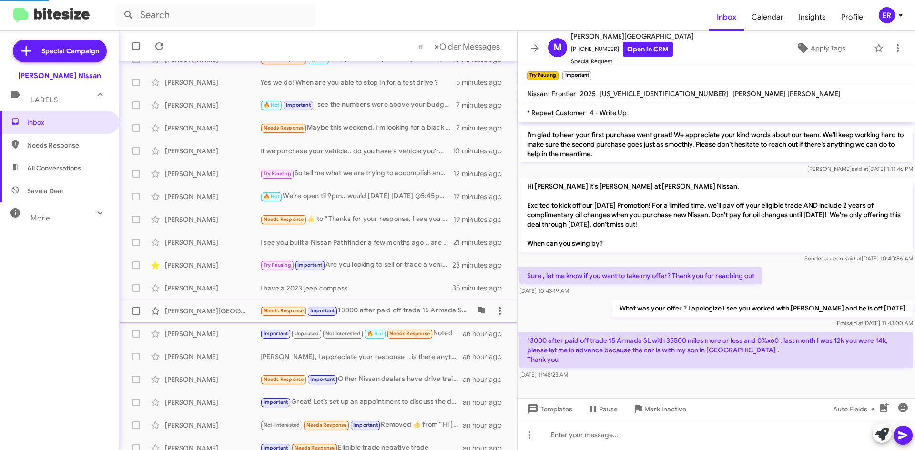
scroll to position [82, 0]
click at [624, 49] on link "Open in CRM" at bounding box center [648, 49] width 50 height 15
click at [239, 336] on div "[PERSON_NAME]" at bounding box center [212, 334] width 95 height 10
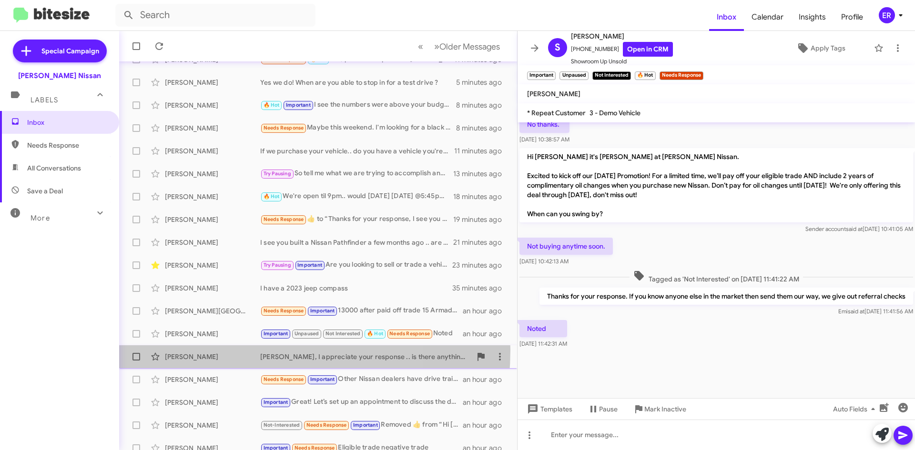
click at [224, 350] on div "[PERSON_NAME] [PERSON_NAME], I appreciate your response .. is there anything I …" at bounding box center [318, 356] width 383 height 19
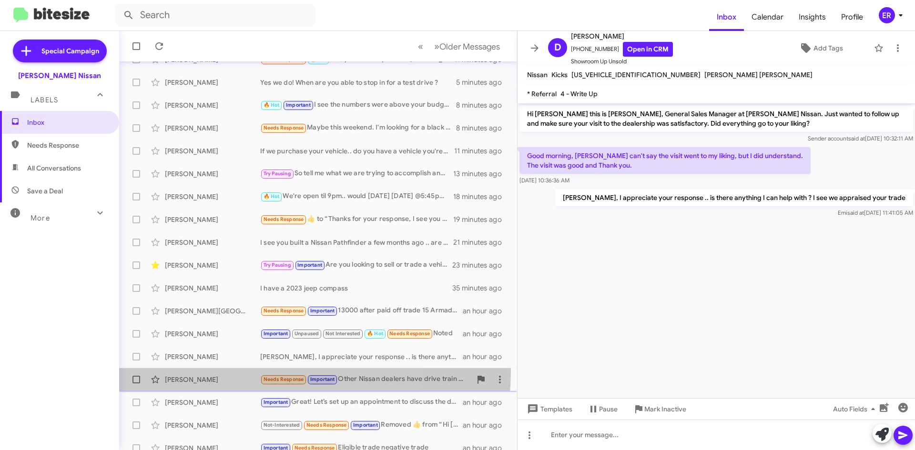
click at [224, 371] on div "[PERSON_NAME] Needs Response Important Other Nissan dealers have drive train wa…" at bounding box center [318, 379] width 383 height 19
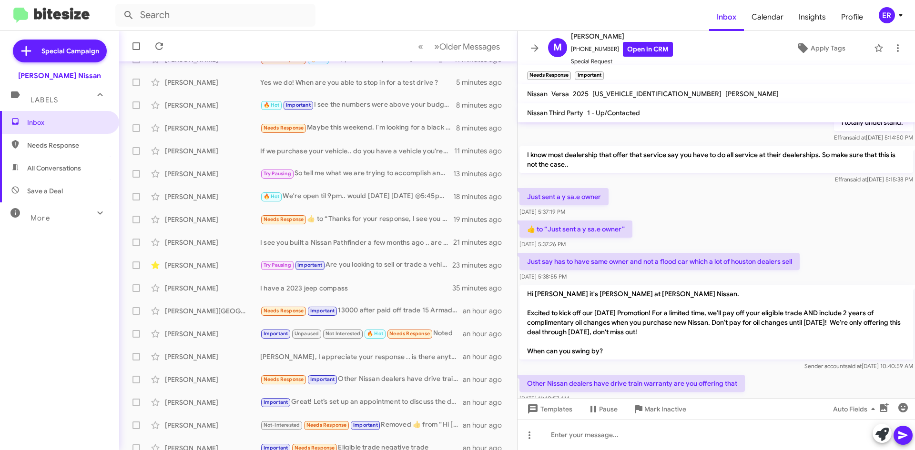
scroll to position [152, 0]
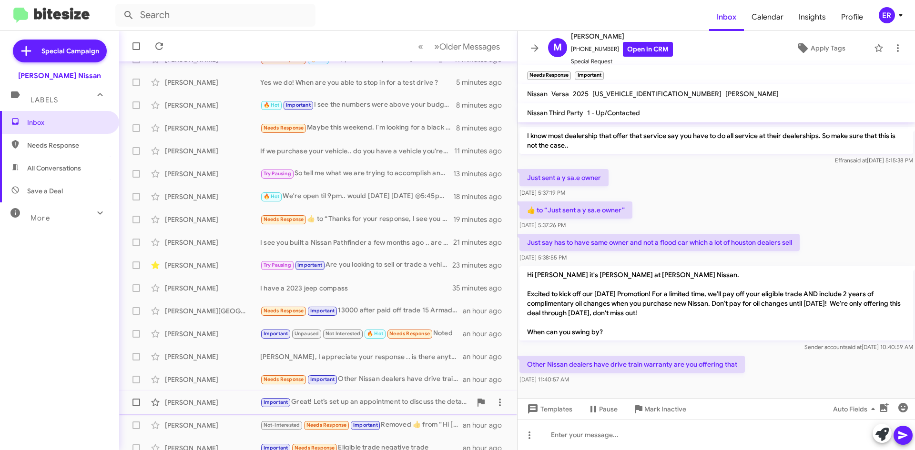
click at [212, 402] on div "[PERSON_NAME]" at bounding box center [212, 403] width 95 height 10
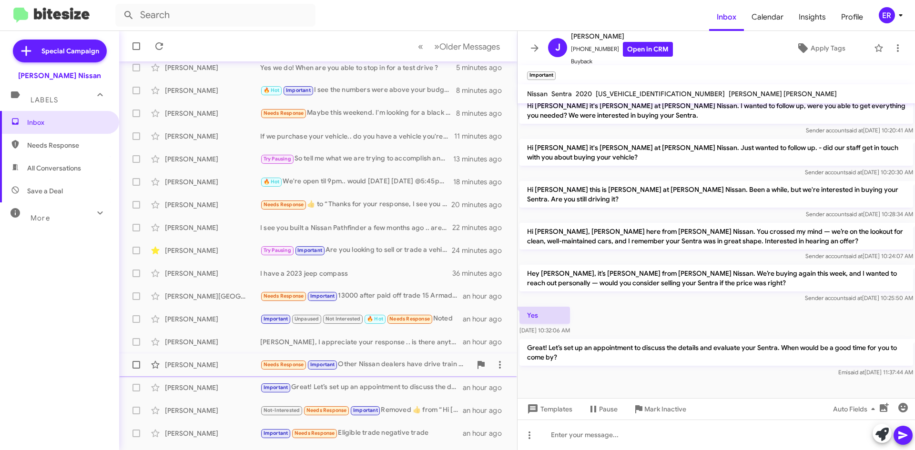
scroll to position [80, 0]
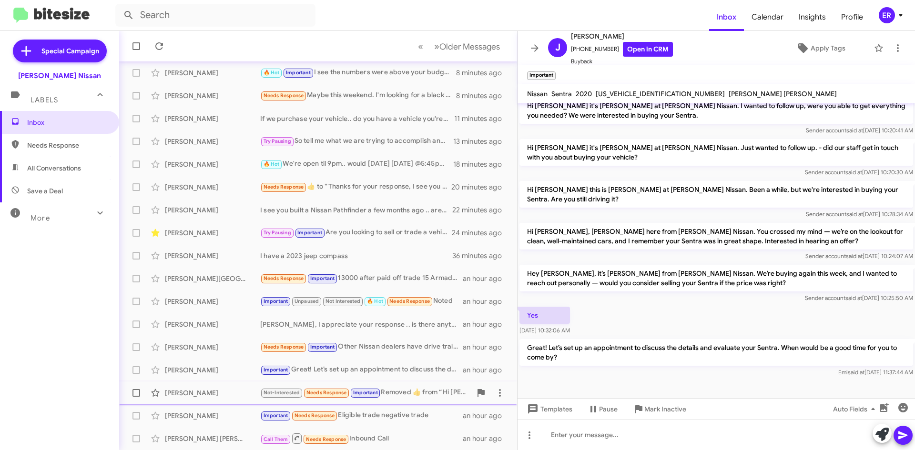
click at [198, 394] on div "[PERSON_NAME]" at bounding box center [212, 393] width 95 height 10
click at [194, 409] on div "[PERSON_NAME] Important Needs Response Eligible trade negative trade an hour ago" at bounding box center [318, 415] width 383 height 19
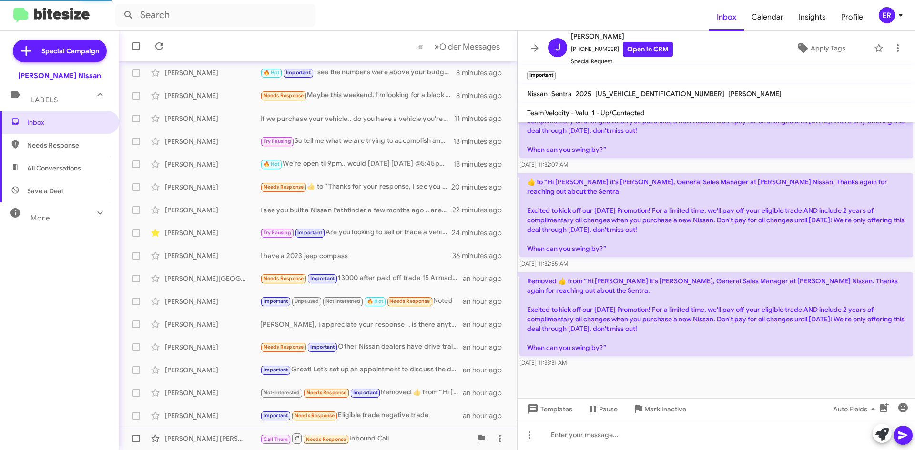
scroll to position [523, 0]
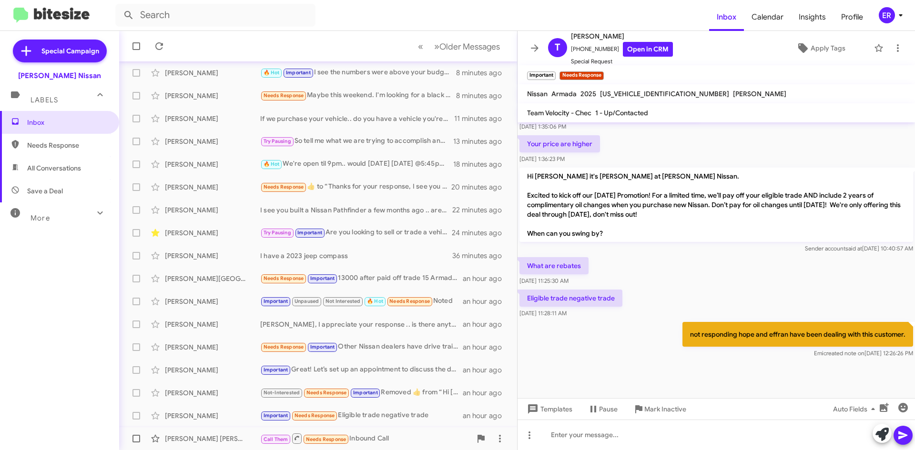
click at [206, 432] on div "[PERSON_NAME] [PERSON_NAME] Call Them Needs Response Inbound Call an hour ago" at bounding box center [318, 438] width 383 height 19
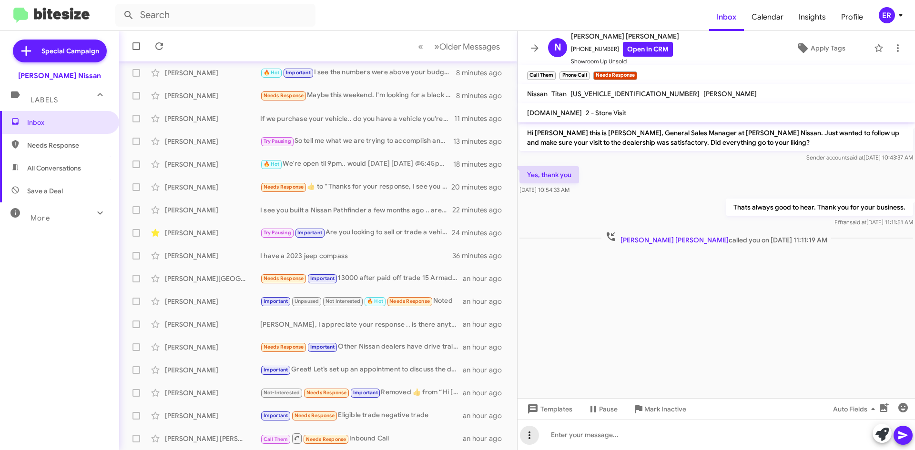
click at [533, 439] on icon at bounding box center [529, 435] width 11 height 11
click at [548, 422] on div "Message type reply note" at bounding box center [549, 386] width 59 height 79
click at [550, 418] on div "Templates Pause Mark Inactive Auto Fields" at bounding box center [715, 408] width 397 height 21
click at [526, 437] on icon at bounding box center [529, 435] width 11 height 11
click at [548, 417] on button "note" at bounding box center [549, 410] width 59 height 23
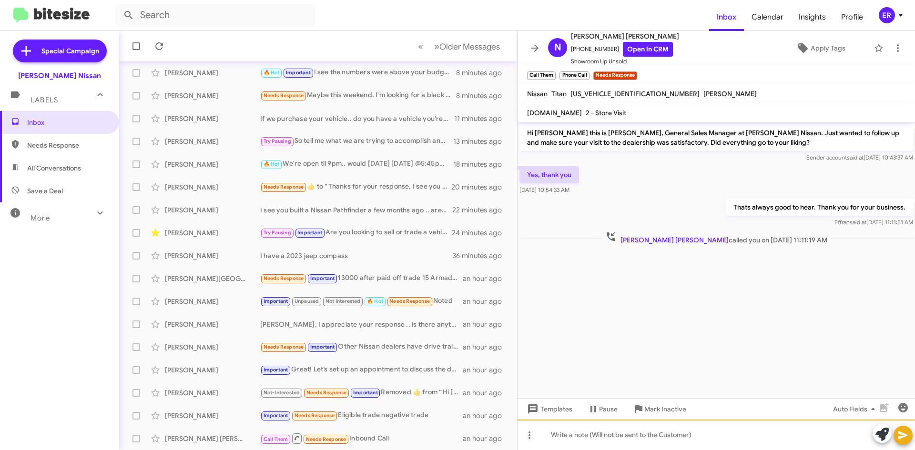
click at [543, 435] on div at bounding box center [715, 435] width 397 height 30
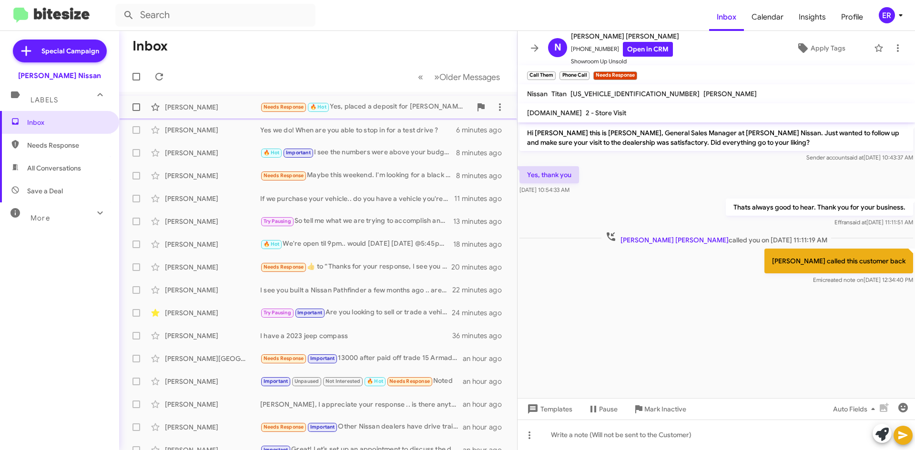
click at [408, 111] on div "Needs Response 🔥 Hot Yes, placed a deposit for [PERSON_NAME] [DATE]" at bounding box center [365, 106] width 211 height 11
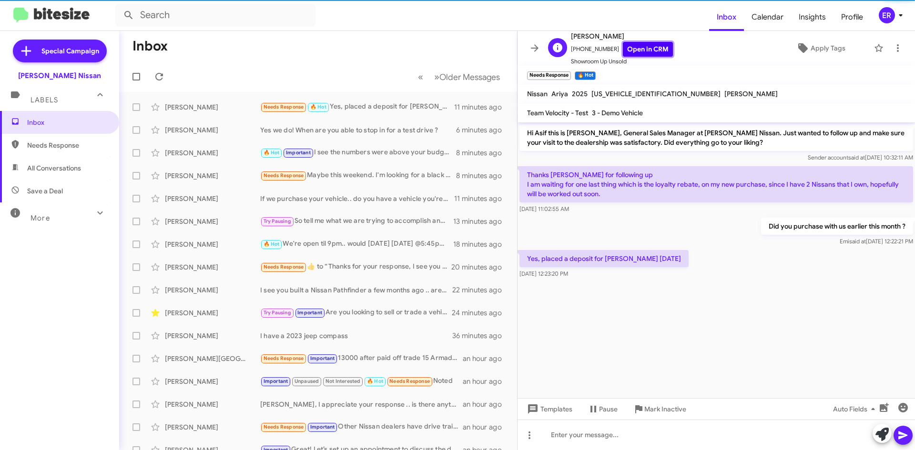
click at [626, 43] on link "Open in CRM" at bounding box center [648, 49] width 50 height 15
